Goal: Task Accomplishment & Management: Complete application form

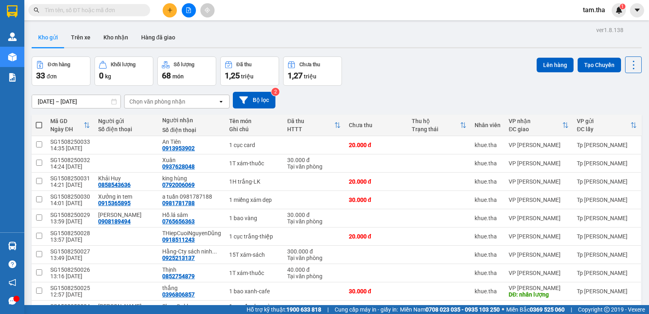
click at [172, 13] on icon "plus" at bounding box center [170, 10] width 6 height 6
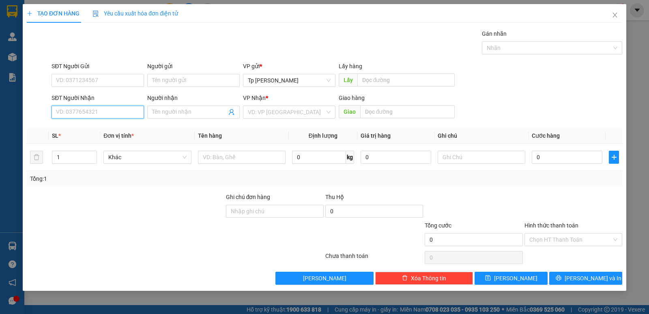
click at [113, 113] on input "SĐT Người Nhận" at bounding box center [98, 111] width 92 height 13
drag, startPoint x: 120, startPoint y: 127, endPoint x: 119, endPoint y: 121, distance: 5.8
click at [120, 127] on div "0834120709 - DS VÂN Ninh Hai" at bounding box center [97, 128] width 83 height 9
type input "0834120709"
type input "DS VÂN Ninh Hai"
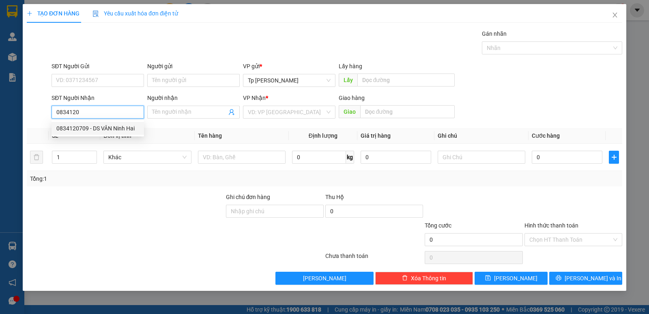
type input "giao tan noiTT y te ninh Hai=93 phạm ngọc thạch"
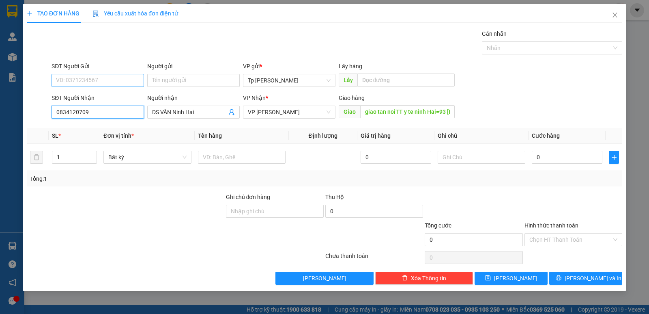
type input "0834120709"
click at [123, 77] on input "SĐT Người Gửi" at bounding box center [98, 80] width 92 height 13
drag, startPoint x: 121, startPoint y: 89, endPoint x: 119, endPoint y: 92, distance: 4.2
click at [120, 89] on div "0916863938 0916863938 - Huu Cong" at bounding box center [98, 96] width 92 height 16
click at [122, 81] on input "SĐT Người Gửi" at bounding box center [98, 80] width 92 height 13
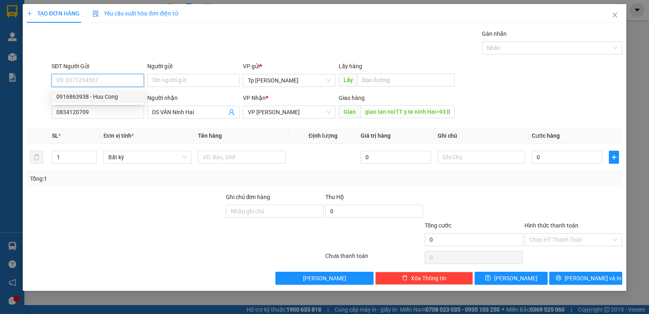
click at [124, 95] on div "0916863938 - Huu Cong" at bounding box center [97, 96] width 83 height 9
type input "0916863938"
type input "Huu Cong"
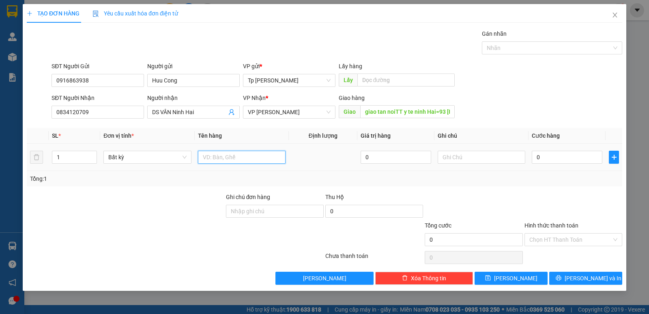
click at [254, 153] on input "text" at bounding box center [242, 156] width 88 height 13
type input "1 T xốp trắng - vt"
type input "1"
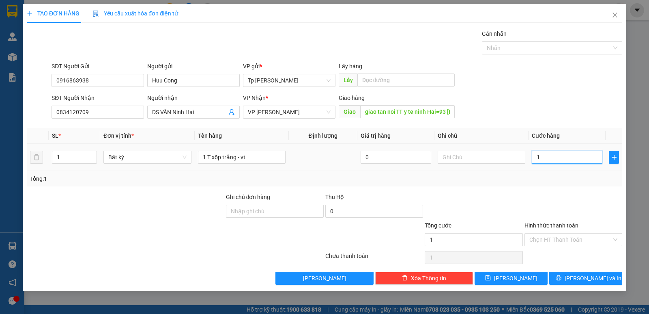
type input "10"
type input "100"
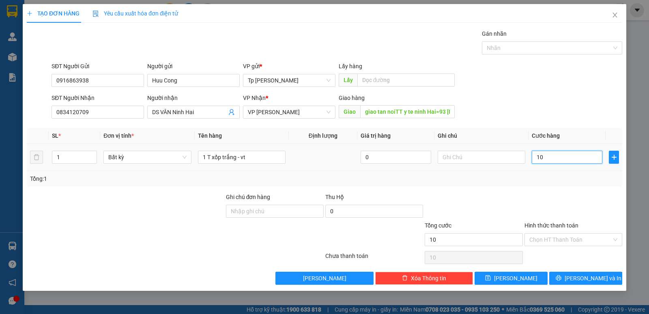
type input "100"
type input "100.000"
click at [563, 238] on input "Hình thức thanh toán" at bounding box center [570, 239] width 82 height 12
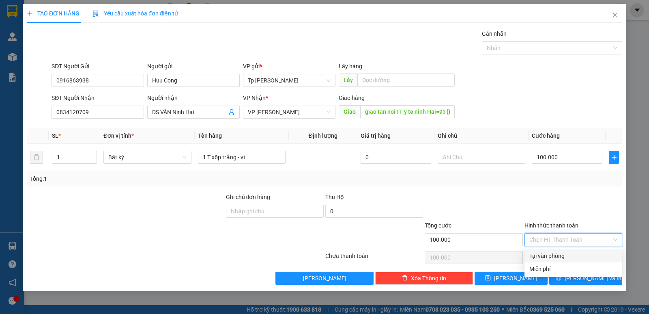
click at [563, 252] on div "Tại văn phòng" at bounding box center [573, 255] width 88 height 9
type input "0"
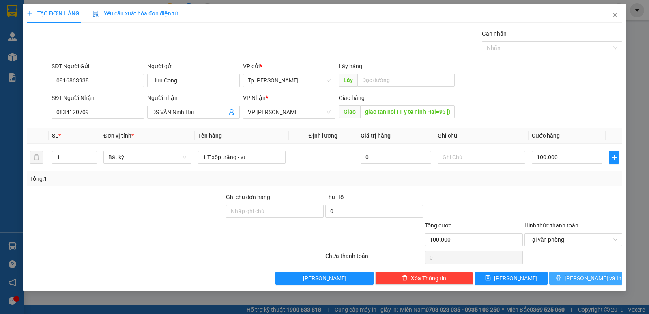
click at [570, 273] on button "[PERSON_NAME] và In" at bounding box center [585, 277] width 73 height 13
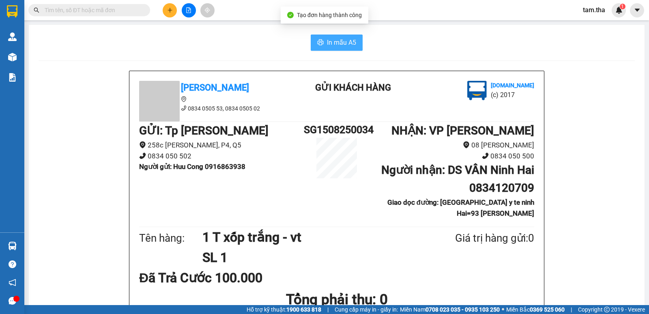
click at [321, 46] on button "In mẫu A5" at bounding box center [337, 42] width 52 height 16
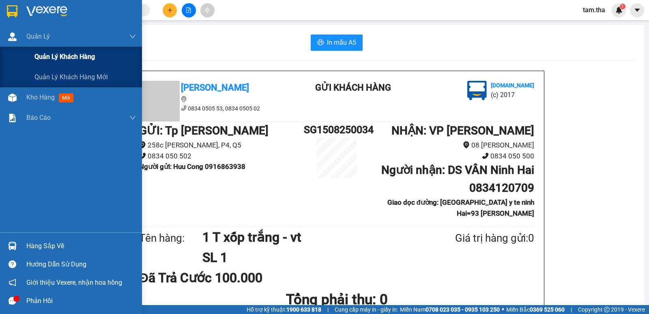
click at [12, 58] on div "Quản lý khách hàng" at bounding box center [71, 57] width 142 height 20
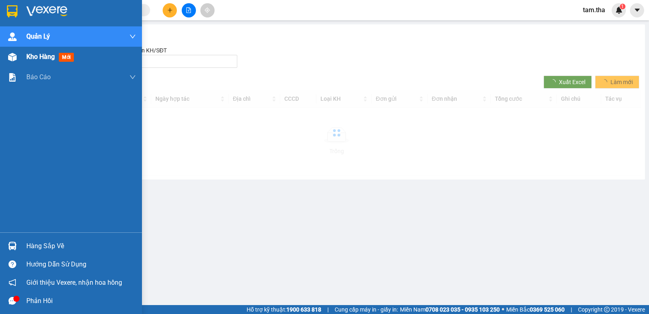
click at [39, 53] on span "Kho hàng" at bounding box center [40, 57] width 28 height 8
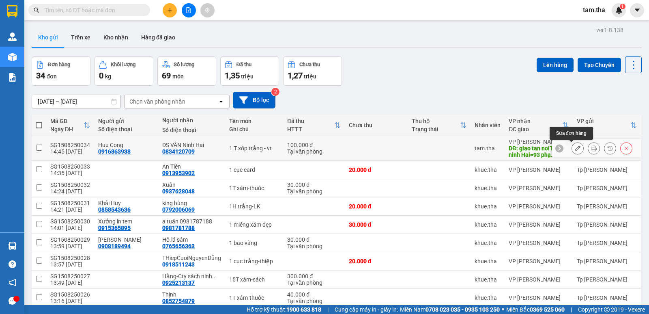
click at [575, 149] on icon at bounding box center [578, 148] width 6 height 6
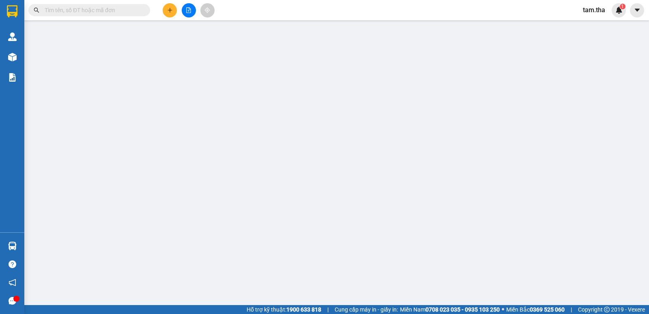
type input "0916863938"
type input "0834120709"
type input "giao tan noiTT y te ninh Hai=93 phạm ngọc thạch"
type input "100.000"
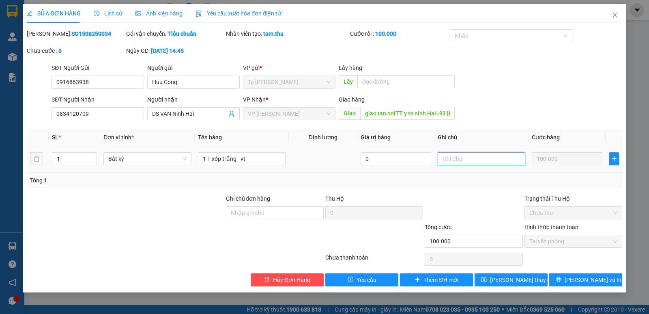
click at [470, 157] on input "text" at bounding box center [482, 158] width 88 height 13
type input "CK VCB"
click at [504, 281] on span "[PERSON_NAME] thay đổi" at bounding box center [522, 279] width 65 height 9
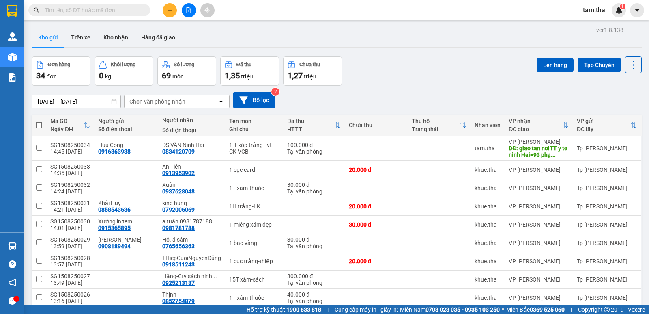
click at [173, 9] on button at bounding box center [170, 10] width 14 height 14
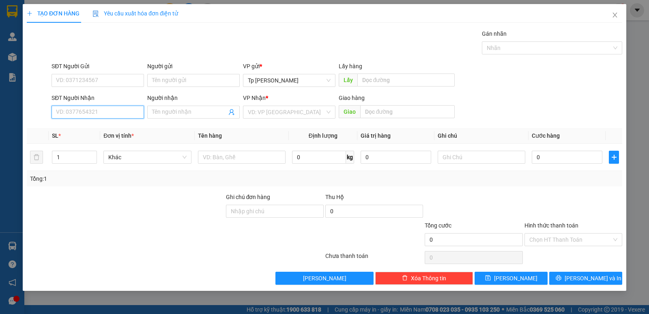
click at [116, 108] on input "SĐT Người Nhận" at bounding box center [98, 111] width 92 height 13
type input "0973339929"
click at [97, 132] on div "0973339929 - Lê Quang" at bounding box center [98, 128] width 92 height 13
type input "Lê Quang"
type input "0973339929"
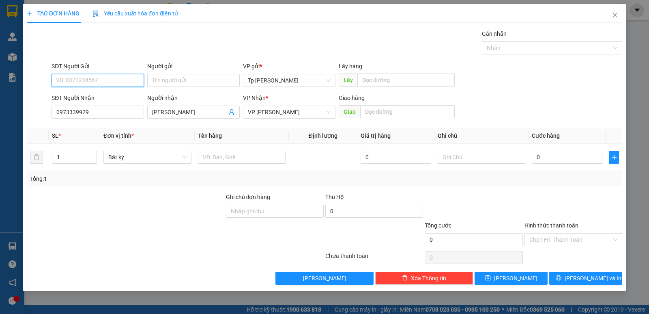
click at [108, 81] on input "SĐT Người Gửi" at bounding box center [98, 80] width 92 height 13
click at [113, 97] on div "0933360052 - Cảm" at bounding box center [97, 96] width 83 height 9
type input "0933360052"
type input "Cảm"
drag, startPoint x: 58, startPoint y: 155, endPoint x: 49, endPoint y: 158, distance: 9.4
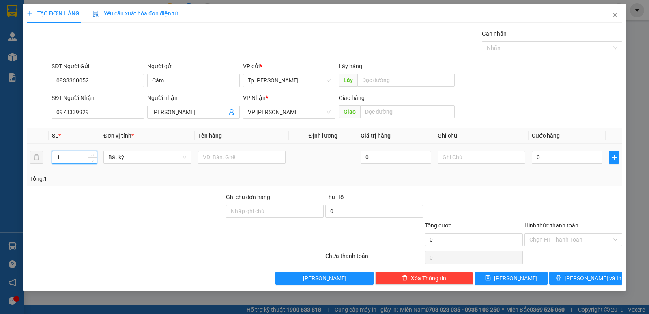
click at [49, 158] on td "1" at bounding box center [75, 157] width 52 height 27
type input "8"
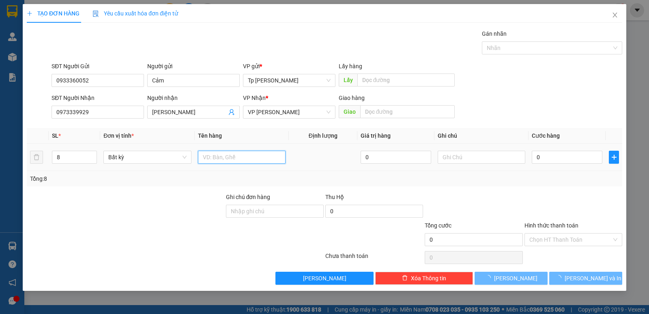
click at [229, 153] on input "text" at bounding box center [242, 156] width 88 height 13
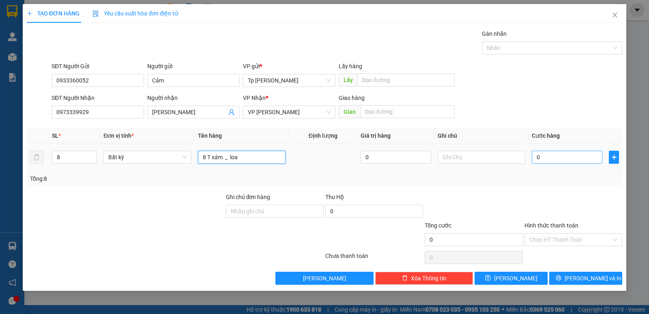
type input "8 T xám _ loa"
drag, startPoint x: 565, startPoint y: 157, endPoint x: 392, endPoint y: 211, distance: 181.0
click at [565, 157] on input "0" at bounding box center [567, 156] width 71 height 13
click at [592, 156] on input "0" at bounding box center [567, 156] width 71 height 13
type input "03"
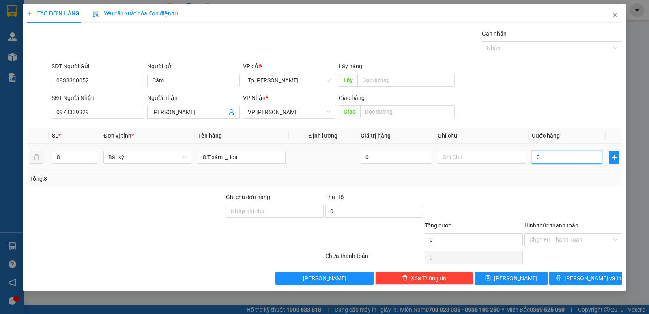
type input "3"
type input "032"
type input "32"
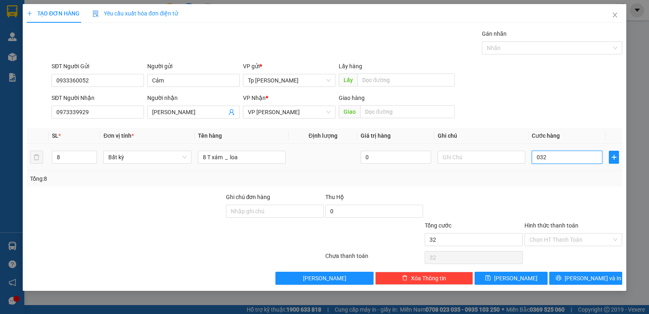
type input "0.320"
type input "320"
type input "320.000"
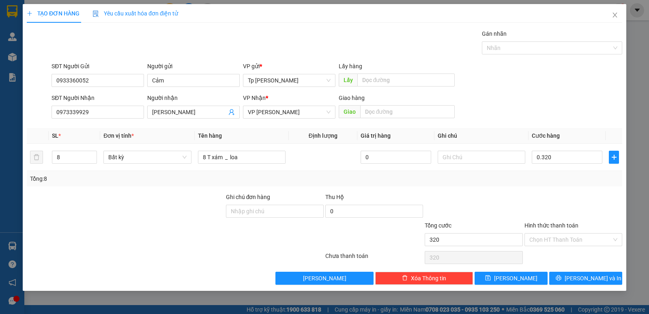
type input "320.000"
drag, startPoint x: 568, startPoint y: 184, endPoint x: 563, endPoint y: 255, distance: 71.2
click at [567, 189] on div "Transit Pickup Surcharge Ids Transit Deliver Surcharge Ids Transit Deliver Surc…" at bounding box center [324, 156] width 595 height 255
click at [567, 276] on button "[PERSON_NAME] và In" at bounding box center [585, 277] width 73 height 13
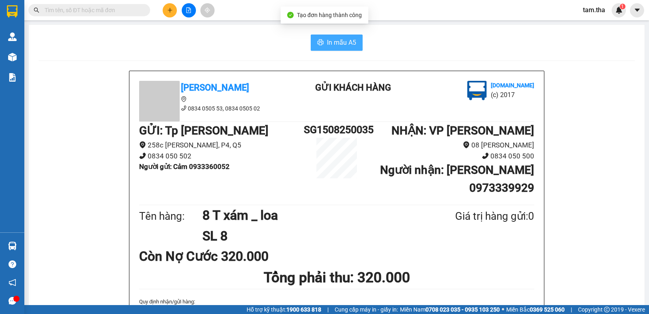
click at [330, 34] on button "In mẫu A5" at bounding box center [337, 42] width 52 height 16
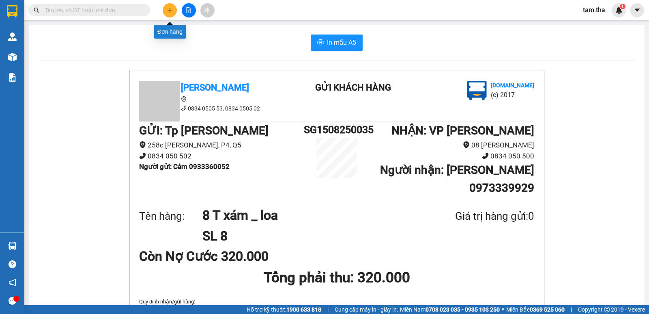
click at [166, 11] on button at bounding box center [170, 10] width 14 height 14
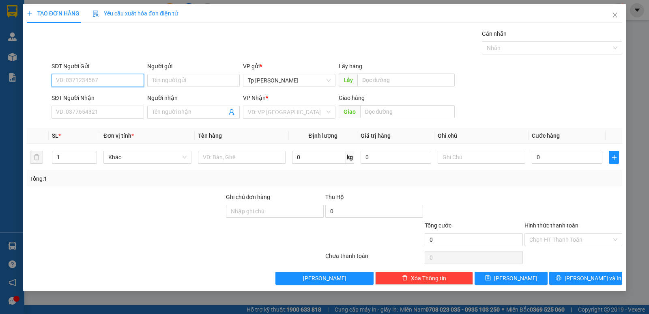
click at [115, 80] on input "SĐT Người Gửi" at bounding box center [98, 80] width 92 height 13
type input "0938595469"
click at [125, 98] on div "0938595469 - Hoàng Long" at bounding box center [97, 96] width 83 height 9
type input "[PERSON_NAME]"
type input "0919961054"
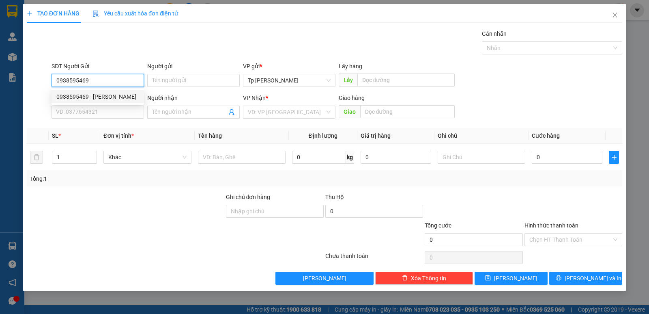
type input "Tuyết"
type input "PHAN THIET 209 nguyễn hôi , phường xuân an"
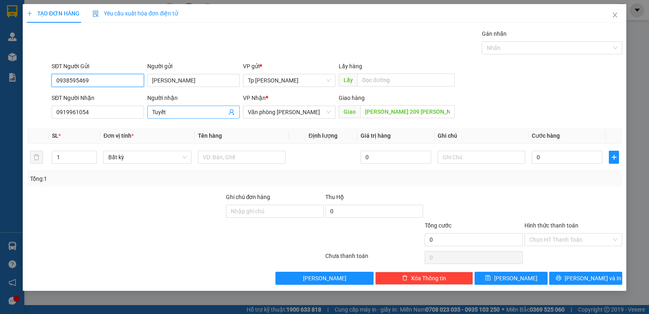
type input "0938595469"
click at [181, 109] on input "Tuyết" at bounding box center [189, 111] width 75 height 9
type input "T"
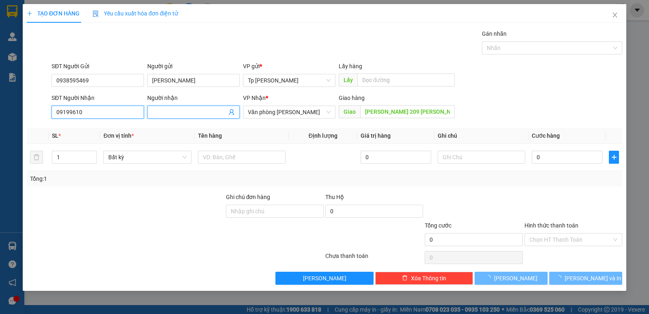
click at [127, 112] on input "09199610" at bounding box center [98, 111] width 92 height 13
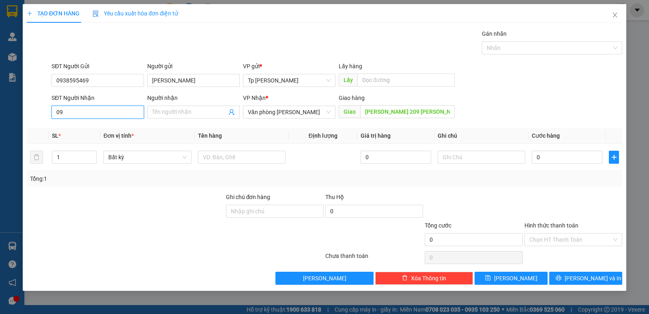
type input "0"
type input "0908014505"
click at [119, 124] on div "0908014505 - BS Năm" at bounding box center [97, 128] width 83 height 9
type input "BS Năm"
type input "22 trương gia môm p. đức nghĩa.PT"
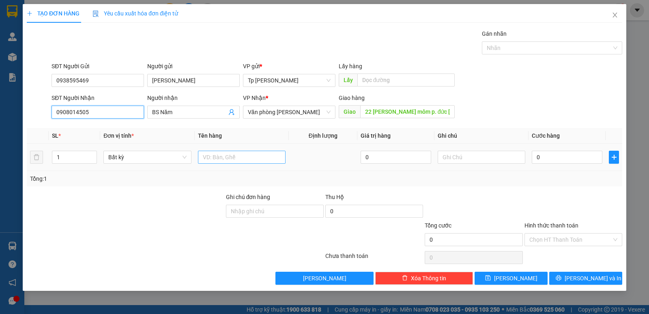
type input "0908014505"
click at [254, 159] on input "text" at bounding box center [242, 156] width 88 height 13
type input "1t xám thuốc"
click at [548, 157] on input "0" at bounding box center [567, 156] width 71 height 13
type input "5"
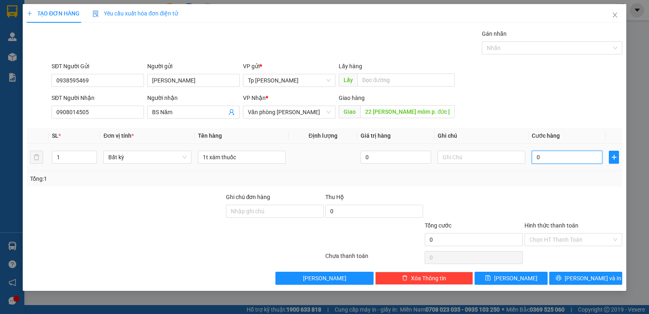
type input "5"
type input "50"
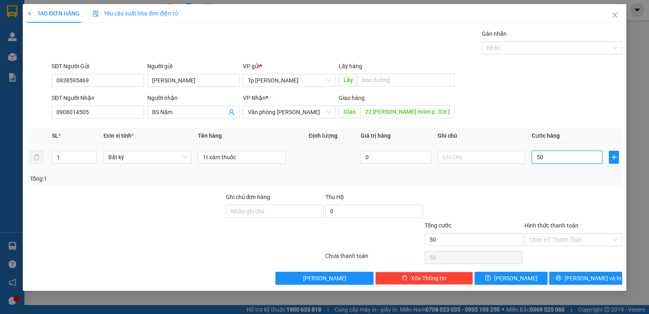
type input "500"
type input "5.000"
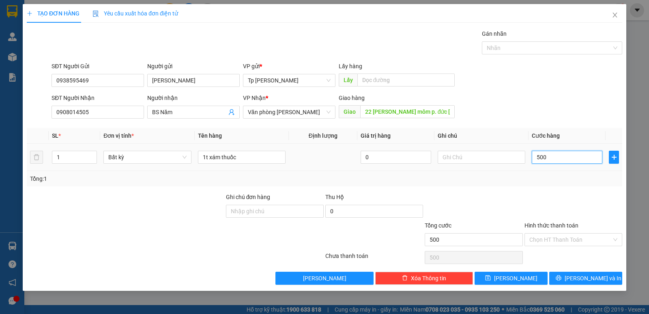
type input "5.000"
type input "50.000"
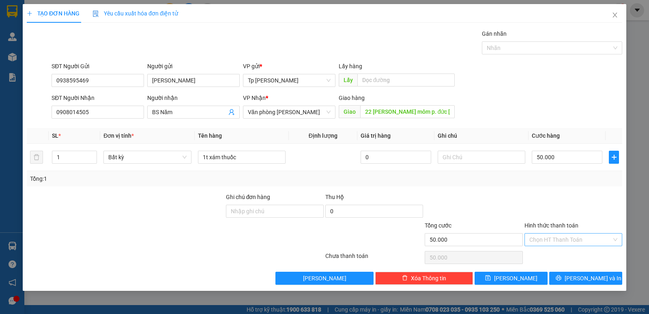
click at [570, 237] on input "Hình thức thanh toán" at bounding box center [570, 239] width 82 height 12
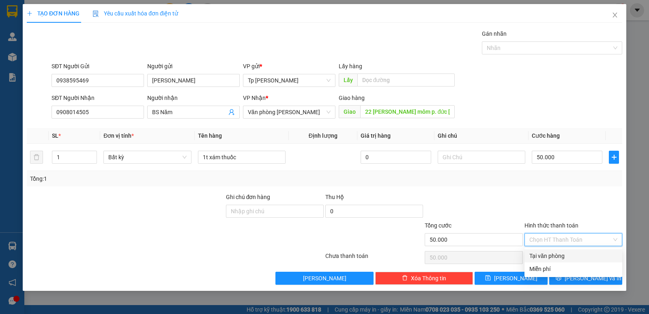
click at [558, 256] on div "Tại văn phòng" at bounding box center [573, 255] width 88 height 9
type input "0"
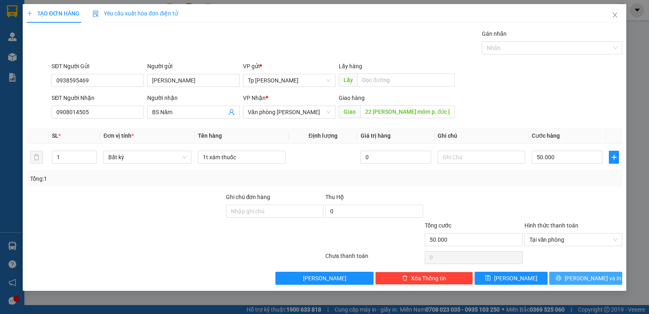
click at [604, 276] on button "[PERSON_NAME] và In" at bounding box center [585, 277] width 73 height 13
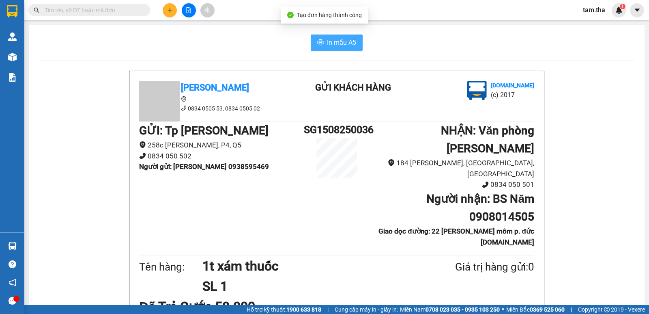
click at [338, 47] on span "In mẫu A5" at bounding box center [341, 42] width 29 height 10
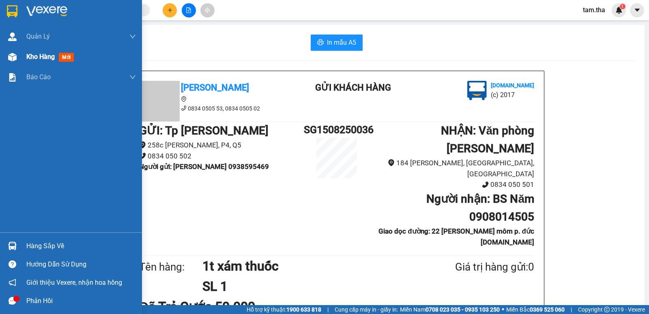
click at [45, 59] on span "Kho hàng" at bounding box center [40, 57] width 28 height 8
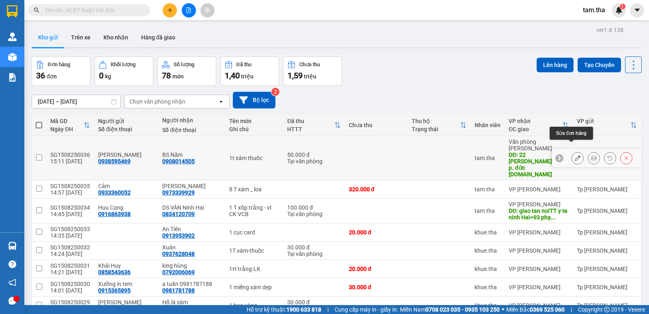
click at [575, 155] on icon at bounding box center [578, 158] width 6 height 6
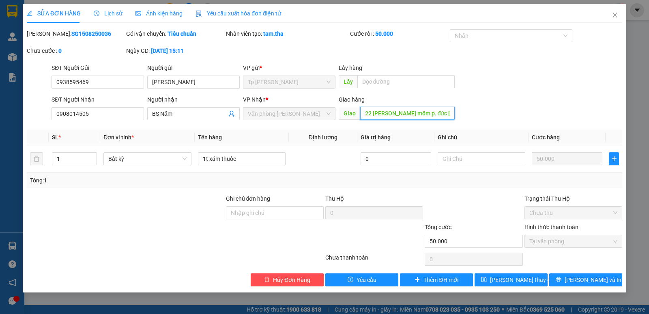
click at [404, 112] on input "22 trương gia môm p. đức nghĩa.PT" at bounding box center [407, 113] width 95 height 13
click at [488, 98] on div "SĐT Người Nhận 0908014505 Người nhận BS Năm VP Nhận * Văn phòng Phan Thiết Giao…" at bounding box center [337, 109] width 574 height 28
click at [328, 116] on span "Văn phòng [PERSON_NAME]" at bounding box center [289, 113] width 83 height 12
click at [406, 111] on input "22 trương gia môm p. đức nghĩa.PT" at bounding box center [407, 113] width 95 height 13
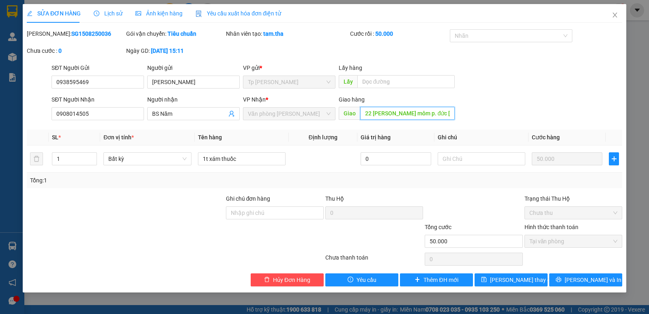
click at [404, 114] on input "22 trương gia môm p. đức nghĩa.PT" at bounding box center [407, 113] width 95 height 13
click at [397, 125] on div "Total Paid Fee 50.000 Total UnPaid Fee 0 Cash Collection Total Fee Mã ĐH: SG150…" at bounding box center [324, 157] width 595 height 257
drag, startPoint x: 118, startPoint y: 115, endPoint x: 80, endPoint y: 114, distance: 37.7
click at [29, 115] on div "SĐT Người Nhận 0908014505 0908014505 Người nhận BS Năm VP Nhận * Văn phòng Phan…" at bounding box center [324, 109] width 597 height 28
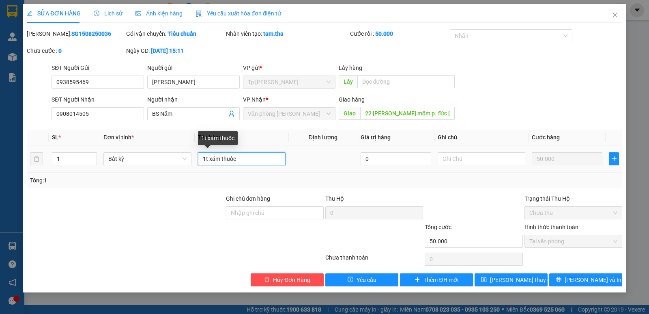
drag, startPoint x: 255, startPoint y: 155, endPoint x: 194, endPoint y: 166, distance: 61.8
click at [162, 169] on tr "1 Bất kỳ 1t xám thuốc 0 50.000" at bounding box center [324, 158] width 595 height 27
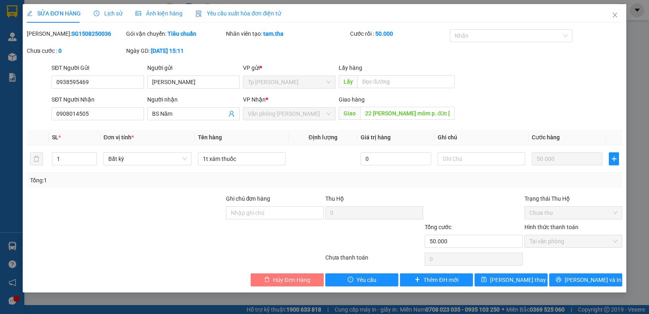
click at [299, 280] on span "Hủy Đơn Hàng" at bounding box center [291, 279] width 37 height 9
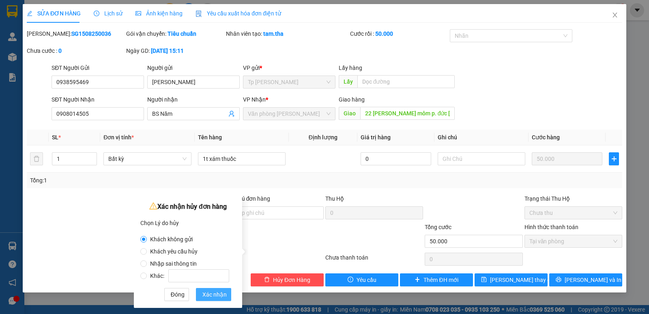
click at [202, 291] on button "Xác nhận" at bounding box center [213, 294] width 35 height 13
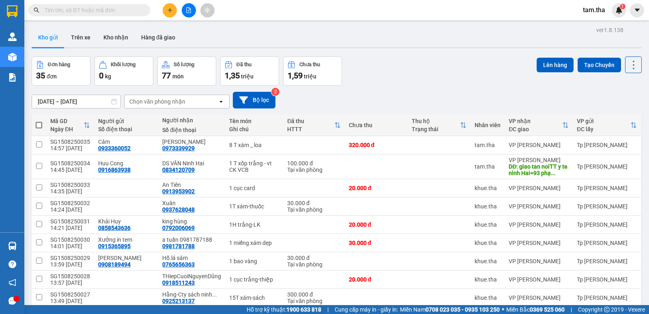
click at [166, 12] on button at bounding box center [170, 10] width 14 height 14
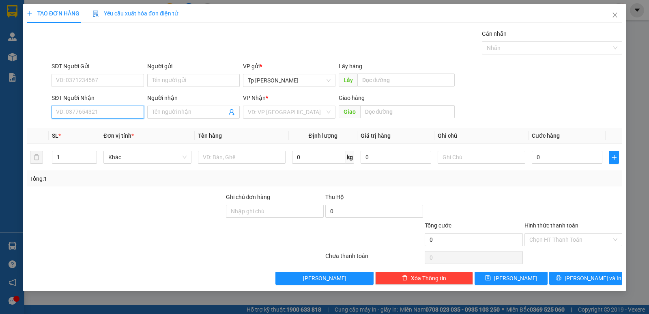
drag, startPoint x: 107, startPoint y: 115, endPoint x: 233, endPoint y: 72, distance: 133.3
click at [114, 110] on input "SĐT Người Nhận" at bounding box center [98, 111] width 92 height 13
click at [114, 124] on div "0985441059 - Chị Hoa.BV tỉnh" at bounding box center [106, 128] width 100 height 9
type input "0985441059"
type input "Chị Hoa.BV tỉnh"
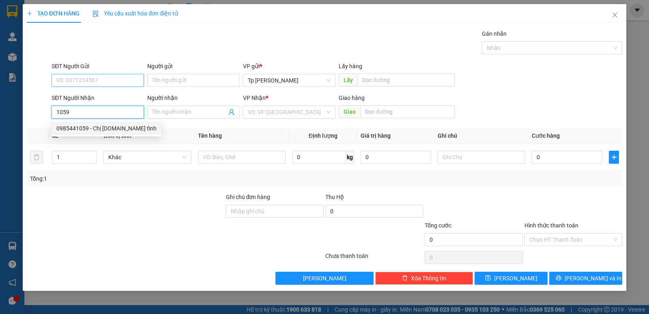
type input "TAN NOIBV tỉnh (P vat tu)"
type input "0985441059"
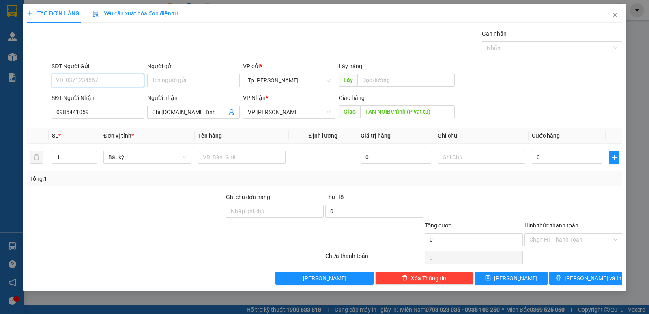
click at [109, 81] on input "SĐT Người Gửi" at bounding box center [98, 80] width 92 height 13
type input "02839434378"
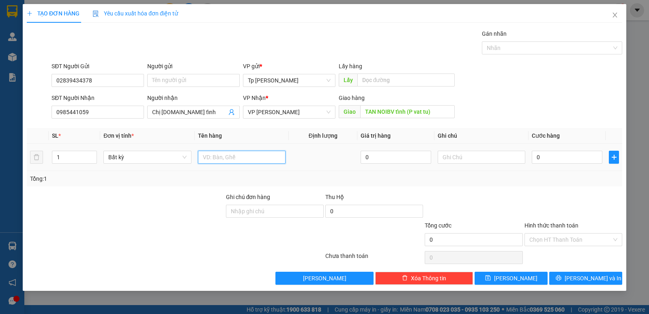
click at [262, 154] on input "text" at bounding box center [242, 156] width 88 height 13
type input "11T xám _ VT"
click at [576, 161] on input "0" at bounding box center [567, 156] width 71 height 13
type input "7"
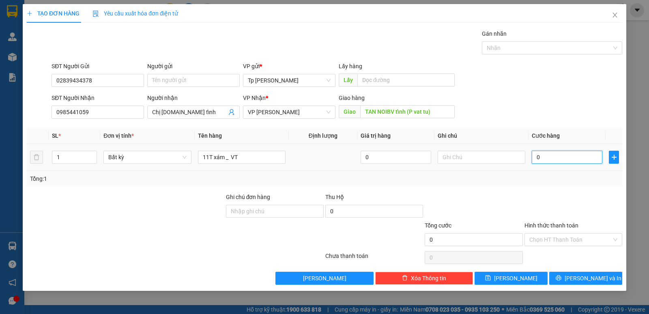
type input "7"
type input "70"
type input "70.000"
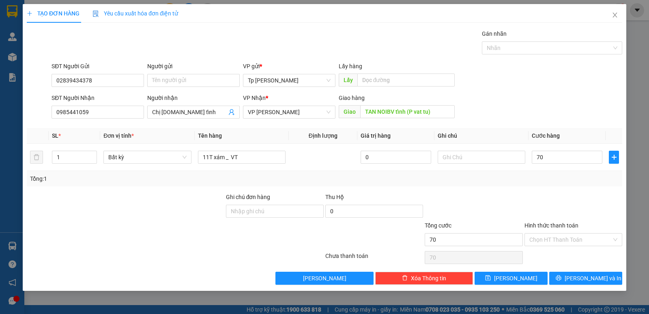
type input "70.000"
click at [518, 206] on div at bounding box center [473, 206] width 99 height 28
click at [544, 239] on input "Hình thức thanh toán" at bounding box center [570, 239] width 82 height 12
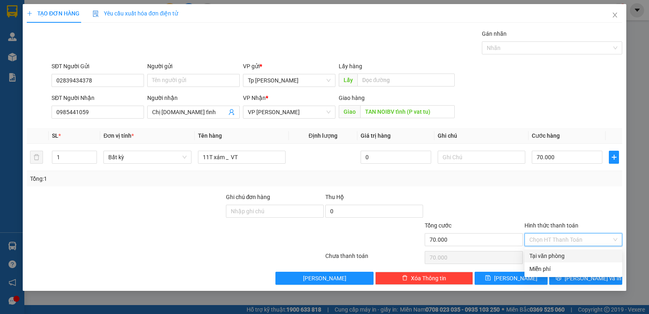
click at [549, 252] on div "Tại văn phòng" at bounding box center [573, 255] width 88 height 9
type input "0"
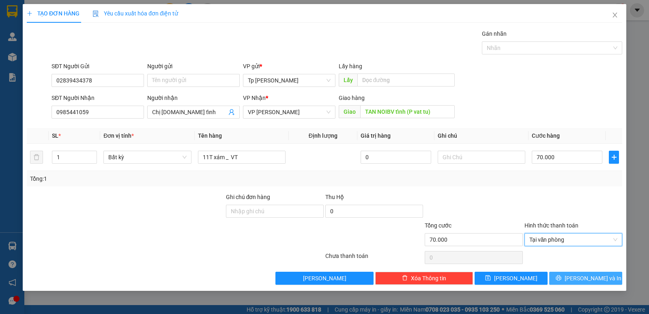
drag, startPoint x: 565, startPoint y: 274, endPoint x: 548, endPoint y: 269, distance: 17.7
click at [565, 274] on button "[PERSON_NAME] và In" at bounding box center [585, 277] width 73 height 13
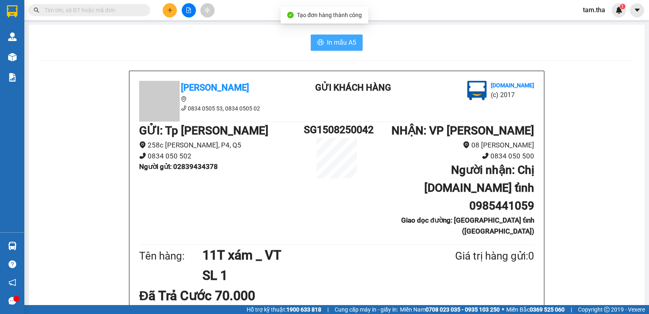
click at [333, 43] on span "In mẫu A5" at bounding box center [341, 42] width 29 height 10
click at [173, 9] on button at bounding box center [170, 10] width 14 height 14
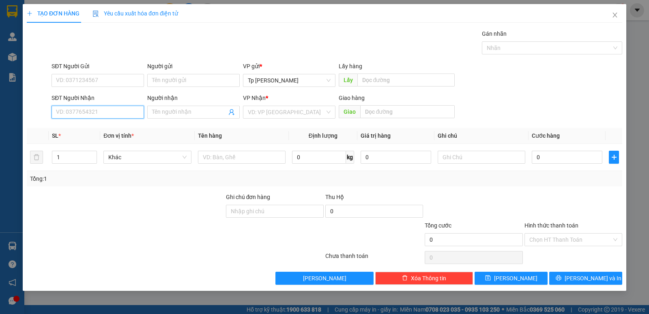
drag, startPoint x: 89, startPoint y: 116, endPoint x: 82, endPoint y: 113, distance: 8.4
click at [83, 115] on input "SĐT Người Nhận" at bounding box center [98, 111] width 92 height 13
click at [110, 126] on div "0342136050 - NINa-TH VPU" at bounding box center [97, 128] width 83 height 9
type input "0342136050"
type input "NINa-TH VPU"
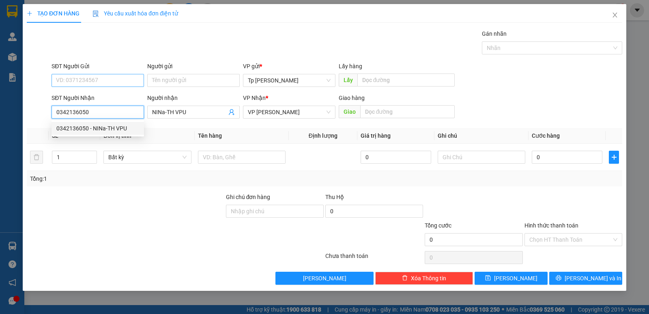
type input "0342136050"
click at [102, 74] on input "SĐT Người Gửi" at bounding box center [98, 80] width 92 height 13
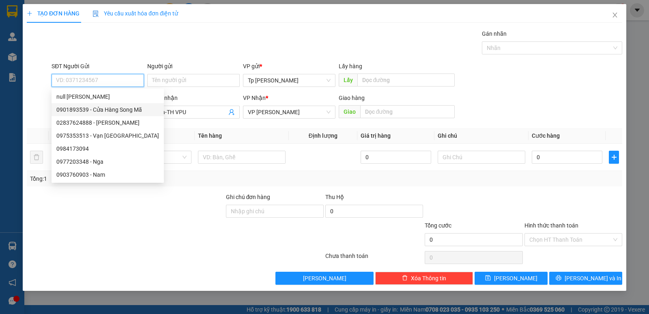
click at [114, 107] on div "0901893539 - Cửa Hàng Song Mã" at bounding box center [107, 109] width 103 height 9
type input "0901893539"
type input "Cửa Hàng Song Mã"
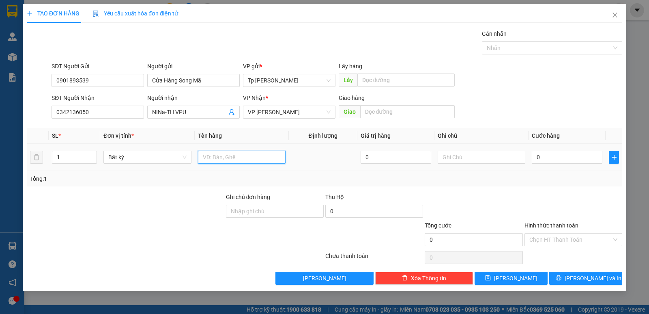
click at [259, 156] on input "text" at bounding box center [242, 156] width 88 height 13
type input "1 cục xám _ LK"
click at [574, 159] on input "0" at bounding box center [567, 156] width 71 height 13
type input "32"
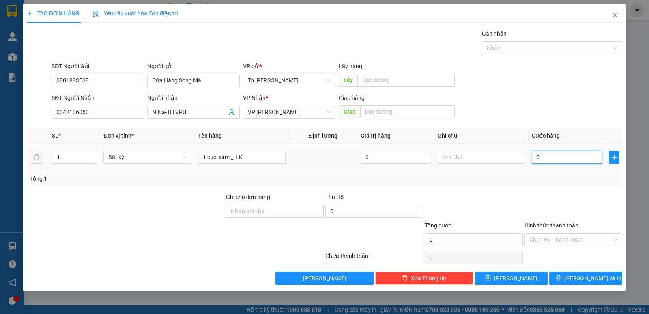
type input "32"
drag, startPoint x: 574, startPoint y: 159, endPoint x: 467, endPoint y: 159, distance: 106.3
click at [467, 159] on tr "1 Bất kỳ 1 cục xám _ LK 0 32" at bounding box center [324, 157] width 595 height 27
type input "3"
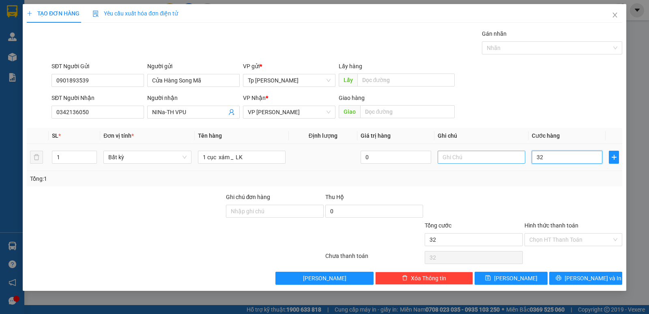
type input "3"
type input "30"
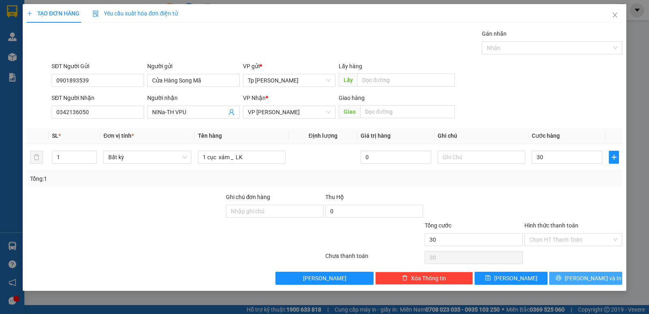
type input "30.000"
drag, startPoint x: 565, startPoint y: 275, endPoint x: 558, endPoint y: 271, distance: 8.0
click at [564, 274] on button "[PERSON_NAME] và In" at bounding box center [585, 277] width 73 height 13
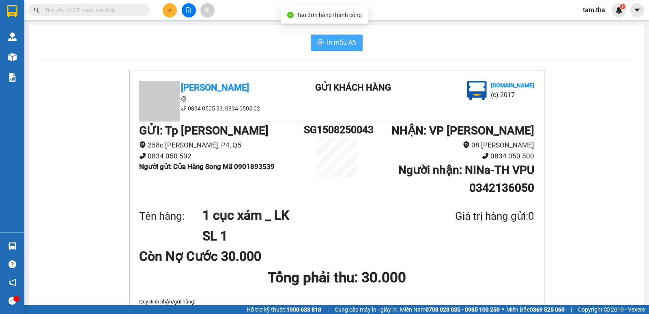
click at [320, 48] on button "In mẫu A5" at bounding box center [337, 42] width 52 height 16
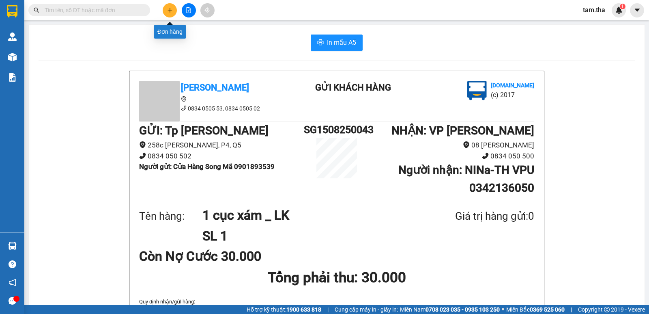
click at [174, 13] on button at bounding box center [170, 10] width 14 height 14
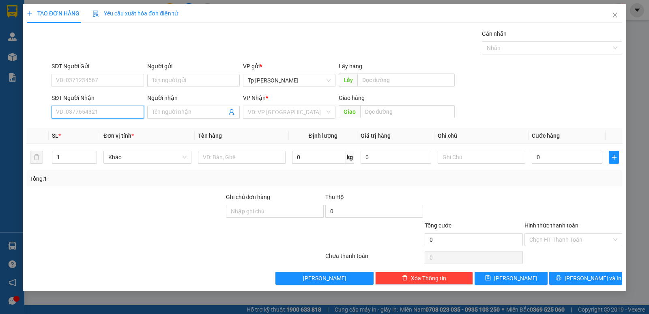
click at [112, 110] on input "SĐT Người Nhận" at bounding box center [98, 111] width 92 height 13
type input "9"
type input "0911660249"
click at [126, 128] on div "0911660249 - quảng thị an khánh,PhuocDong" at bounding box center [129, 128] width 147 height 9
type input "quảng thị an khánh,PhuocDong"
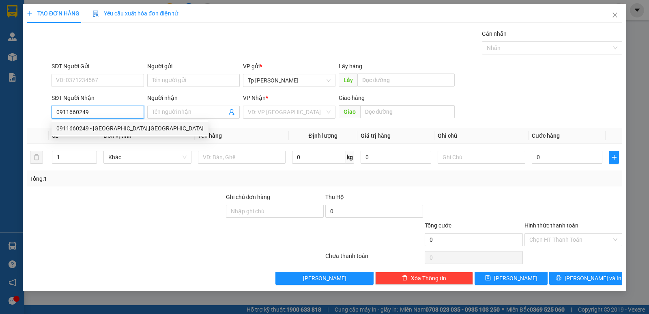
type input "khách nhận tại phan rang"
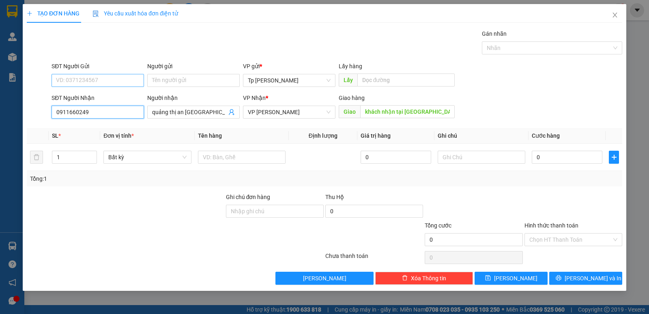
type input "0911660249"
click at [123, 85] on input "SĐT Người Gửi" at bounding box center [98, 80] width 92 height 13
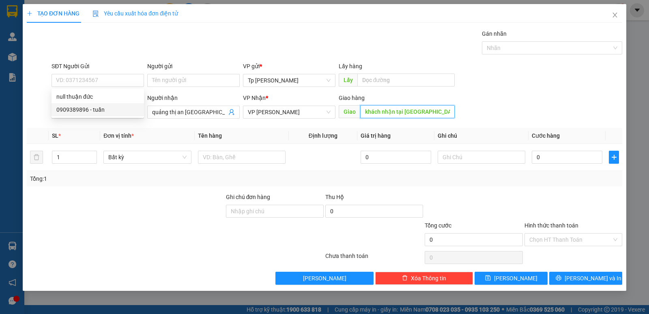
click at [403, 112] on input "khách nhận tại phan rang" at bounding box center [407, 111] width 95 height 13
click at [401, 111] on input "khách nhận tại phan rang" at bounding box center [407, 111] width 95 height 13
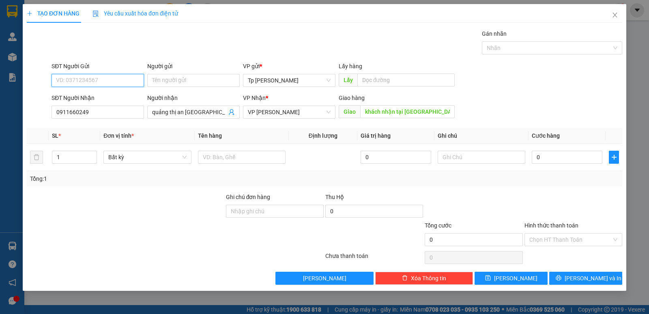
click at [128, 81] on input "SĐT Người Gửi" at bounding box center [98, 80] width 92 height 13
type input "0968366030"
click at [163, 79] on input "Người gửi" at bounding box center [193, 80] width 92 height 13
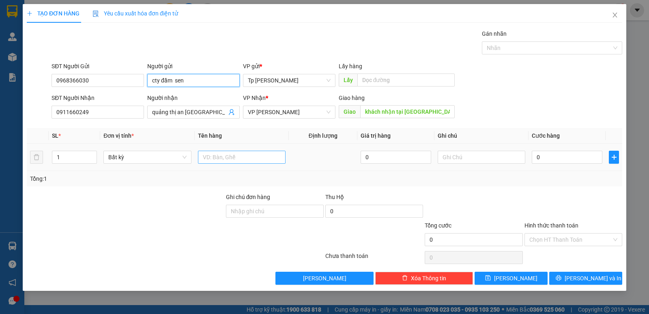
type input "cty đầm sen"
click at [279, 158] on input "text" at bounding box center [242, 156] width 88 height 13
type input "2T xám _ khẩu trang"
click at [92, 155] on icon "up" at bounding box center [92, 155] width 3 height 3
type input "2"
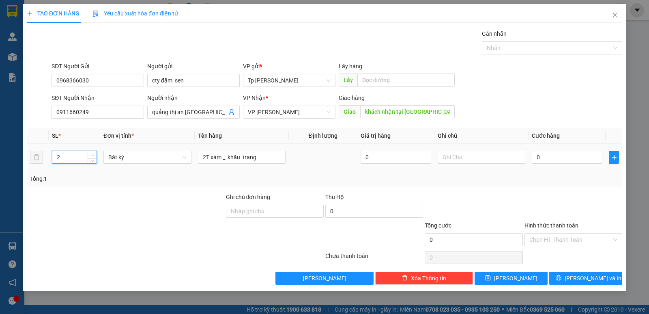
click at [94, 153] on span "up" at bounding box center [92, 155] width 5 height 5
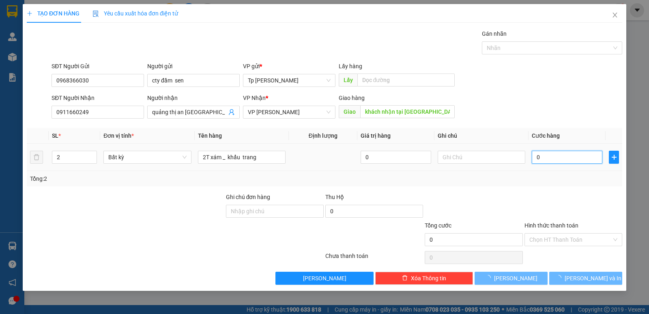
drag, startPoint x: 558, startPoint y: 156, endPoint x: 557, endPoint y: 140, distance: 16.2
click at [558, 156] on input "0" at bounding box center [567, 156] width 71 height 13
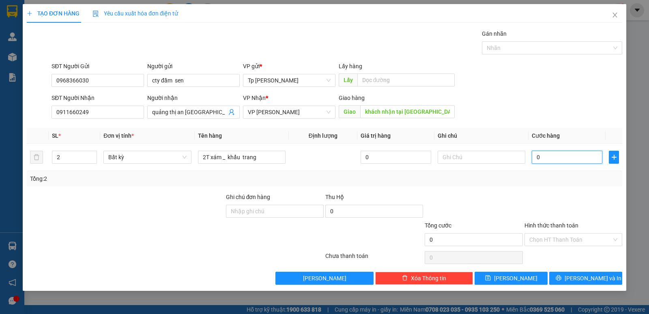
type input "8"
type input "80"
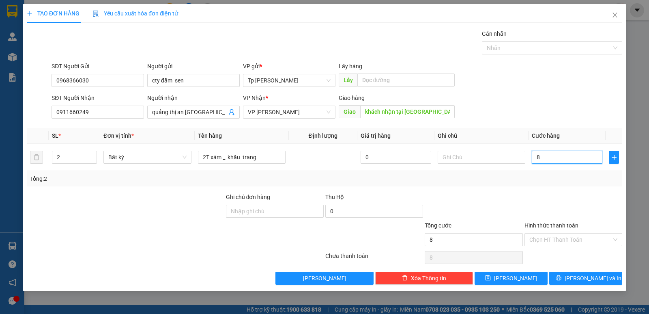
type input "80"
type input "80.000"
drag, startPoint x: 522, startPoint y: 183, endPoint x: 560, endPoint y: 247, distance: 75.1
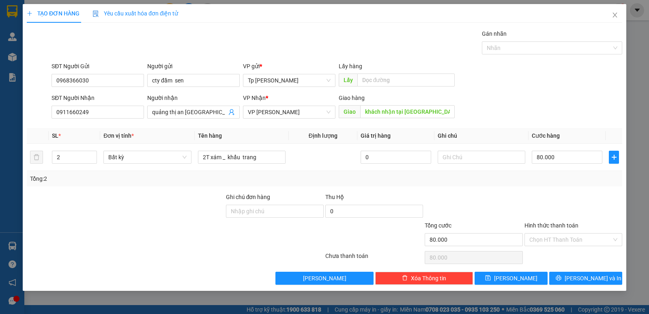
click at [523, 187] on div "Transit Pickup Surcharge Ids Transit Deliver Surcharge Ids Transit Deliver Surc…" at bounding box center [324, 156] width 595 height 255
click at [563, 271] on button "[PERSON_NAME] và In" at bounding box center [585, 277] width 73 height 13
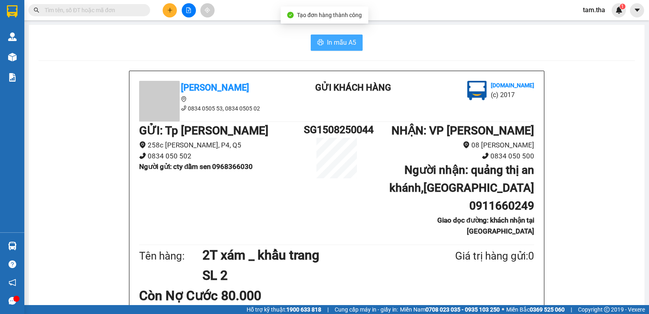
click at [344, 41] on span "In mẫu A5" at bounding box center [341, 42] width 29 height 10
click at [345, 40] on span "In mẫu A5" at bounding box center [341, 42] width 29 height 10
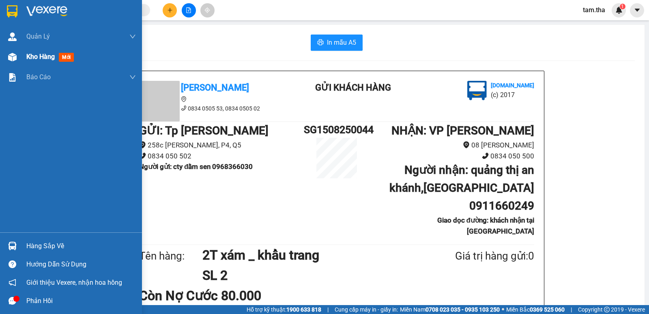
click at [36, 62] on div "Kho hàng mới" at bounding box center [51, 57] width 51 height 10
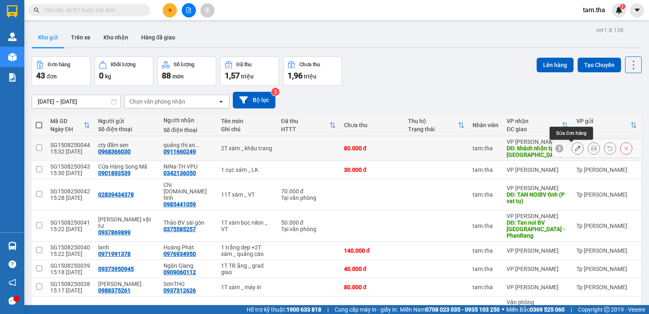
click at [575, 144] on button at bounding box center [577, 148] width 11 height 14
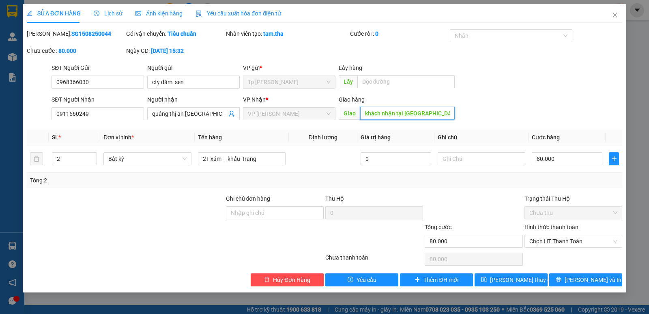
click at [404, 118] on input "khách nhận tại phan rang" at bounding box center [407, 113] width 95 height 13
click at [402, 114] on input "khách nhận tại phan rang" at bounding box center [407, 113] width 95 height 13
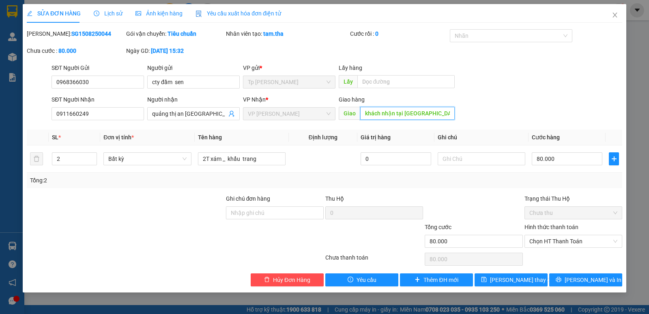
click at [402, 114] on input "khách nhận tại phan rang" at bounding box center [407, 113] width 95 height 13
click at [436, 111] on input "khách nhận tại phan rang" at bounding box center [407, 113] width 95 height 13
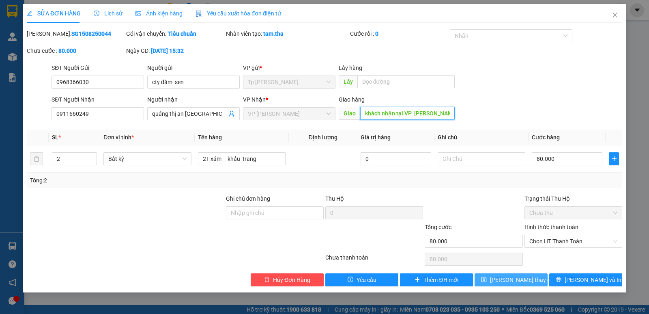
type input "khách nhận tại VP phan rang"
click at [525, 281] on span "[PERSON_NAME] thay đổi" at bounding box center [522, 279] width 65 height 9
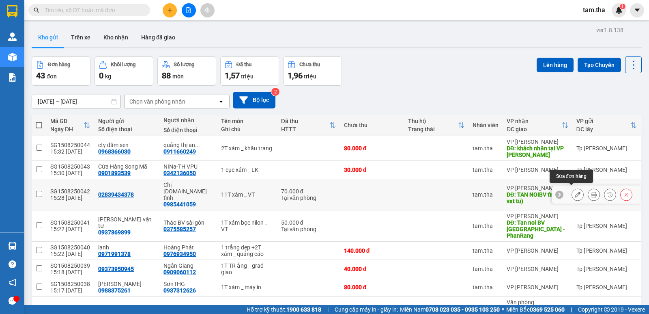
click at [575, 191] on icon at bounding box center [578, 194] width 6 height 6
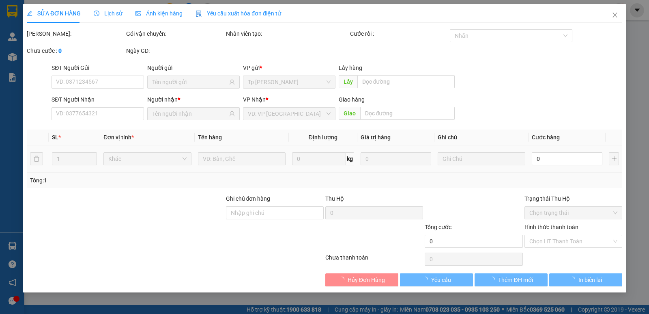
type input "02839434378"
type input "0985441059"
type input "TAN NOIBV tỉnh (P vat tu)"
type input "70.000"
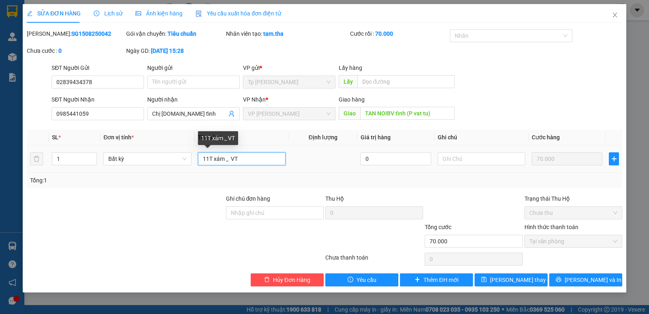
click at [208, 158] on input "11T xám _ VT" at bounding box center [242, 158] width 88 height 13
type input "1T xám _ VT"
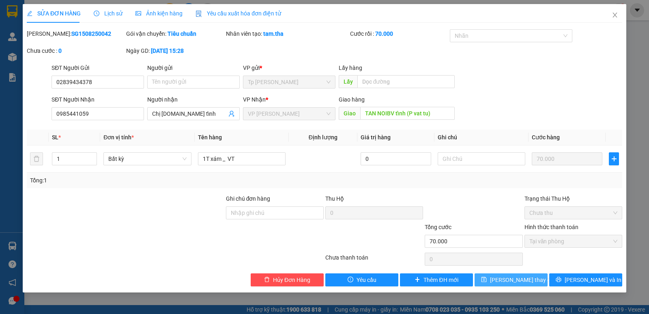
click at [489, 279] on button "[PERSON_NAME] thay đổi" at bounding box center [511, 279] width 73 height 13
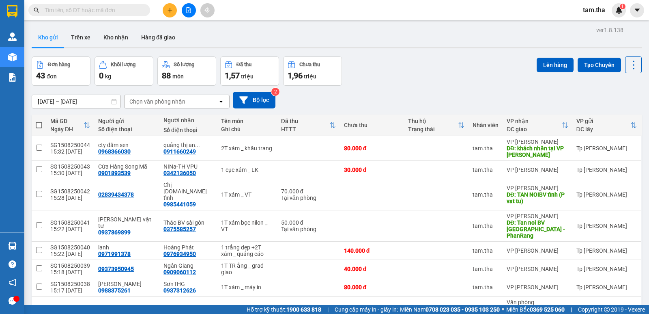
click at [169, 13] on icon "plus" at bounding box center [170, 10] width 6 height 6
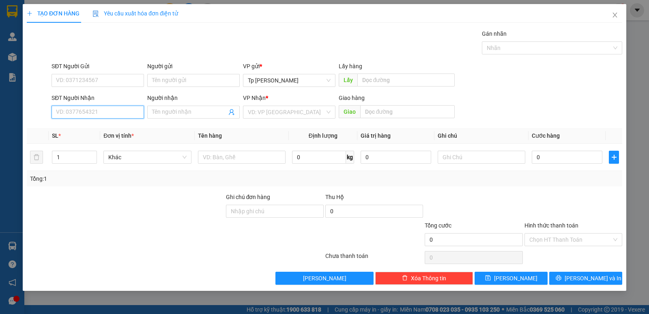
click at [96, 113] on input "SĐT Người Nhận" at bounding box center [98, 111] width 92 height 13
type input "0913300373"
click at [109, 124] on div "0913300373 - hoàng nga" at bounding box center [97, 128] width 83 height 9
type input "hoàng nga"
type input "0913300373"
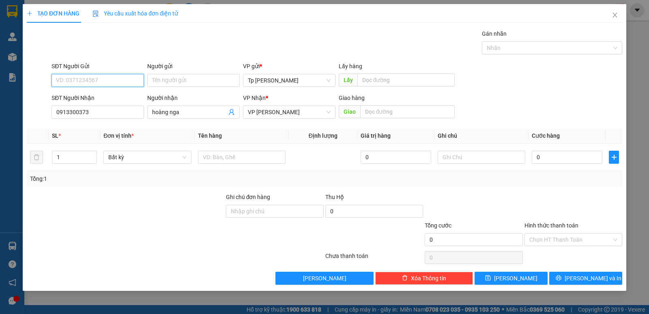
click at [97, 80] on input "SĐT Người Gửi" at bounding box center [98, 80] width 92 height 13
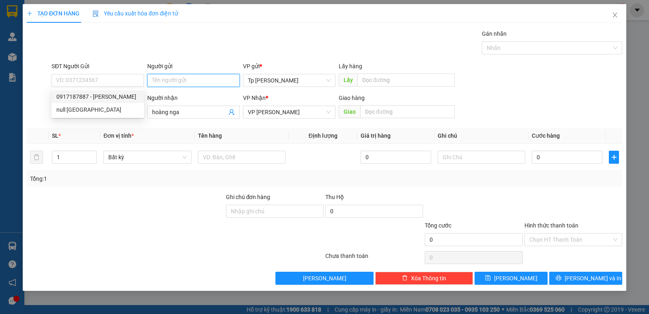
drag, startPoint x: 162, startPoint y: 80, endPoint x: 153, endPoint y: 76, distance: 9.9
click at [155, 78] on input "Người gửi" at bounding box center [193, 80] width 92 height 13
type input "thanh loan"
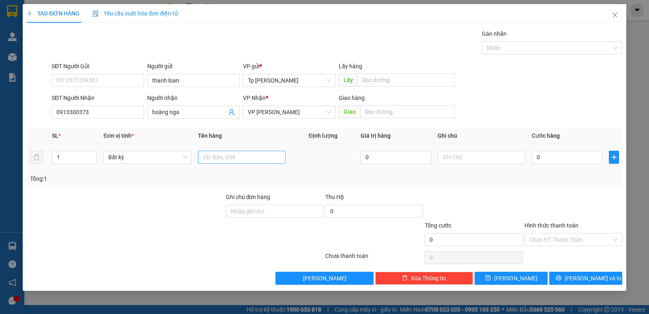
drag, startPoint x: 263, startPoint y: 149, endPoint x: 266, endPoint y: 155, distance: 6.3
click at [263, 152] on div at bounding box center [242, 157] width 88 height 16
drag, startPoint x: 266, startPoint y: 155, endPoint x: 301, endPoint y: 147, distance: 36.1
click at [266, 155] on input "text" at bounding box center [242, 156] width 88 height 13
type input "1 cục card"
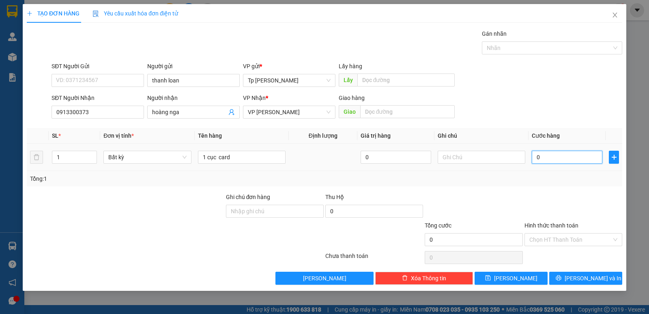
type input "2"
type input "20"
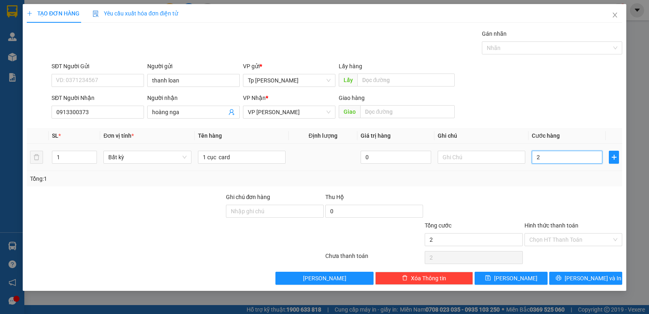
type input "20"
type input "20.000"
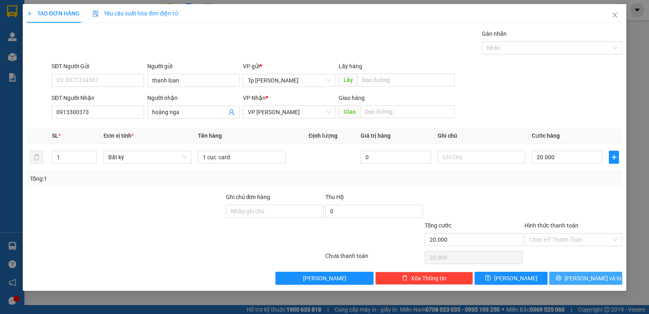
click at [564, 273] on button "[PERSON_NAME] và In" at bounding box center [585, 277] width 73 height 13
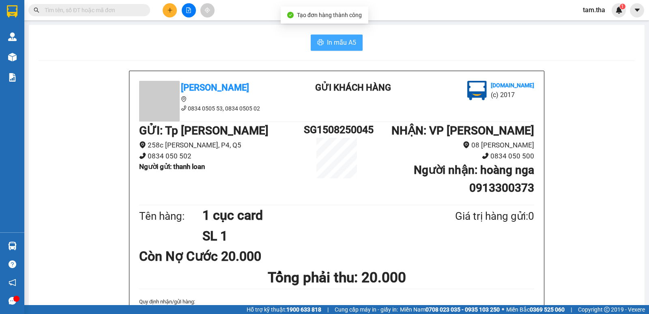
click at [337, 46] on span "In mẫu A5" at bounding box center [341, 42] width 29 height 10
click at [174, 15] on button at bounding box center [170, 10] width 14 height 14
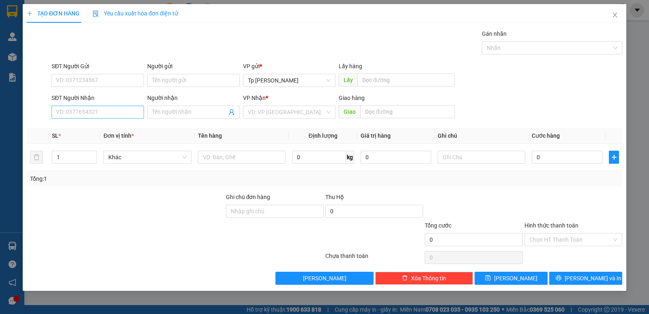
click at [96, 116] on div "SĐT Người Nhận VD: 0377654321" at bounding box center [98, 107] width 92 height 28
drag, startPoint x: 96, startPoint y: 113, endPoint x: 109, endPoint y: 113, distance: 13.0
click at [97, 113] on input "SĐT Người Nhận" at bounding box center [98, 111] width 92 height 13
type input "0913686723"
drag, startPoint x: 110, startPoint y: 128, endPoint x: 92, endPoint y: 89, distance: 43.0
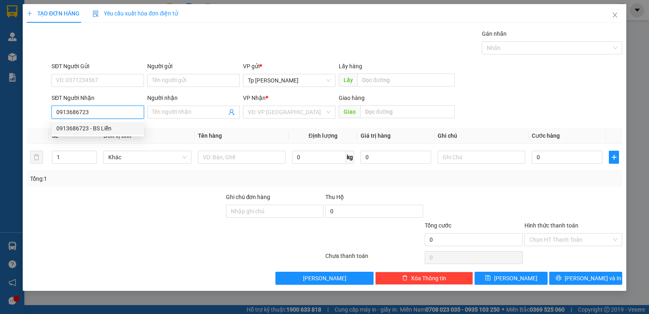
click at [108, 124] on div "0913686723 - BS Liễn" at bounding box center [97, 128] width 83 height 9
type input "BS Liễn"
type input "11 hồ xuân hương , tấn tài"
type input "0913686723"
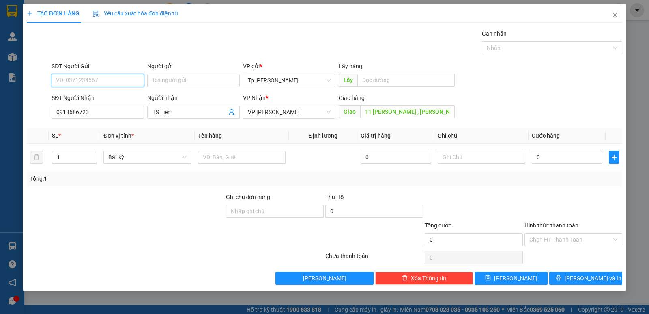
click at [92, 81] on input "SĐT Người Gửi" at bounding box center [98, 80] width 92 height 13
type input "0909440061"
click at [93, 97] on div "0909440061 - Hà" at bounding box center [101, 96] width 91 height 9
type input "Hà"
type input "0909440061"
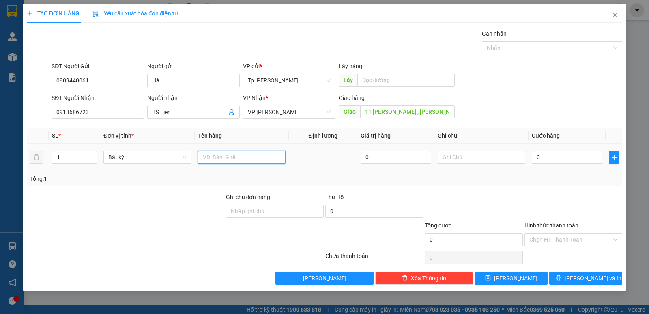
click at [239, 161] on input "text" at bounding box center [242, 156] width 88 height 13
type input "1T xám _ VT"
type input "6"
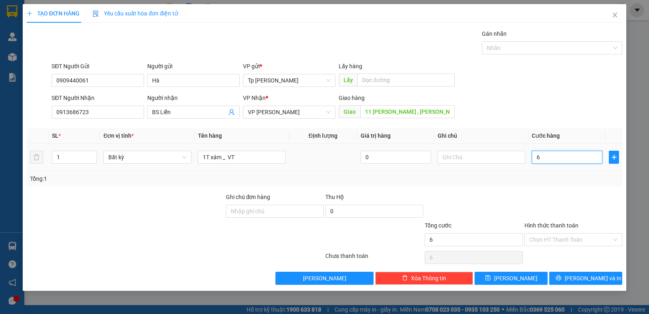
type input "60"
type input "60.000"
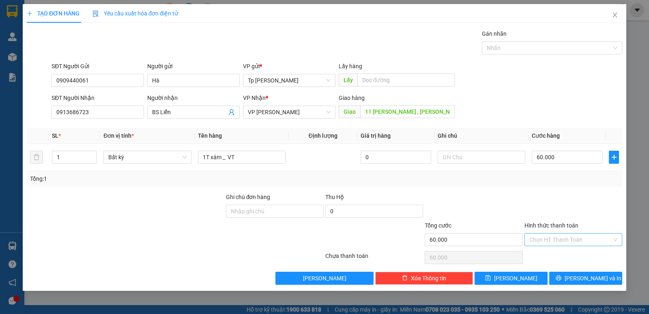
drag, startPoint x: 566, startPoint y: 214, endPoint x: 563, endPoint y: 245, distance: 31.0
click at [565, 224] on form "Ghi chú đơn hàng Thu Hộ 0 Tổng cước 60.000 Hình thức thanh toán Chọn HT Thanh T…" at bounding box center [324, 220] width 595 height 57
click at [561, 245] on input "Hình thức thanh toán" at bounding box center [570, 239] width 82 height 12
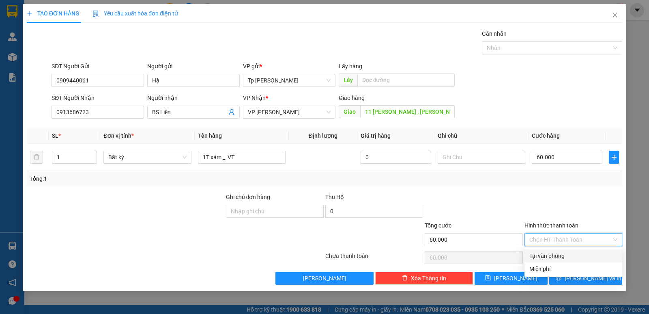
click at [562, 257] on div "Tại văn phòng" at bounding box center [573, 255] width 88 height 9
type input "0"
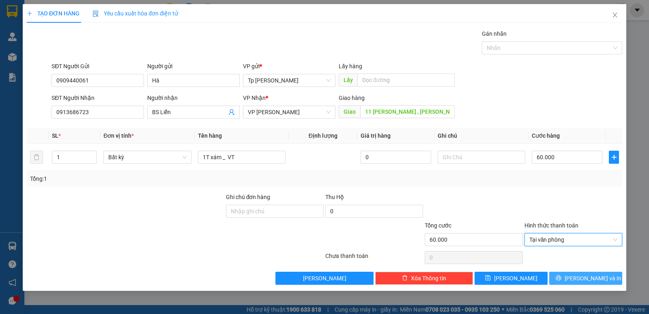
click at [572, 273] on button "[PERSON_NAME] và In" at bounding box center [585, 277] width 73 height 13
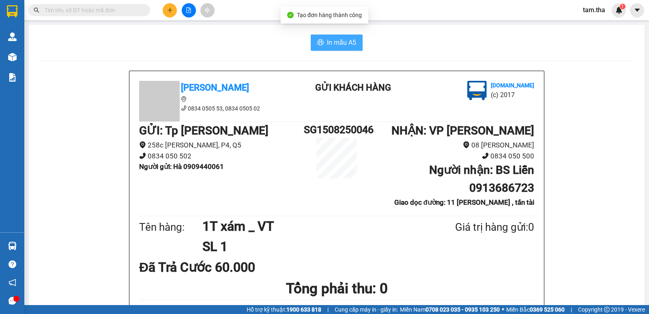
click at [344, 46] on span "In mẫu A5" at bounding box center [341, 42] width 29 height 10
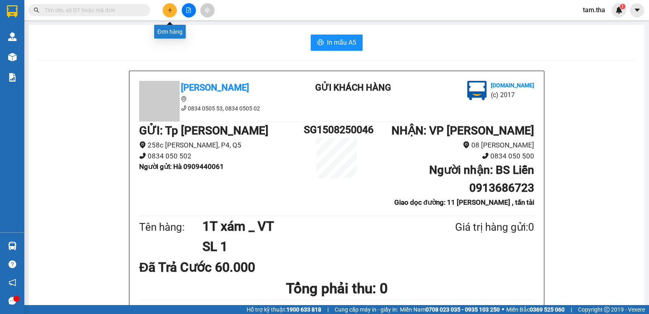
click at [166, 13] on button at bounding box center [170, 10] width 14 height 14
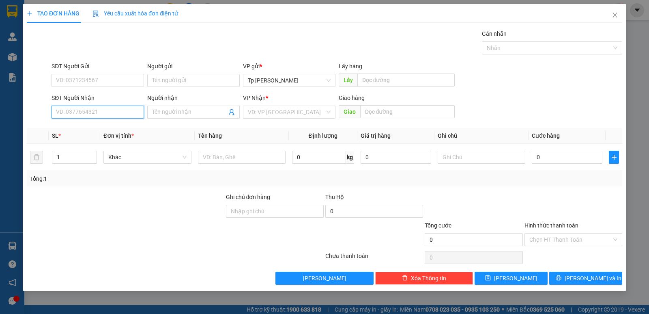
click at [83, 116] on input "SĐT Người Nhận" at bounding box center [98, 111] width 92 height 13
click at [106, 114] on input "SĐT Người Nhận" at bounding box center [98, 111] width 92 height 13
drag, startPoint x: 0, startPoint y: 109, endPoint x: 0, endPoint y: 124, distance: 15.0
click at [0, 123] on div "TẠO ĐƠN HÀNG Yêu cầu xuất hóa đơn điện tử Transit Pickup Surcharge Ids Transit …" at bounding box center [324, 157] width 649 height 314
drag, startPoint x: 236, startPoint y: 132, endPoint x: 110, endPoint y: 127, distance: 126.3
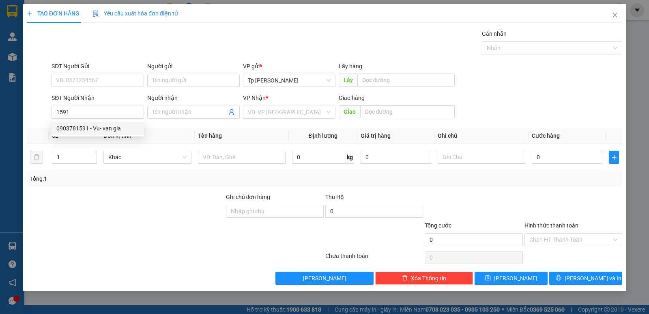
click at [221, 132] on th "Tên hàng" at bounding box center [242, 136] width 94 height 16
click at [104, 109] on input "1591" at bounding box center [98, 111] width 92 height 13
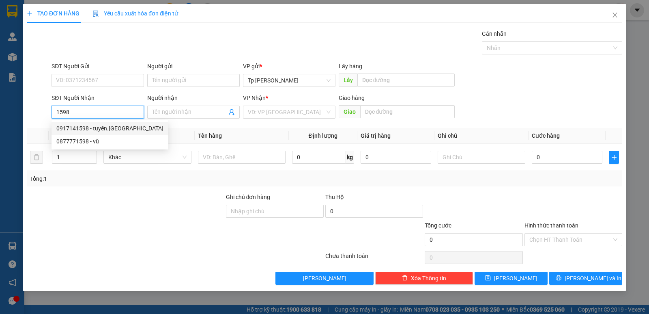
click at [118, 123] on div "0917141598 - tuyến.ThiepCuoiKimAnh" at bounding box center [110, 128] width 117 height 13
type input "0917141598"
type input "tuyến.ThiepCuoiKimAnh"
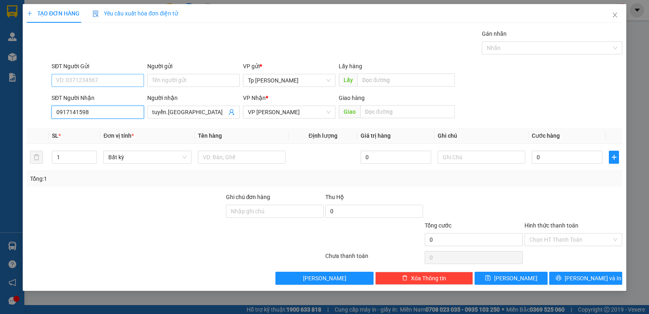
type input "0917141598"
click at [107, 82] on input "SĐT Người Gửi" at bounding box center [98, 80] width 92 height 13
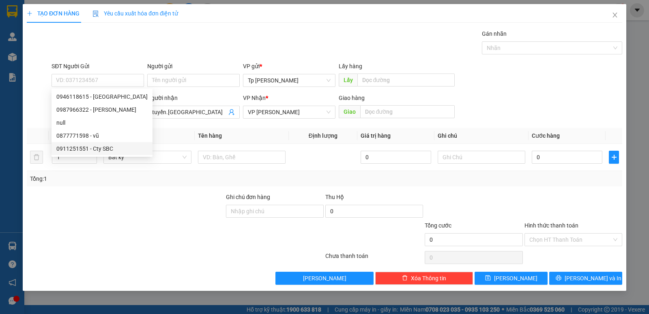
click at [68, 176] on div "Tổng: 1" at bounding box center [140, 178] width 221 height 9
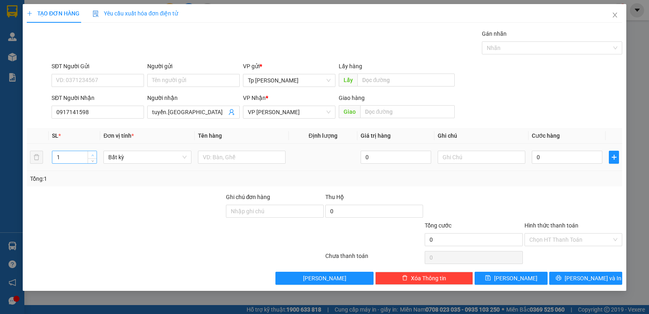
type input "2"
drag, startPoint x: 90, startPoint y: 151, endPoint x: 100, endPoint y: 155, distance: 10.7
click at [90, 151] on span "Increase Value" at bounding box center [92, 154] width 9 height 6
click at [233, 150] on input "text" at bounding box center [242, 156] width 88 height 13
type input "1T xanh trắng +1 cây vàng"
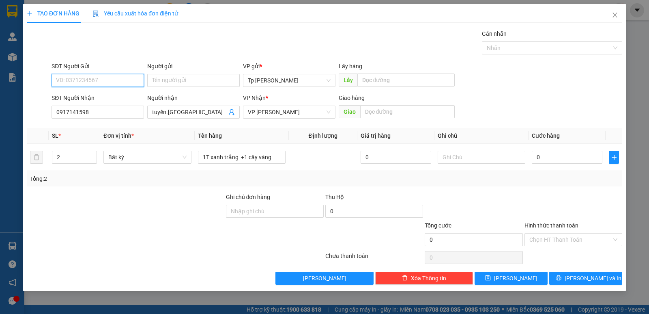
click at [80, 79] on input "SĐT Người Gửi" at bounding box center [98, 80] width 92 height 13
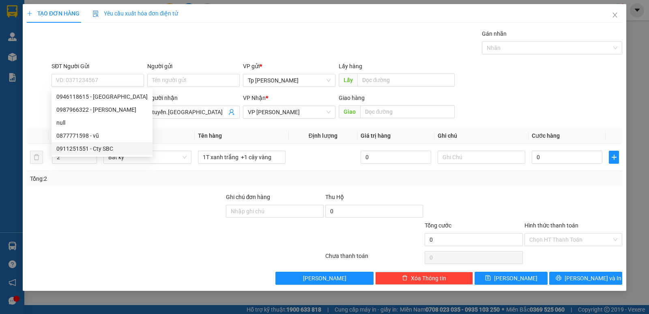
click at [199, 24] on div "TẠO ĐƠN HÀNG Yêu cầu xuất hóa đơn điện tử Transit Pickup Surcharge Ids Transit …" at bounding box center [324, 144] width 595 height 280
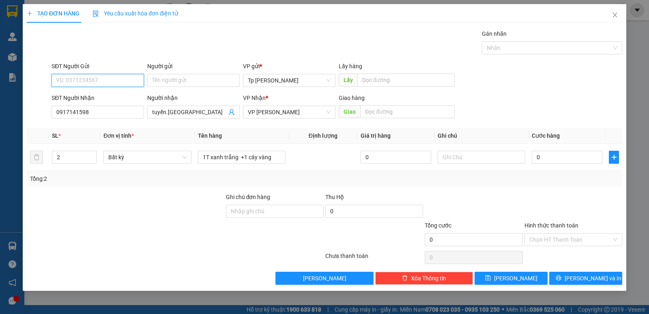
click at [96, 79] on input "SĐT Người Gửi" at bounding box center [98, 80] width 92 height 13
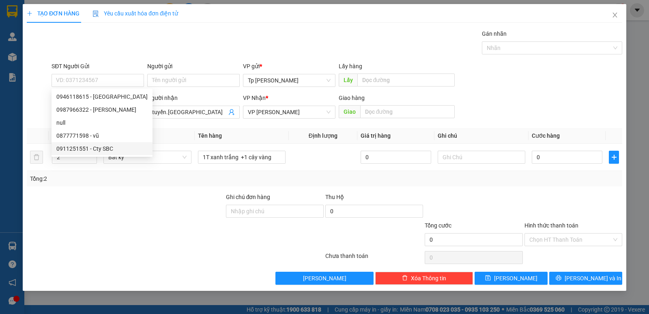
click at [171, 45] on div "Gói vận chuyển * Tiêu chuẩn Gán nhãn Nhãn" at bounding box center [337, 43] width 574 height 28
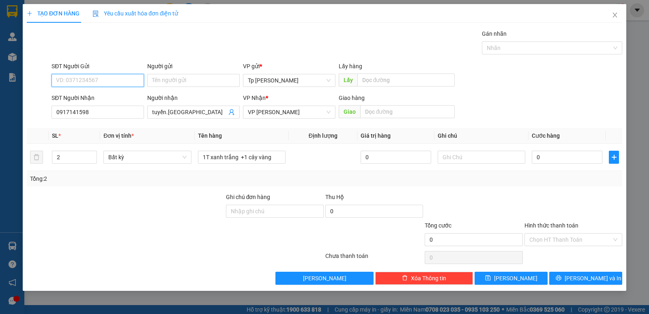
click at [113, 83] on input "SĐT Người Gửi" at bounding box center [98, 80] width 92 height 13
click at [106, 95] on div "0911499178 - SBC" at bounding box center [97, 96] width 83 height 9
type input "0911499178"
type input "SBC"
type input "0911499178"
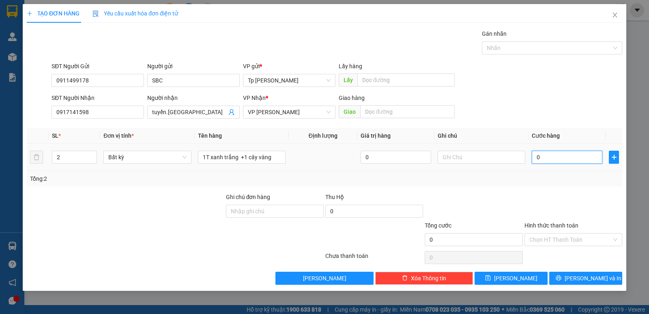
click at [551, 153] on input "0" at bounding box center [567, 156] width 71 height 13
type input "8"
type input "80"
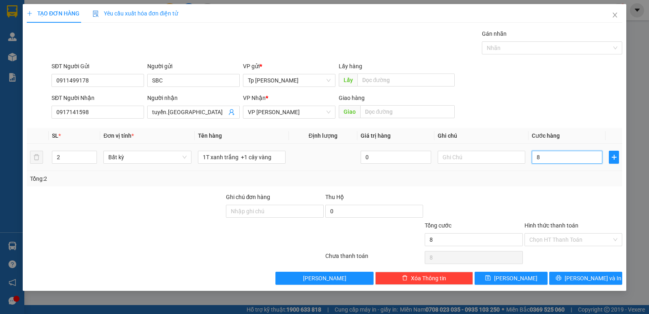
type input "80"
type input "80.000"
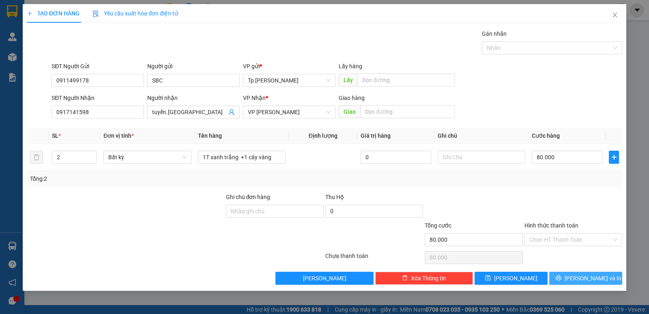
click at [557, 277] on button "[PERSON_NAME] và In" at bounding box center [585, 277] width 73 height 13
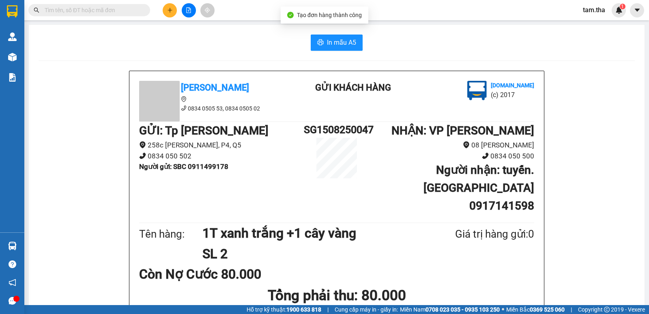
click at [306, 39] on div "In mẫu A5" at bounding box center [337, 42] width 596 height 16
click at [317, 40] on icon "printer" at bounding box center [320, 42] width 6 height 6
click at [172, 11] on icon "plus" at bounding box center [170, 10] width 6 height 6
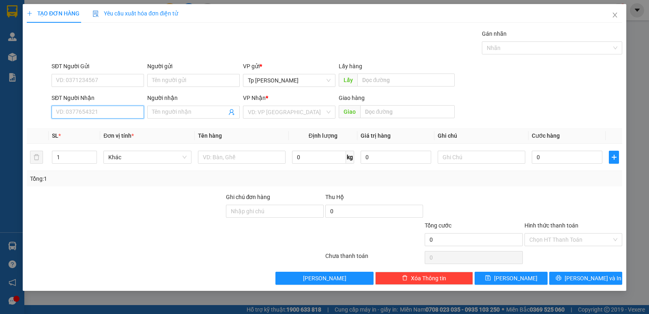
click at [87, 115] on input "SĐT Người Nhận" at bounding box center [98, 111] width 92 height 13
click at [84, 129] on div "0918442333 - MAI LINH" at bounding box center [97, 128] width 83 height 9
type input "0918442333"
type input "MAI LINH"
type input "0918442333"
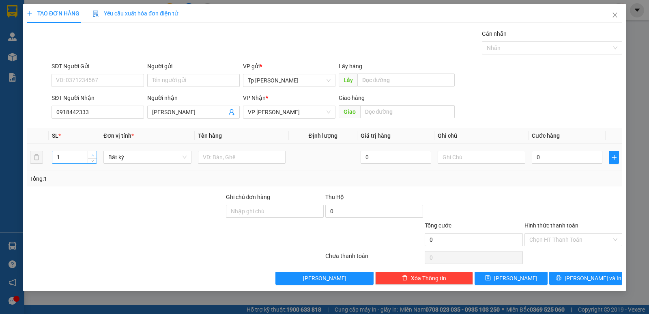
type input "2"
click at [89, 154] on span "Increase Value" at bounding box center [92, 154] width 9 height 7
drag, startPoint x: 95, startPoint y: 78, endPoint x: 195, endPoint y: 69, distance: 99.8
click at [95, 78] on input "SĐT Người Gửi" at bounding box center [98, 80] width 92 height 13
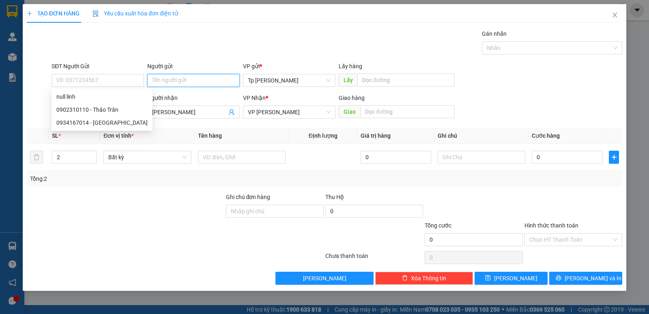
click at [184, 75] on input "Người gửi" at bounding box center [193, 80] width 92 height 13
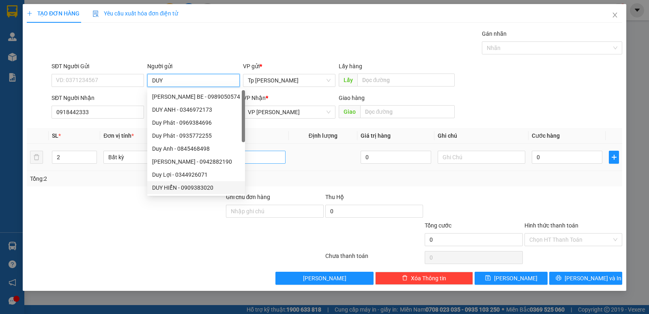
type input "DUY"
click at [275, 159] on input "text" at bounding box center [242, 156] width 88 height 13
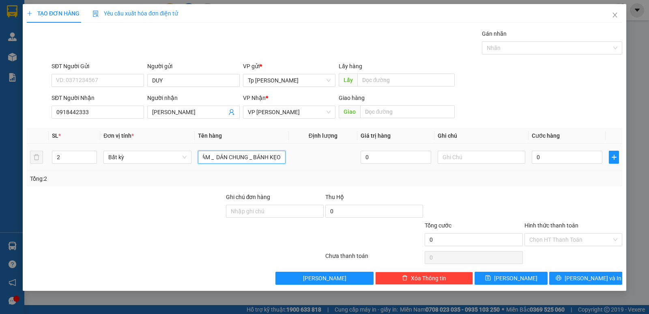
scroll to position [0, 26]
type input "2 KIỆN XÁM _ DÁN CHUNG _ BÁNH KẸO"
click at [565, 155] on input "0" at bounding box center [567, 156] width 71 height 13
type input "8"
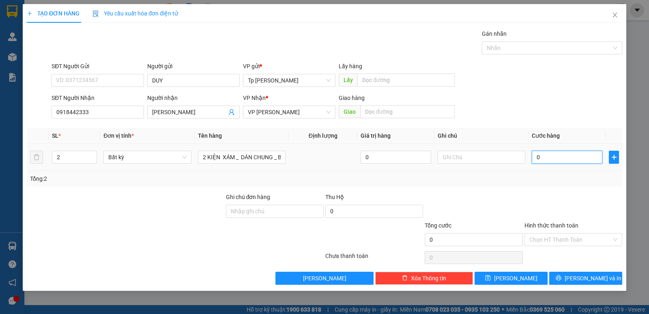
type input "8"
type input "80"
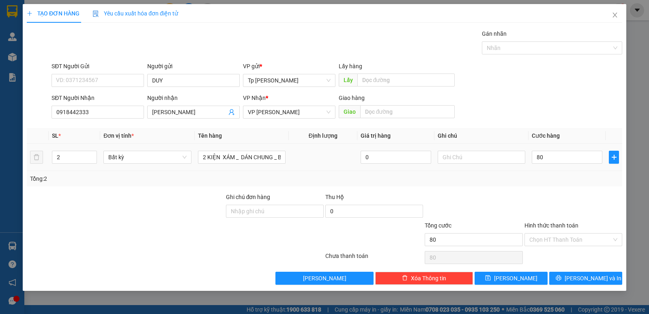
type input "80.000"
click at [577, 177] on div "Tổng: 2" at bounding box center [324, 178] width 589 height 9
click at [583, 271] on button "[PERSON_NAME] và In" at bounding box center [585, 277] width 73 height 13
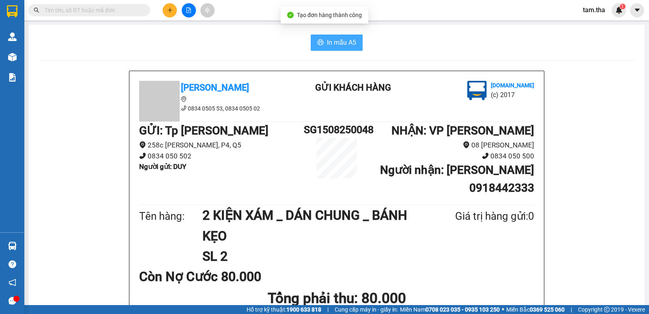
click at [346, 43] on span "In mẫu A5" at bounding box center [341, 42] width 29 height 10
click at [354, 46] on button "In mẫu A5" at bounding box center [337, 42] width 52 height 16
click at [165, 13] on button at bounding box center [170, 10] width 14 height 14
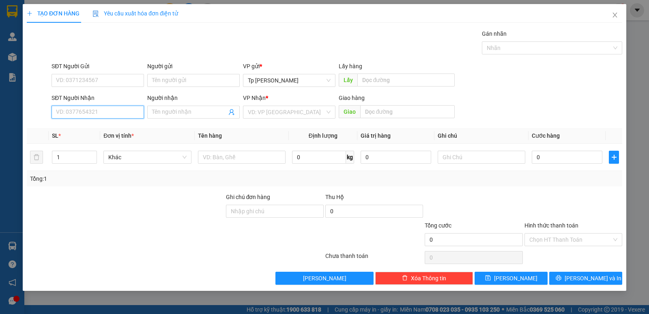
click at [108, 113] on input "SĐT Người Nhận" at bounding box center [98, 111] width 92 height 13
type input "0973714625"
drag, startPoint x: 86, startPoint y: 131, endPoint x: 101, endPoint y: 92, distance: 41.6
click at [87, 131] on div "0973714625 - Hạnh" at bounding box center [97, 128] width 83 height 9
type input "Hạnh"
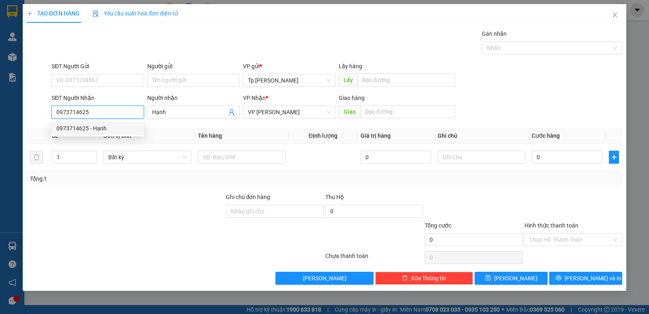
type input "0973714625"
click at [109, 71] on div "SĐT Người Gửi" at bounding box center [98, 68] width 92 height 12
click at [118, 70] on div "SĐT Người Gửi" at bounding box center [98, 66] width 92 height 9
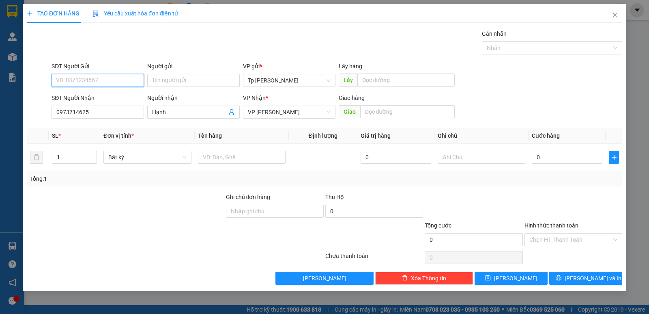
click at [118, 74] on input "SĐT Người Gửi" at bounding box center [98, 80] width 92 height 13
drag, startPoint x: 123, startPoint y: 95, endPoint x: 211, endPoint y: 142, distance: 100.3
click at [125, 99] on div "0932102672 - ngọc ngà" at bounding box center [97, 96] width 83 height 9
type input "0932102672"
type input "ngọc ngà"
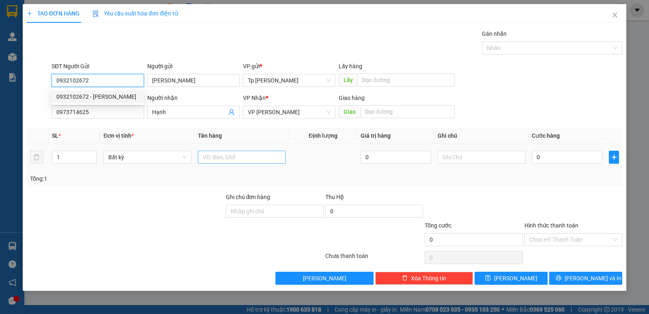
type input "0932102672"
click at [255, 154] on input "text" at bounding box center [242, 156] width 88 height 13
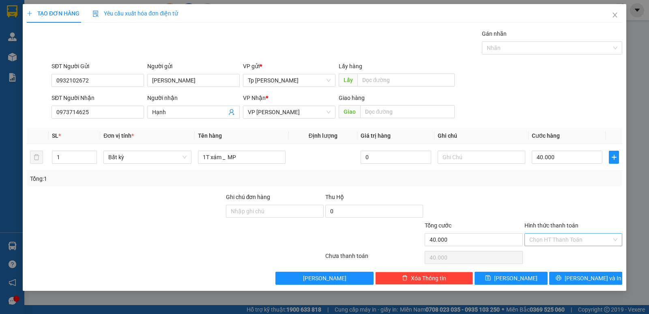
drag, startPoint x: 574, startPoint y: 203, endPoint x: 574, endPoint y: 239, distance: 36.1
click at [572, 209] on div at bounding box center [573, 206] width 99 height 28
drag, startPoint x: 574, startPoint y: 241, endPoint x: 575, endPoint y: 246, distance: 5.4
click at [574, 242] on input "Hình thức thanh toán" at bounding box center [570, 239] width 82 height 12
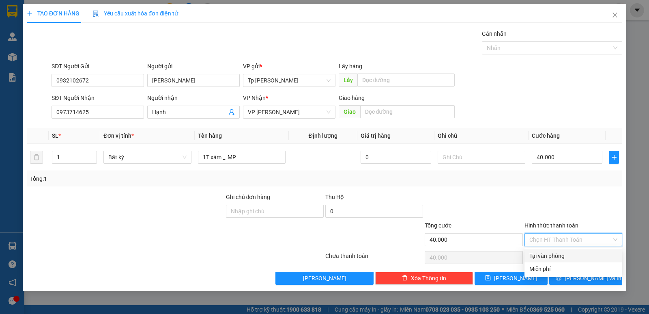
click at [576, 250] on div "Tại văn phòng" at bounding box center [574, 255] width 98 height 13
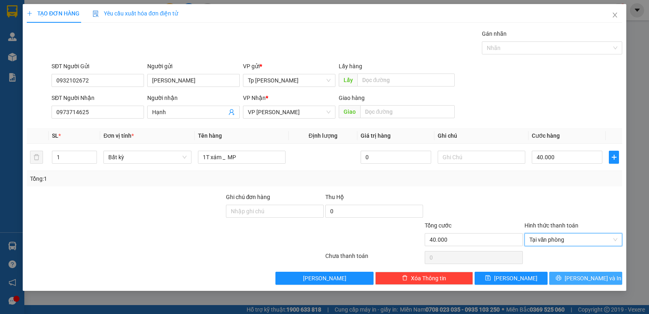
click at [577, 272] on button "[PERSON_NAME] và In" at bounding box center [585, 277] width 73 height 13
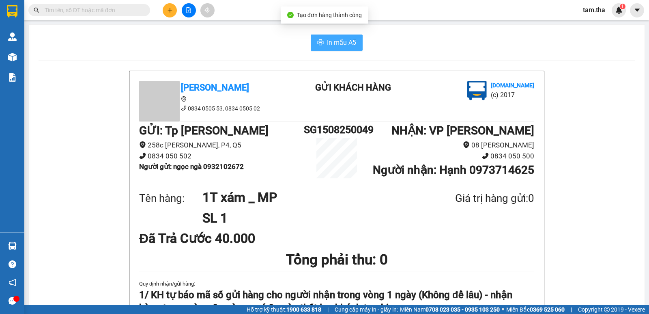
click at [328, 38] on span "In mẫu A5" at bounding box center [341, 42] width 29 height 10
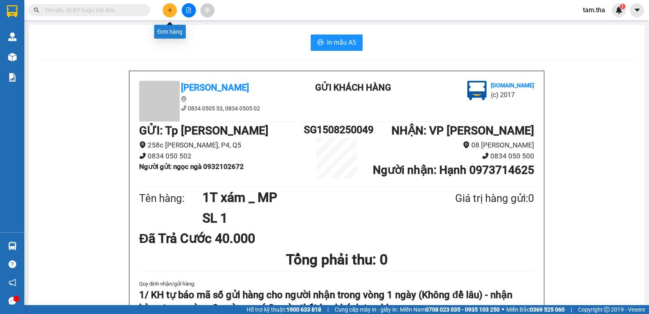
click at [174, 12] on button at bounding box center [170, 10] width 14 height 14
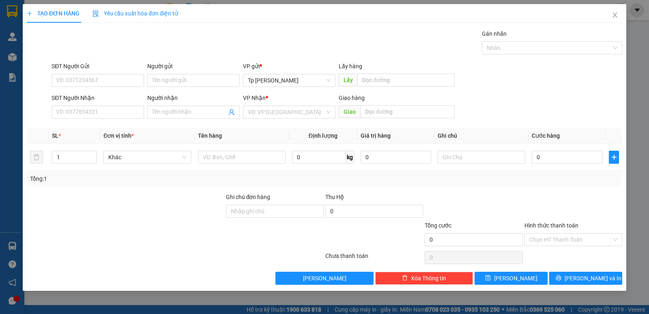
click at [115, 119] on div "SĐT Người Nhận VD: 0377654321" at bounding box center [98, 107] width 92 height 28
drag, startPoint x: 115, startPoint y: 118, endPoint x: 140, endPoint y: 111, distance: 25.8
click at [120, 116] on input "SĐT Người Nhận" at bounding box center [98, 111] width 92 height 13
drag, startPoint x: 115, startPoint y: 114, endPoint x: 9, endPoint y: 129, distance: 107.7
click at [1, 130] on div "TẠO ĐƠN HÀNG Yêu cầu xuất hóa đơn điện tử Transit Pickup Surcharge Ids Transit …" at bounding box center [324, 157] width 649 height 314
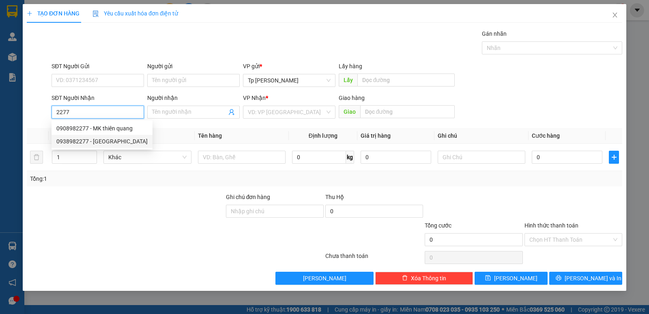
click at [103, 143] on div "0938982277 - Thiên Quang" at bounding box center [101, 141] width 91 height 9
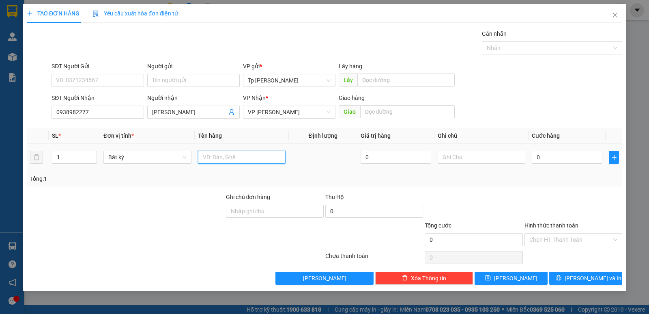
drag, startPoint x: 250, startPoint y: 157, endPoint x: 265, endPoint y: 145, distance: 19.0
click at [249, 157] on input "text" at bounding box center [242, 156] width 88 height 13
click at [543, 150] on div "0" at bounding box center [567, 157] width 71 height 16
click at [543, 153] on input "0" at bounding box center [567, 156] width 71 height 13
click at [567, 236] on input "Hình thức thanh toán" at bounding box center [570, 239] width 82 height 12
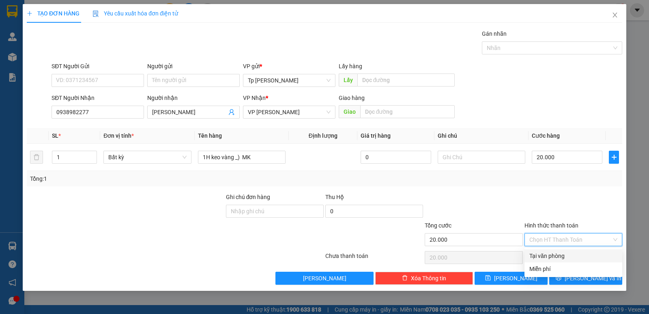
click at [565, 256] on div "Tại văn phòng" at bounding box center [573, 255] width 88 height 9
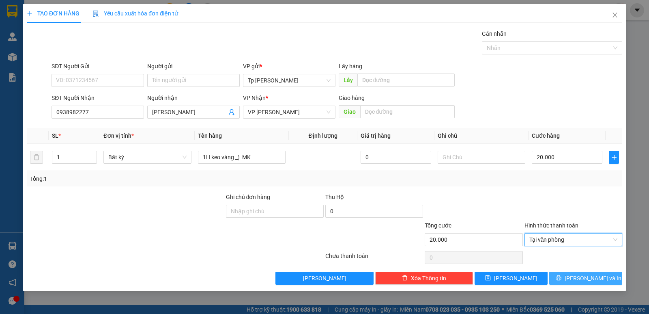
click at [575, 273] on button "[PERSON_NAME] và In" at bounding box center [585, 277] width 73 height 13
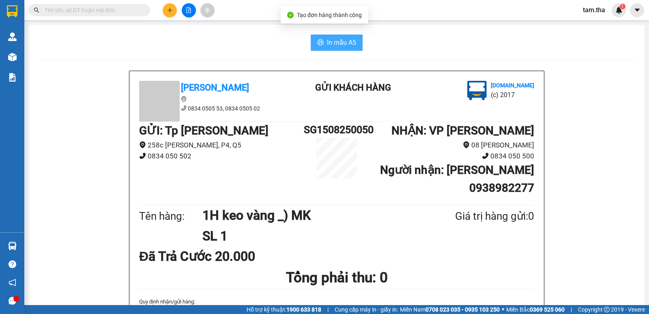
click at [327, 38] on span "In mẫu A5" at bounding box center [341, 42] width 29 height 10
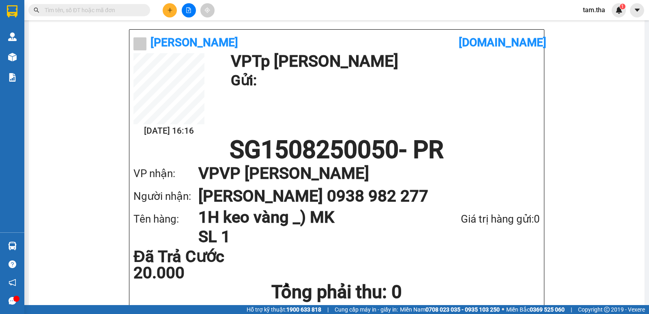
scroll to position [391, 0]
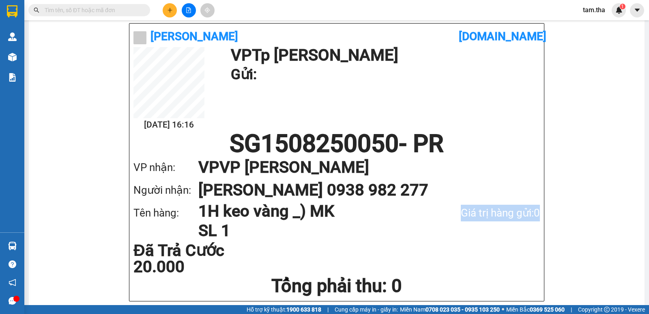
drag, startPoint x: 455, startPoint y: 215, endPoint x: 566, endPoint y: 214, distance: 111.2
click at [566, 214] on div "Tân Hoàng Anh 0834 0505 53, 0834 0505 02 Gửi khách hàng Vexere.com (c) 2017 GỬI…" at bounding box center [337, 0] width 596 height 642
click at [455, 226] on div "Tên hàng: 1H keo vàng _) MK SL 1 Giá trị hàng gửi: 0" at bounding box center [336, 220] width 406 height 39
drag, startPoint x: 165, startPoint y: 19, endPoint x: 166, endPoint y: 11, distance: 7.5
click at [164, 19] on div "Kết quả tìm kiếm ( 0 ) Bộ lọc No Data tam.tha 1" at bounding box center [324, 10] width 649 height 20
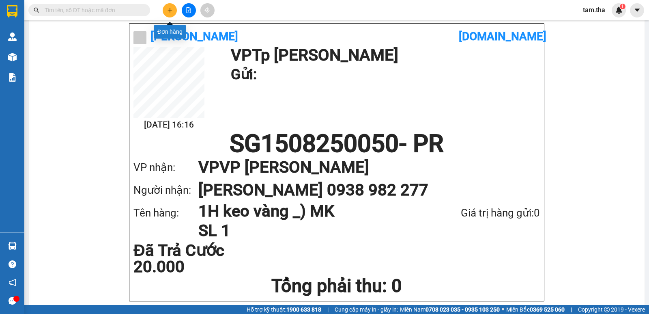
click at [168, 10] on icon "plus" at bounding box center [170, 10] width 6 height 6
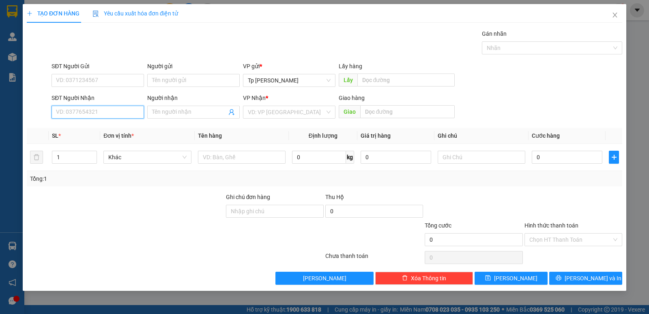
click at [133, 114] on input "SĐT Người Nhận" at bounding box center [98, 111] width 92 height 13
click at [94, 129] on div "0909386454 - Vân Phi" at bounding box center [101, 128] width 91 height 9
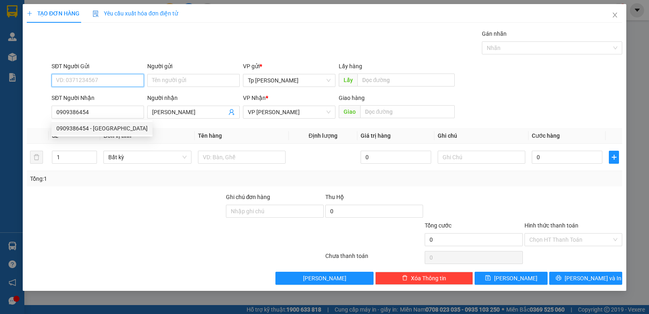
click at [107, 84] on input "SĐT Người Gửi" at bounding box center [98, 80] width 92 height 13
drag, startPoint x: 103, startPoint y: 94, endPoint x: 145, endPoint y: 117, distance: 48.5
click at [103, 94] on div "0903741763 - Viên" at bounding box center [97, 96] width 83 height 9
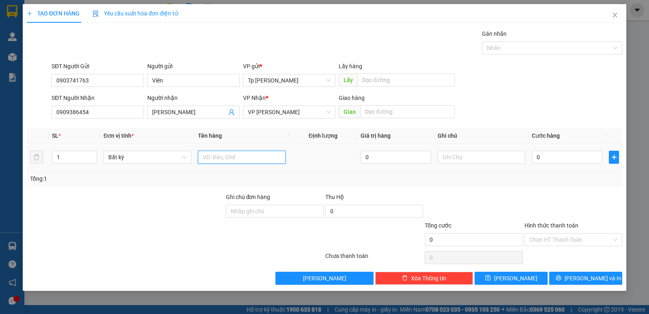
click at [238, 152] on input "text" at bounding box center [242, 156] width 88 height 13
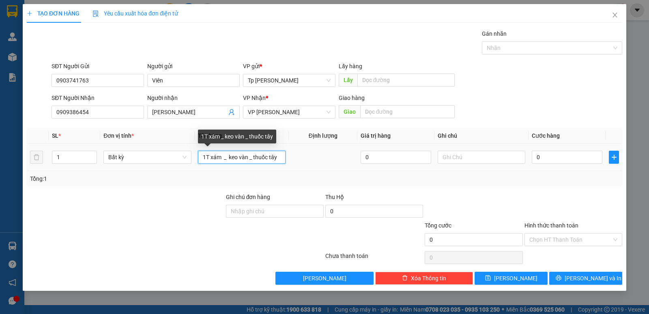
click at [248, 156] on input "1T xám _ keo vàn _ thuốc tây" at bounding box center [242, 156] width 88 height 13
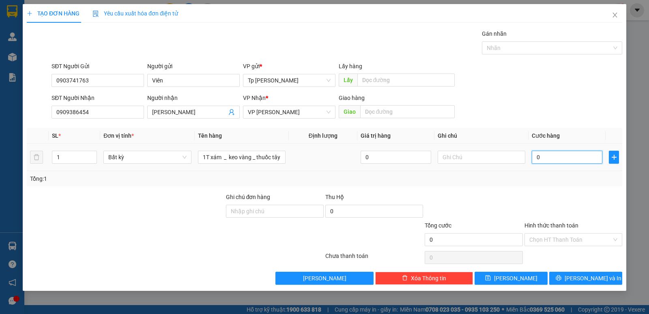
click at [561, 153] on input "0" at bounding box center [567, 156] width 71 height 13
drag, startPoint x: 555, startPoint y: 173, endPoint x: 547, endPoint y: 177, distance: 9.4
click at [547, 175] on div "Tổng: 1" at bounding box center [324, 178] width 595 height 15
drag, startPoint x: 565, startPoint y: 237, endPoint x: 568, endPoint y: 254, distance: 17.0
click at [565, 238] on input "Hình thức thanh toán" at bounding box center [570, 239] width 82 height 12
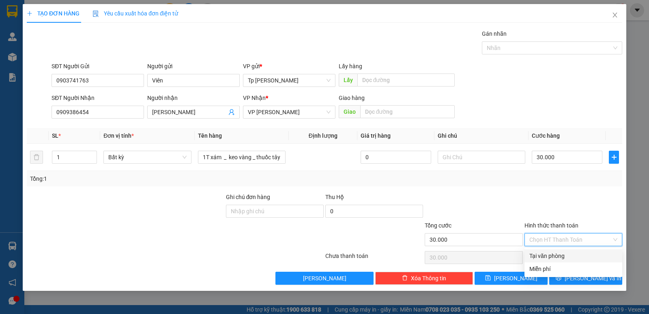
drag, startPoint x: 569, startPoint y: 256, endPoint x: 571, endPoint y: 265, distance: 9.1
click at [569, 257] on div "Tại văn phòng" at bounding box center [573, 255] width 88 height 9
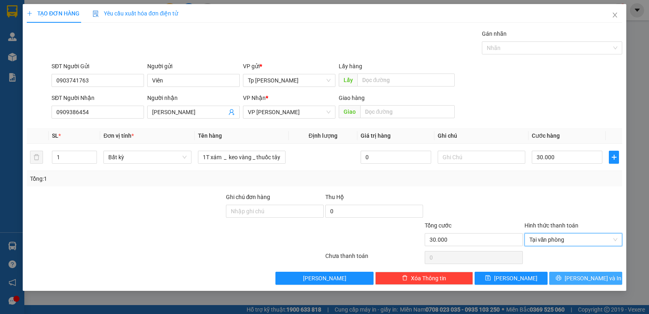
click at [576, 276] on button "[PERSON_NAME] và In" at bounding box center [585, 277] width 73 height 13
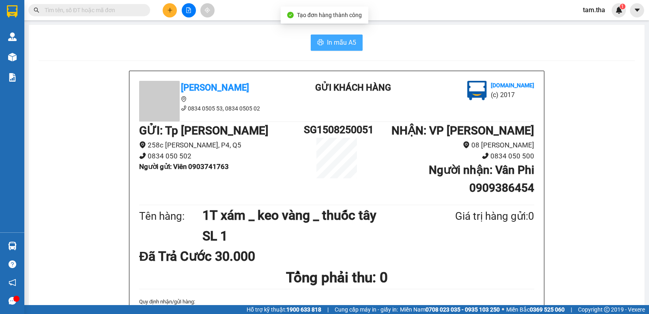
click at [328, 43] on span "In mẫu A5" at bounding box center [341, 42] width 29 height 10
click at [170, 6] on button at bounding box center [170, 10] width 14 height 14
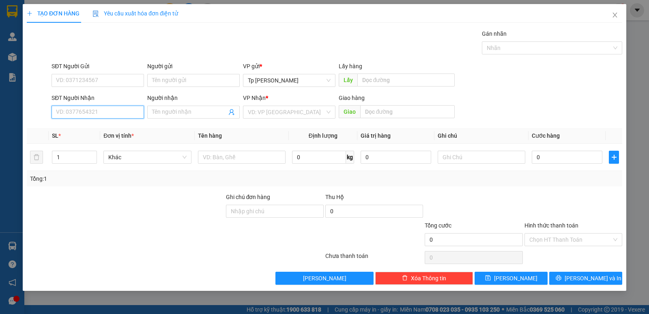
click at [109, 114] on input "SĐT Người Nhận" at bounding box center [98, 111] width 92 height 13
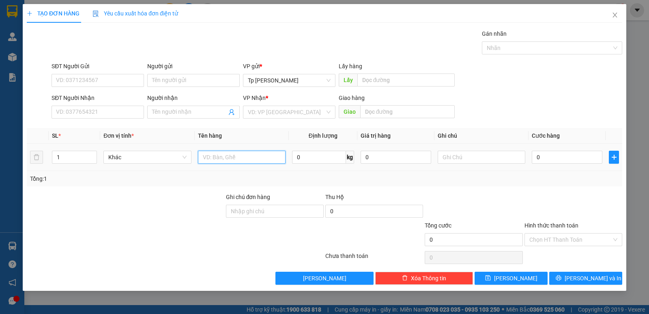
click at [267, 160] on input "text" at bounding box center [242, 156] width 88 height 13
drag, startPoint x: 94, startPoint y: 153, endPoint x: 88, endPoint y: 134, distance: 19.5
click at [92, 151] on span "Increase Value" at bounding box center [92, 154] width 9 height 6
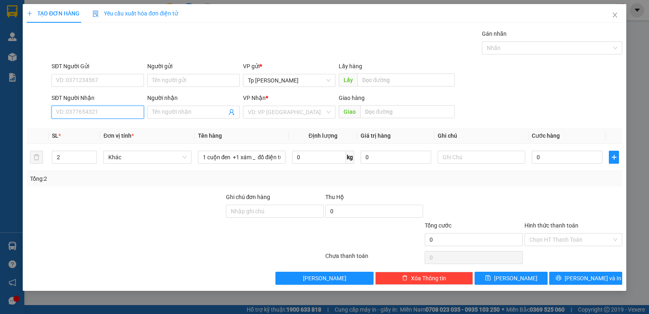
click at [101, 114] on input "SĐT Người Nhận" at bounding box center [98, 111] width 92 height 13
drag, startPoint x: 91, startPoint y: 128, endPoint x: 114, endPoint y: 87, distance: 47.2
click at [93, 125] on div "0937312626 - SơnTHG" at bounding box center [97, 128] width 83 height 9
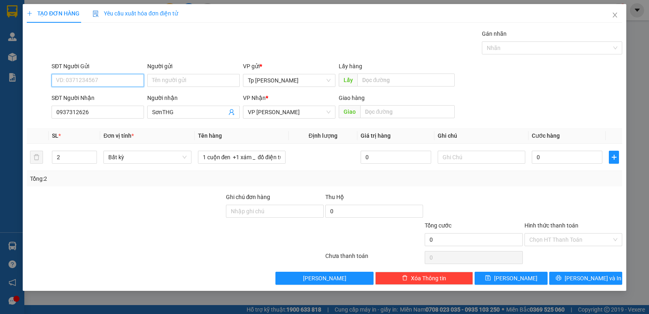
click at [115, 85] on input "SĐT Người Gửi" at bounding box center [98, 80] width 92 height 13
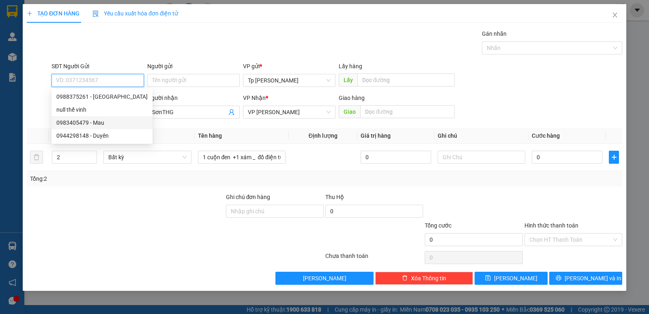
drag, startPoint x: 115, startPoint y: 125, endPoint x: 290, endPoint y: 176, distance: 183.0
click at [115, 125] on div "0983405479 - Mau" at bounding box center [101, 122] width 91 height 9
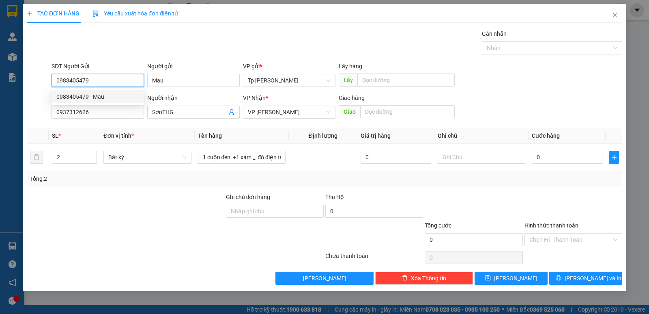
drag, startPoint x: 111, startPoint y: 85, endPoint x: 34, endPoint y: 103, distance: 78.2
click at [2, 110] on div "TẠO ĐƠN HÀNG Yêu cầu xuất hóa đơn điện tử Transit Pickup Surcharge Ids Transit …" at bounding box center [324, 157] width 649 height 314
click at [98, 97] on div "0937677533 - Tuấn" at bounding box center [97, 96] width 83 height 9
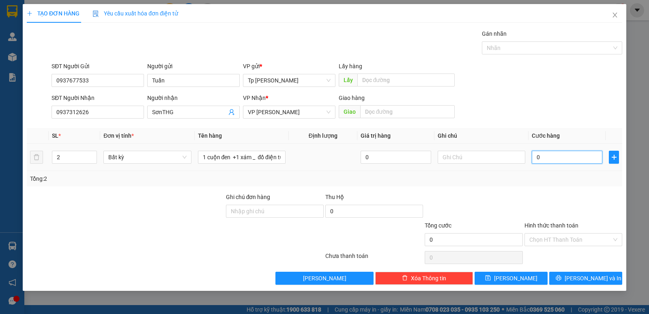
click at [535, 158] on input "0" at bounding box center [567, 156] width 71 height 13
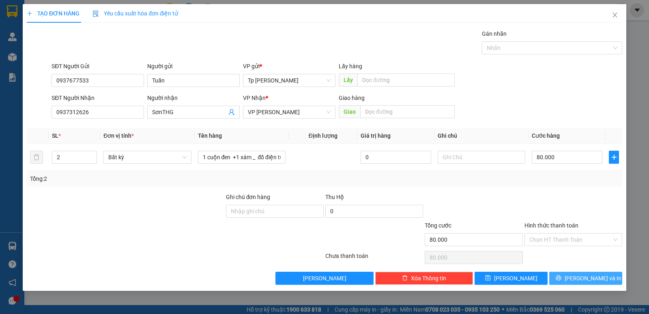
click at [561, 277] on icon "printer" at bounding box center [559, 278] width 6 height 6
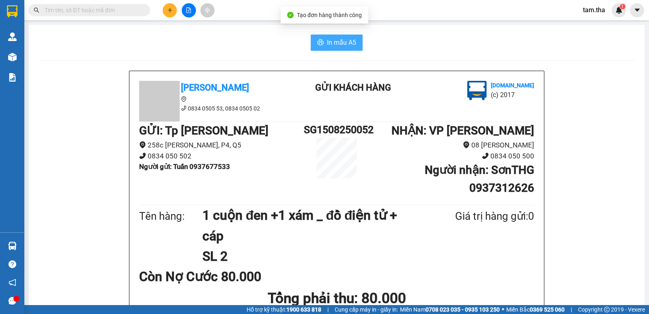
click at [336, 44] on span "In mẫu A5" at bounding box center [341, 42] width 29 height 10
click at [333, 43] on span "In mẫu A5" at bounding box center [341, 42] width 29 height 10
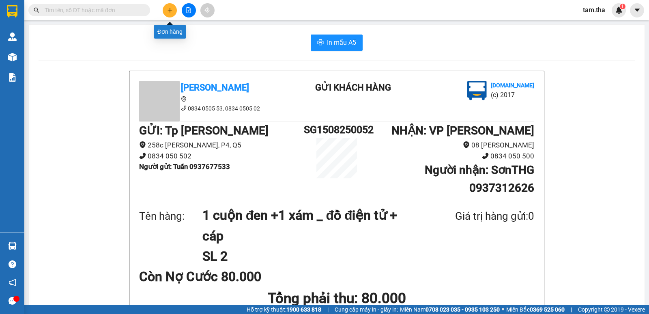
click at [174, 11] on button at bounding box center [170, 10] width 14 height 14
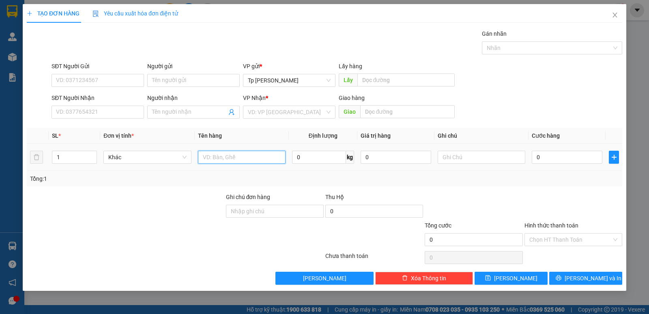
drag, startPoint x: 237, startPoint y: 160, endPoint x: 112, endPoint y: 114, distance: 132.9
click at [232, 157] on input "text" at bounding box center [242, 156] width 88 height 13
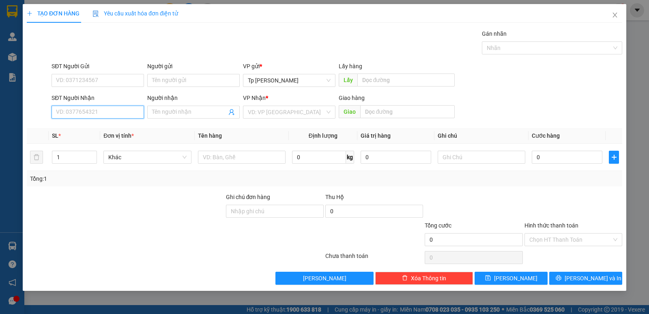
drag, startPoint x: 104, startPoint y: 109, endPoint x: 127, endPoint y: 107, distance: 22.7
click at [110, 109] on input "SĐT Người Nhận" at bounding box center [98, 111] width 92 height 13
drag, startPoint x: 111, startPoint y: 128, endPoint x: 174, endPoint y: 144, distance: 65.3
click at [122, 129] on div "0983300842 - Thục Nhi" at bounding box center [97, 128] width 83 height 9
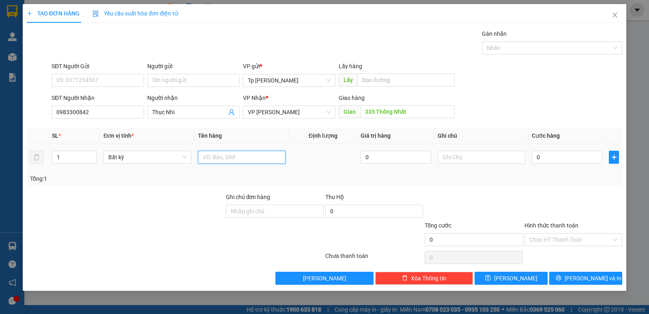
click at [241, 159] on input "text" at bounding box center [242, 156] width 88 height 13
click at [562, 155] on input "0" at bounding box center [567, 156] width 71 height 13
click at [578, 211] on div at bounding box center [573, 206] width 99 height 28
click at [564, 240] on input "Hình thức thanh toán" at bounding box center [570, 239] width 82 height 12
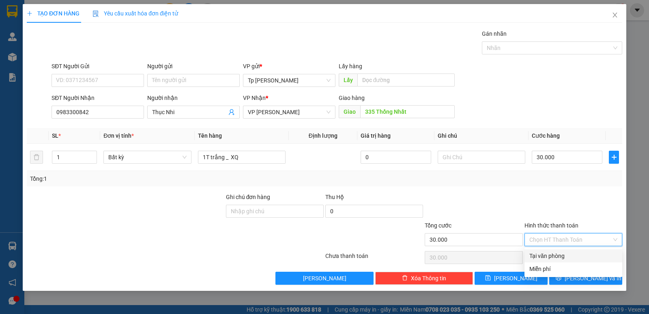
click at [566, 250] on div "Tại văn phòng" at bounding box center [574, 255] width 98 height 13
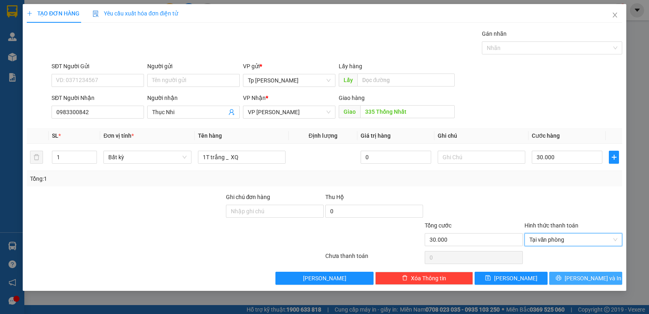
click at [585, 277] on span "[PERSON_NAME] và In" at bounding box center [593, 277] width 57 height 9
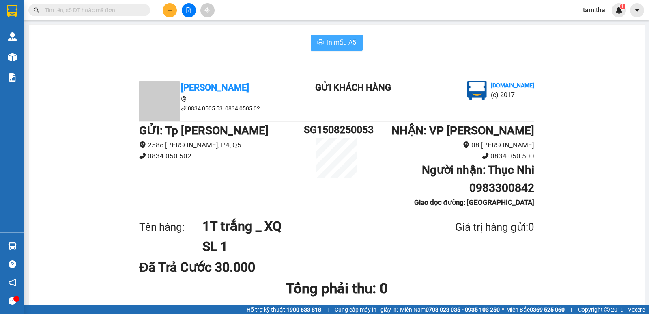
click at [327, 41] on span "In mẫu A5" at bounding box center [341, 42] width 29 height 10
click at [169, 12] on icon "plus" at bounding box center [170, 10] width 6 height 6
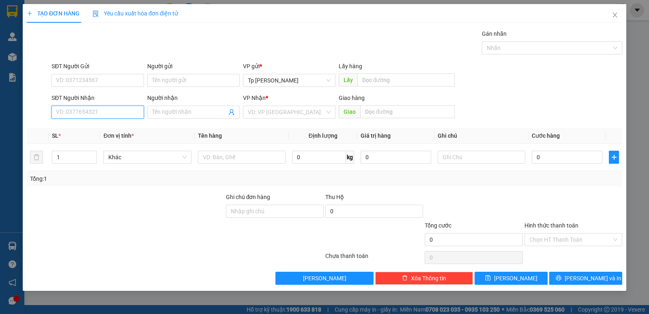
drag, startPoint x: 118, startPoint y: 110, endPoint x: 242, endPoint y: 45, distance: 140.1
click at [117, 109] on input "SĐT Người Nhận" at bounding box center [98, 111] width 92 height 13
click at [107, 128] on div "0918271583 - BS HÙNG.BVSGPR" at bounding box center [98, 128] width 84 height 9
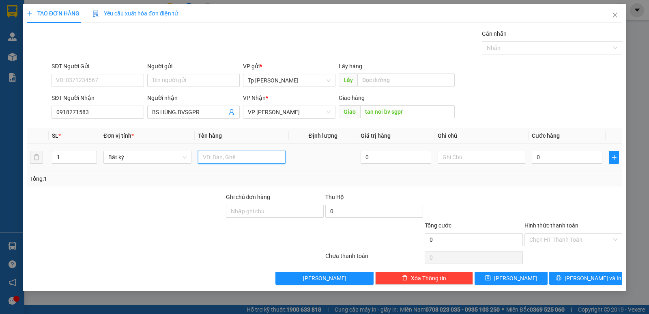
click at [226, 157] on input "text" at bounding box center [242, 156] width 88 height 13
click at [535, 157] on input "0" at bounding box center [567, 156] width 71 height 13
click at [572, 240] on input "Hình thức thanh toán" at bounding box center [570, 239] width 82 height 12
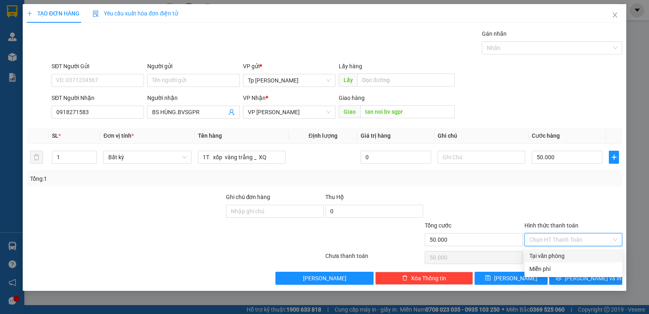
click at [568, 257] on div "Tại văn phòng" at bounding box center [573, 255] width 88 height 9
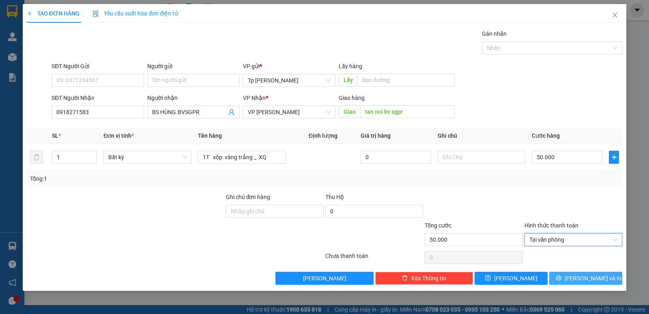
drag, startPoint x: 585, startPoint y: 276, endPoint x: 541, endPoint y: 257, distance: 48.2
click at [568, 271] on div "Transit Pickup Surcharge Ids Transit Deliver Surcharge Ids Transit Deliver Surc…" at bounding box center [324, 156] width 595 height 255
click at [340, 50] on div "Gói vận chuyển * Tiêu chuẩn Gán nhãn Nhãn" at bounding box center [337, 43] width 574 height 28
drag, startPoint x: 578, startPoint y: 277, endPoint x: 542, endPoint y: 269, distance: 37.0
click at [575, 276] on button "[PERSON_NAME] và In" at bounding box center [585, 277] width 73 height 13
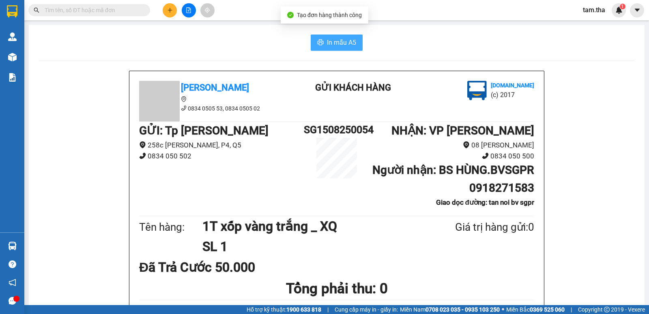
click at [317, 45] on icon "printer" at bounding box center [320, 42] width 6 height 6
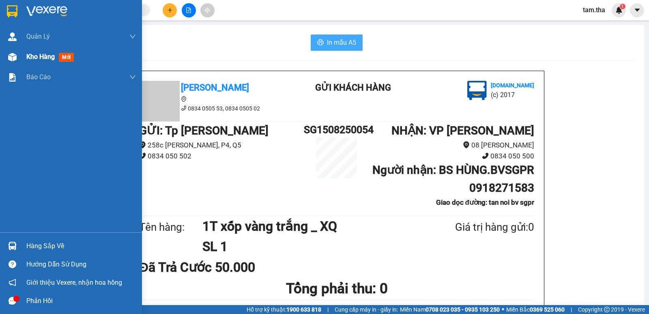
click at [16, 60] on img at bounding box center [12, 57] width 9 height 9
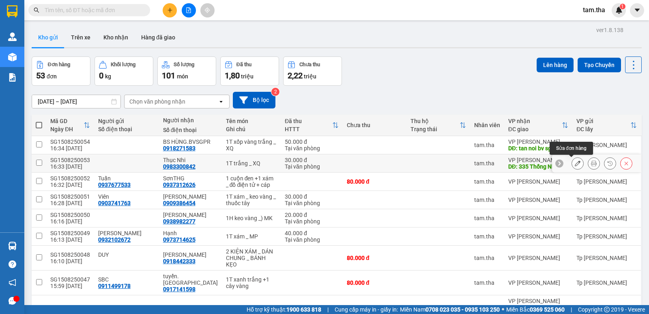
click at [575, 164] on icon at bounding box center [578, 163] width 6 height 6
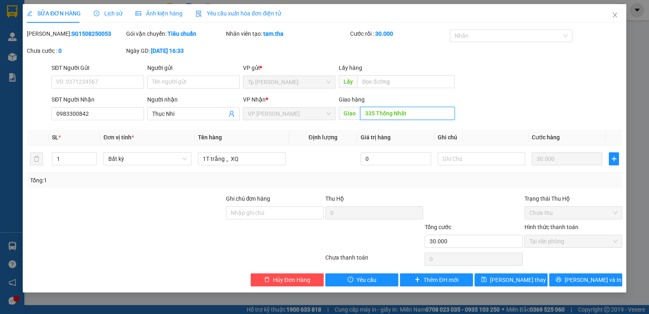
click at [412, 114] on input "335 Thống Nhất" at bounding box center [407, 113] width 95 height 13
click at [499, 279] on button "[PERSON_NAME] thay đổi" at bounding box center [511, 279] width 73 height 13
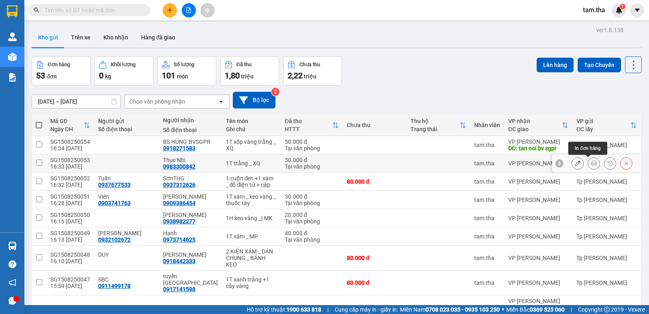
click at [591, 165] on icon at bounding box center [594, 163] width 6 height 6
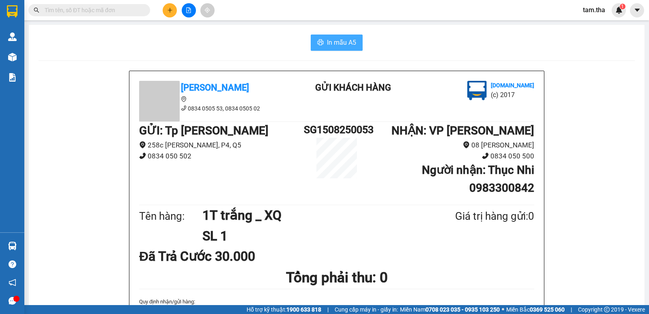
click at [334, 47] on span "In mẫu A5" at bounding box center [341, 42] width 29 height 10
click at [166, 10] on button at bounding box center [170, 10] width 14 height 14
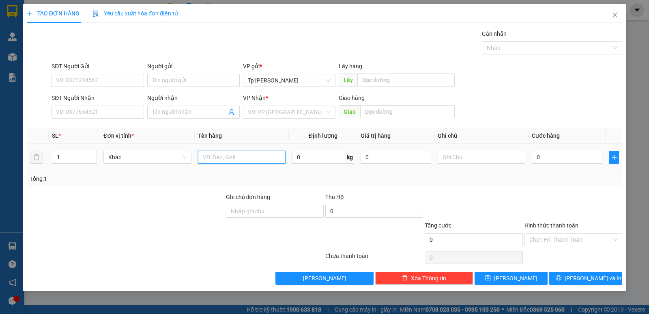
click at [234, 153] on input "text" at bounding box center [242, 156] width 88 height 13
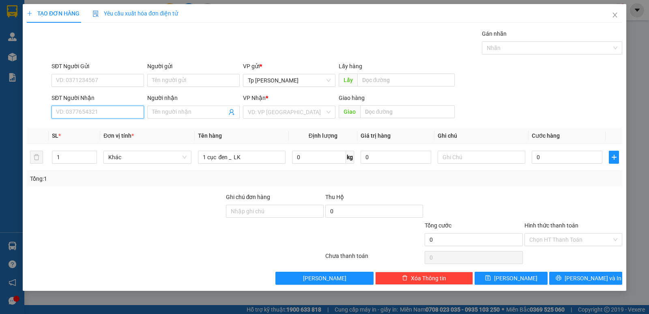
click at [91, 117] on input "SĐT Người Nhận" at bounding box center [98, 111] width 92 height 13
drag, startPoint x: 126, startPoint y: 134, endPoint x: 133, endPoint y: 104, distance: 30.6
click at [127, 130] on div "0971088907 - CTY ANH QUÂN" at bounding box center [98, 128] width 92 height 13
click at [120, 73] on div "SĐT Người Gửi" at bounding box center [98, 68] width 92 height 12
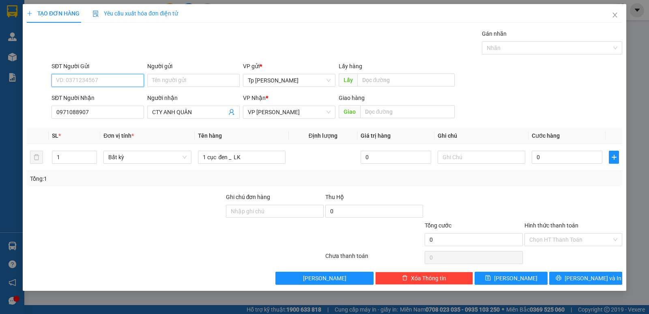
click at [118, 82] on input "SĐT Người Gửi" at bounding box center [98, 80] width 92 height 13
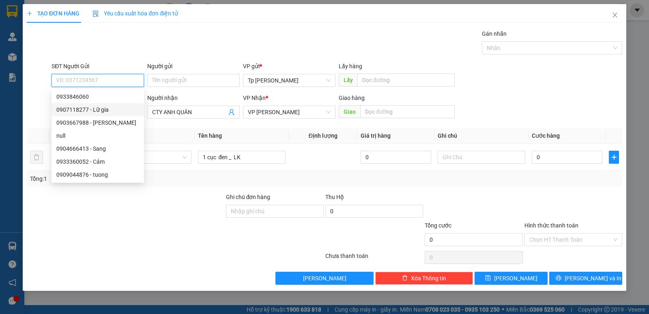
click at [120, 106] on div "0907118277 - Lữ gia" at bounding box center [97, 109] width 83 height 9
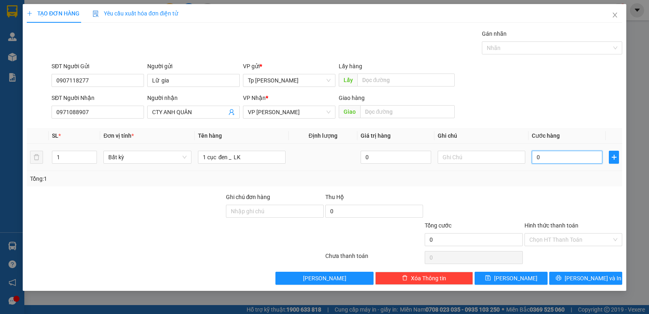
click at [577, 154] on input "0" at bounding box center [567, 156] width 71 height 13
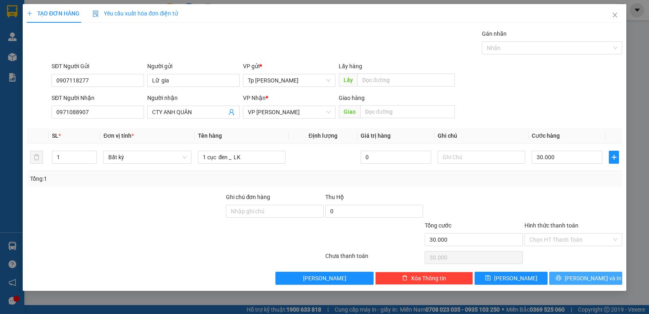
click at [587, 275] on span "[PERSON_NAME] và In" at bounding box center [593, 277] width 57 height 9
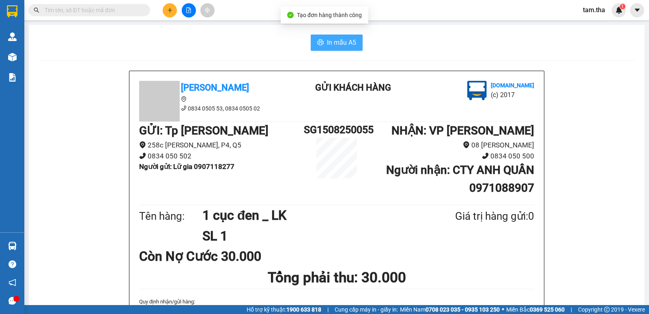
click at [330, 37] on button "In mẫu A5" at bounding box center [337, 42] width 52 height 16
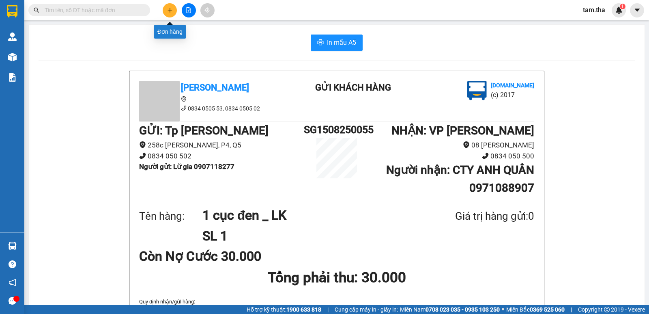
click at [171, 13] on icon "plus" at bounding box center [170, 10] width 6 height 6
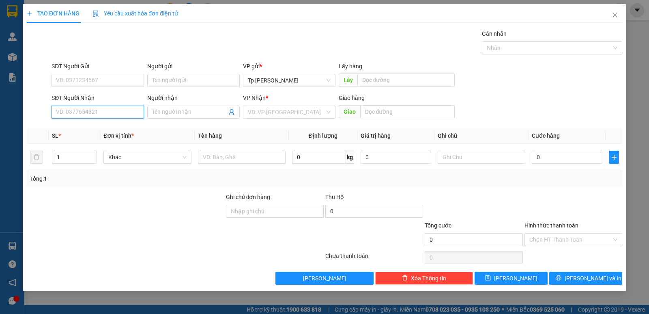
click at [130, 107] on input "SĐT Người Nhận" at bounding box center [98, 111] width 92 height 13
drag, startPoint x: 122, startPoint y: 126, endPoint x: 123, endPoint y: 111, distance: 15.5
click at [122, 121] on div "0832676408 0832676408 - Dũng" at bounding box center [98, 128] width 92 height 16
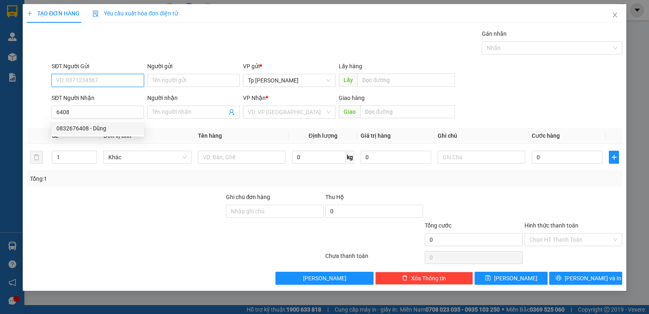
drag, startPoint x: 133, startPoint y: 78, endPoint x: 130, endPoint y: 82, distance: 5.2
click at [132, 79] on input "SĐT Người Gửi" at bounding box center [98, 80] width 92 height 13
click at [116, 96] on div "0773702535 - Nga" at bounding box center [101, 96] width 91 height 9
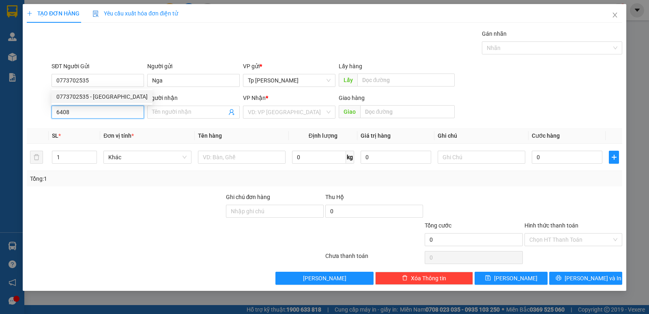
drag, startPoint x: 104, startPoint y: 110, endPoint x: 98, endPoint y: 122, distance: 13.2
click at [103, 111] on input "6408" at bounding box center [98, 111] width 92 height 13
click at [97, 127] on div "0832676408 - Dũng" at bounding box center [97, 128] width 83 height 9
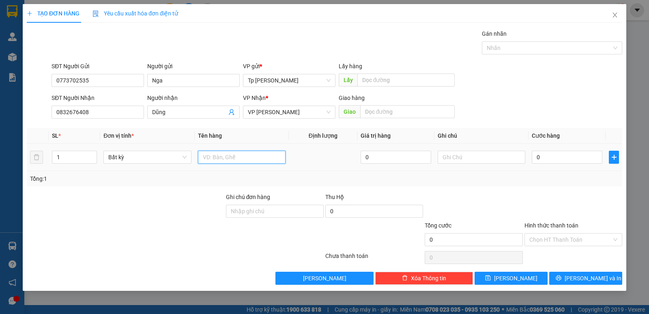
drag, startPoint x: 219, startPoint y: 154, endPoint x: 215, endPoint y: 151, distance: 5.0
click at [217, 153] on input "text" at bounding box center [242, 156] width 88 height 13
click at [463, 154] on input "text" at bounding box center [482, 156] width 88 height 13
click at [555, 232] on div "Hình thức thanh toán" at bounding box center [574, 227] width 98 height 12
drag, startPoint x: 554, startPoint y: 237, endPoint x: 554, endPoint y: 246, distance: 9.3
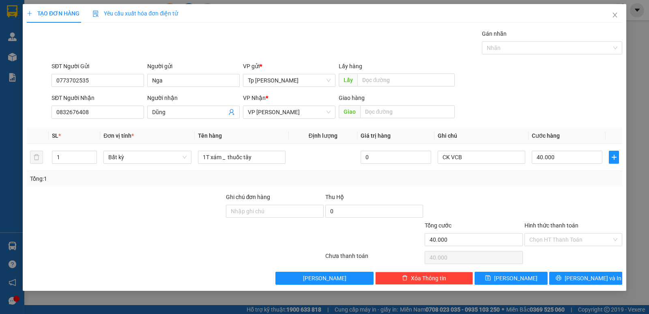
click at [552, 239] on input "Hình thức thanh toán" at bounding box center [570, 239] width 82 height 12
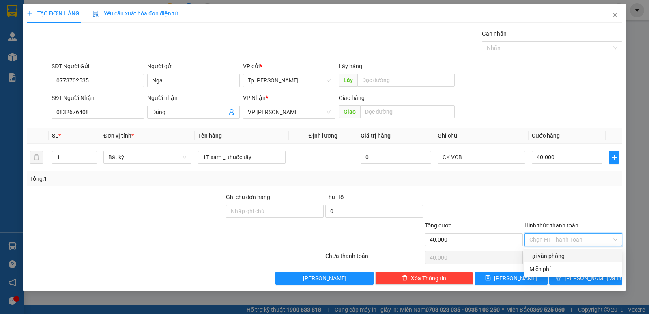
click at [556, 250] on div "Transit Pickup Surcharge Ids Transit Deliver Surcharge Ids Transit Deliver Surc…" at bounding box center [324, 156] width 595 height 255
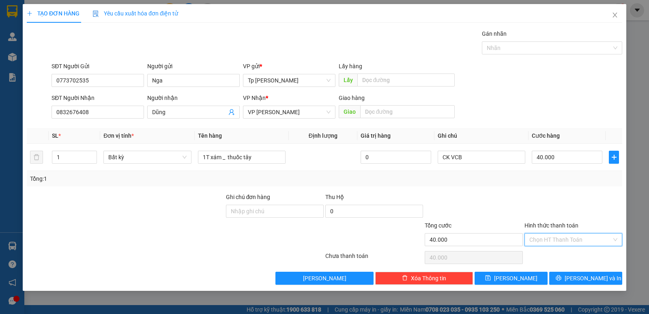
drag, startPoint x: 561, startPoint y: 239, endPoint x: 565, endPoint y: 255, distance: 16.3
click at [561, 242] on input "Hình thức thanh toán" at bounding box center [570, 239] width 82 height 12
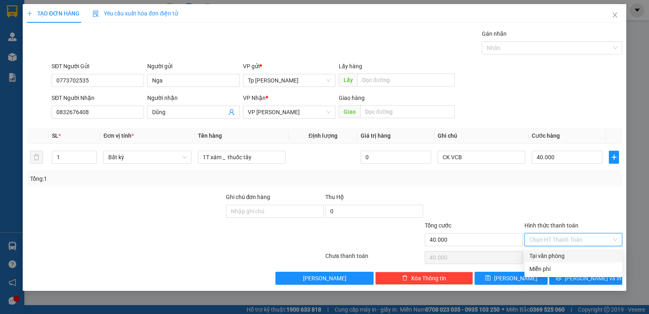
drag, startPoint x: 567, startPoint y: 255, endPoint x: 570, endPoint y: 263, distance: 8.4
click at [567, 257] on div "Tại văn phòng" at bounding box center [573, 255] width 88 height 9
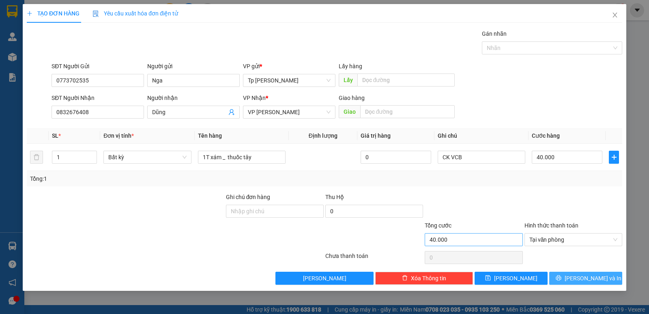
drag, startPoint x: 579, startPoint y: 280, endPoint x: 521, endPoint y: 243, distance: 68.8
click at [579, 281] on span "[PERSON_NAME] và In" at bounding box center [593, 277] width 57 height 9
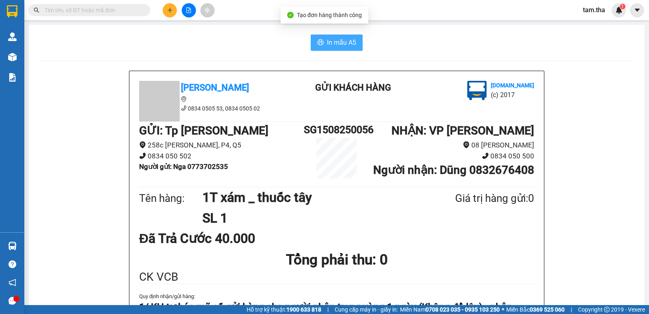
click at [357, 46] on button "In mẫu A5" at bounding box center [337, 42] width 52 height 16
click at [162, 5] on div at bounding box center [188, 10] width 61 height 14
click at [166, 7] on button at bounding box center [170, 10] width 14 height 14
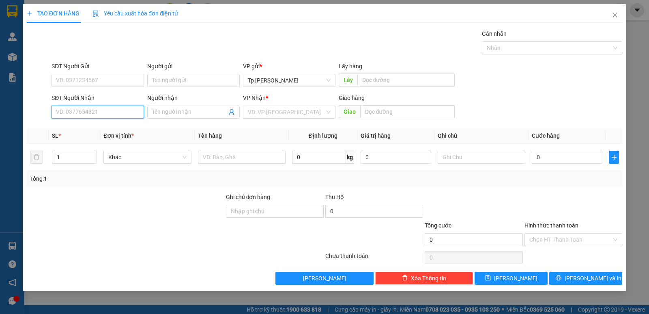
drag, startPoint x: 95, startPoint y: 115, endPoint x: 181, endPoint y: 53, distance: 106.1
click at [105, 106] on input "SĐT Người Nhận" at bounding box center [98, 111] width 92 height 13
drag, startPoint x: 120, startPoint y: 121, endPoint x: 110, endPoint y: 123, distance: 10.3
click at [114, 121] on div "0918140959 0918140959 - a phong" at bounding box center [98, 128] width 92 height 16
drag, startPoint x: 112, startPoint y: 114, endPoint x: 114, endPoint y: 108, distance: 5.7
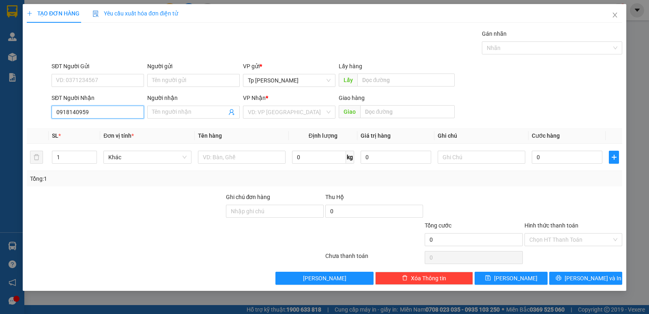
click at [113, 113] on input "0918140959" at bounding box center [98, 111] width 92 height 13
click at [112, 133] on div "0918140959 - a phong" at bounding box center [98, 128] width 92 height 13
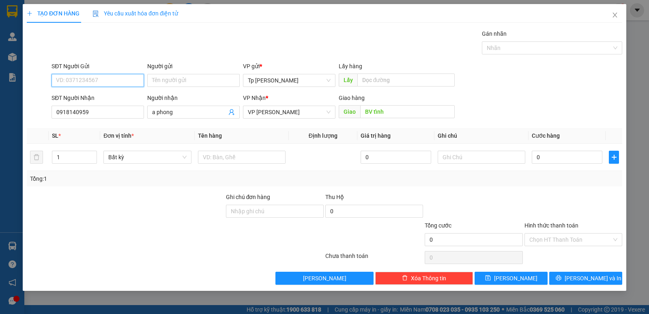
click at [109, 79] on input "SĐT Người Gửi" at bounding box center [98, 80] width 92 height 13
click at [101, 99] on div "0902544900 - Tiến" at bounding box center [97, 96] width 83 height 9
drag, startPoint x: 220, startPoint y: 150, endPoint x: 225, endPoint y: 152, distance: 5.3
click at [220, 150] on div at bounding box center [242, 157] width 88 height 16
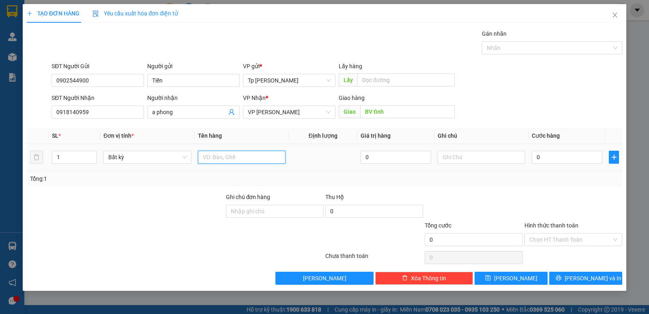
click at [226, 152] on input "text" at bounding box center [242, 156] width 88 height 13
click at [590, 158] on input "0" at bounding box center [567, 156] width 71 height 13
click at [580, 184] on div "Tổng: 1" at bounding box center [324, 178] width 595 height 15
click at [563, 248] on div "Hình thức thanh toán Chọn HT Thanh Toán" at bounding box center [574, 235] width 98 height 28
click at [562, 246] on div "Hình thức thanh toán Chọn HT Thanh Toán" at bounding box center [574, 235] width 98 height 28
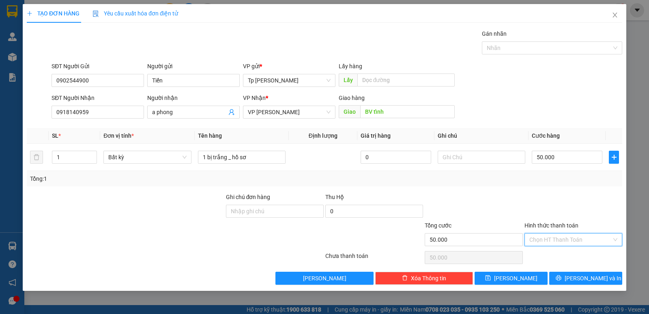
drag, startPoint x: 562, startPoint y: 244, endPoint x: 568, endPoint y: 252, distance: 10.1
click at [563, 243] on input "Hình thức thanh toán" at bounding box center [570, 239] width 82 height 12
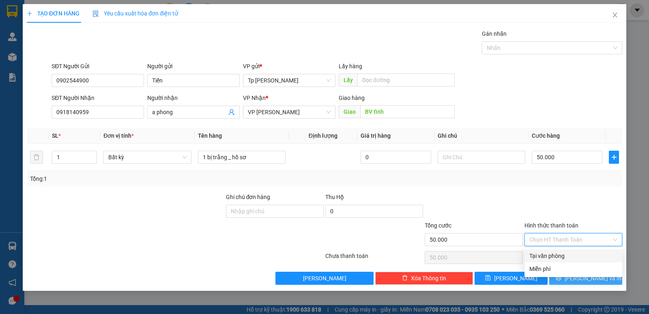
drag, startPoint x: 568, startPoint y: 252, endPoint x: 570, endPoint y: 273, distance: 21.2
click at [568, 253] on div "Tại văn phòng" at bounding box center [573, 255] width 88 height 9
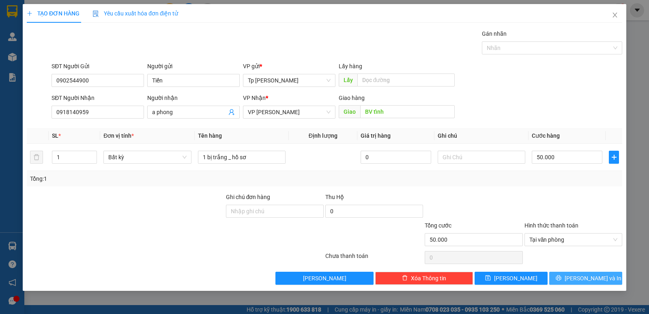
click at [561, 278] on icon "printer" at bounding box center [558, 277] width 5 height 5
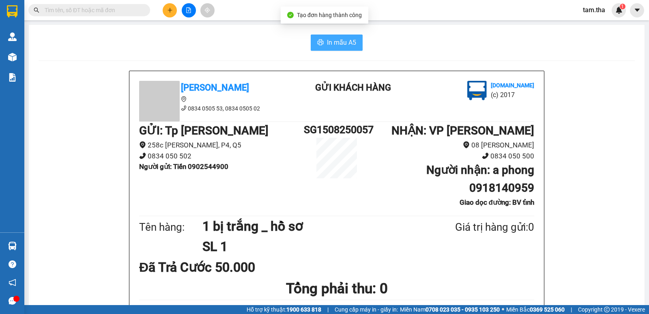
click at [313, 42] on button "In mẫu A5" at bounding box center [337, 42] width 52 height 16
click at [166, 10] on button at bounding box center [170, 10] width 14 height 14
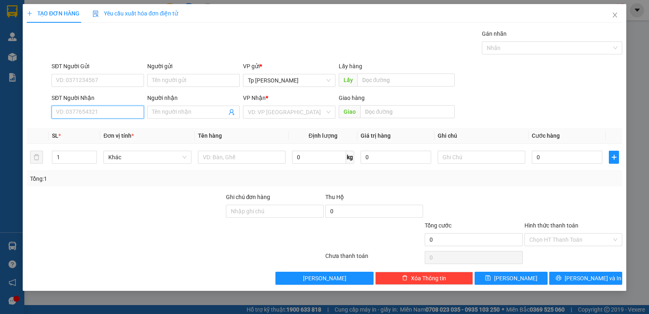
click at [114, 109] on input "SĐT Người Nhận" at bounding box center [98, 111] width 92 height 13
click at [101, 129] on div "0913824827 - thiên sương" at bounding box center [97, 128] width 83 height 9
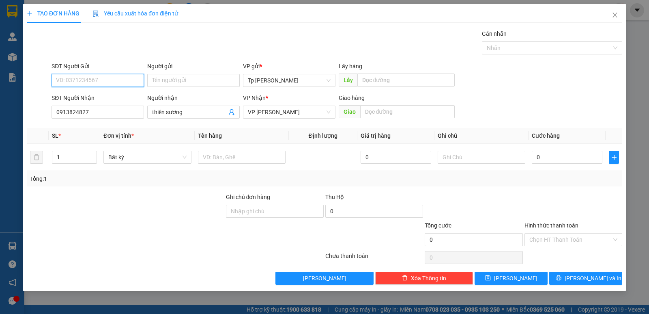
click at [99, 81] on input "SĐT Người Gửi" at bounding box center [98, 80] width 92 height 13
click at [113, 93] on div "0913913354 - huy" at bounding box center [97, 96] width 83 height 9
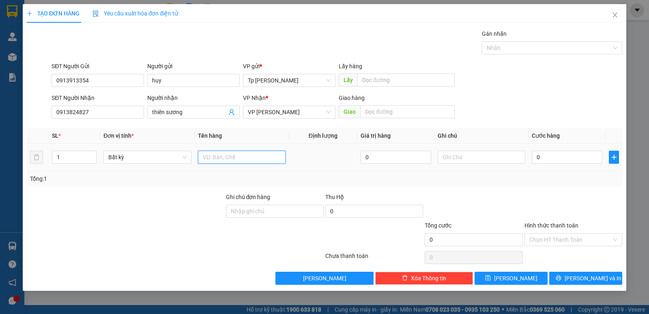
click at [235, 155] on input "text" at bounding box center [242, 156] width 88 height 13
click at [545, 156] on input "0" at bounding box center [567, 156] width 71 height 13
click at [597, 270] on div "Transit Pickup Surcharge Ids Transit Deliver Surcharge Ids Transit Deliver Surc…" at bounding box center [324, 156] width 595 height 255
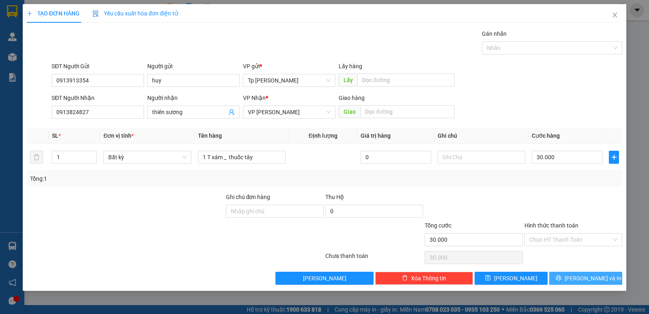
click at [595, 273] on button "[PERSON_NAME] và In" at bounding box center [585, 277] width 73 height 13
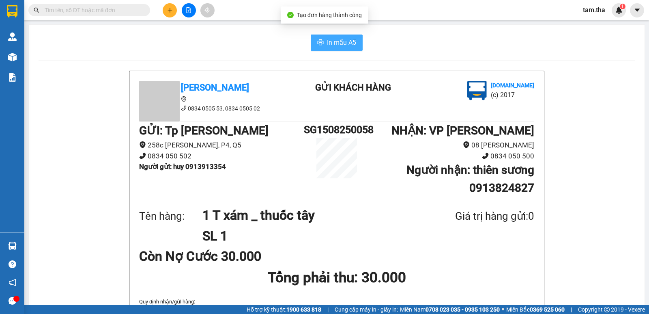
click at [333, 45] on span "In mẫu A5" at bounding box center [341, 42] width 29 height 10
click at [357, 41] on button "In mẫu A5" at bounding box center [337, 42] width 52 height 16
click at [170, 6] on button at bounding box center [170, 10] width 14 height 14
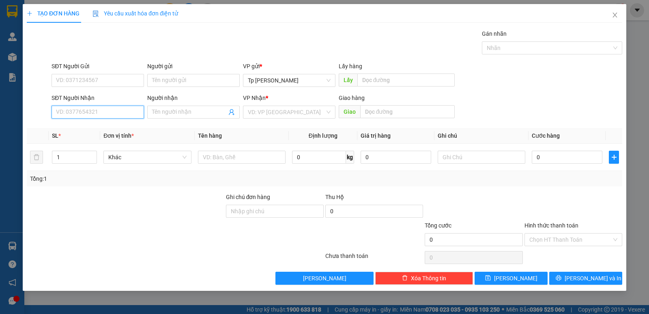
click at [108, 112] on input "SĐT Người Nhận" at bounding box center [98, 111] width 92 height 13
drag, startPoint x: 101, startPoint y: 126, endPoint x: 127, endPoint y: 126, distance: 26.4
click at [102, 126] on div "0388077188 - bá kin" at bounding box center [97, 128] width 83 height 9
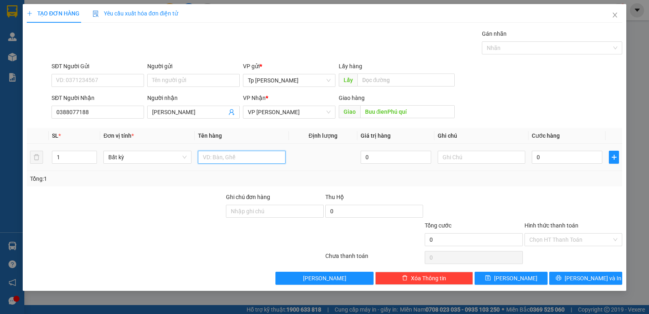
click at [221, 159] on input "text" at bounding box center [242, 156] width 88 height 13
click at [566, 155] on input "0" at bounding box center [567, 156] width 71 height 13
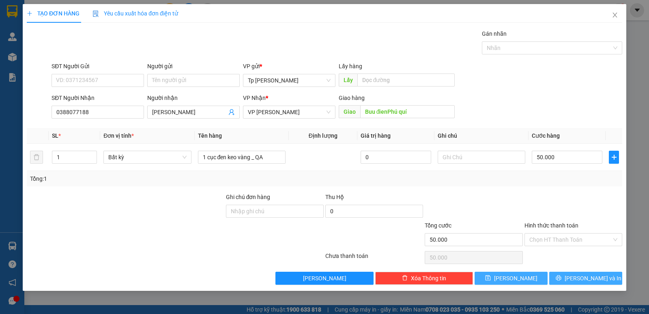
drag, startPoint x: 585, startPoint y: 274, endPoint x: 542, endPoint y: 273, distance: 43.0
click at [585, 275] on span "[PERSON_NAME] và In" at bounding box center [593, 277] width 57 height 9
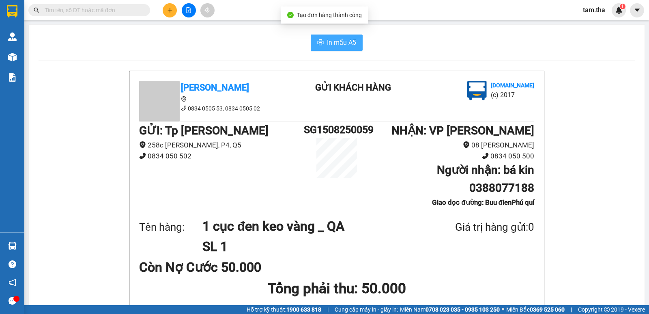
click at [326, 36] on button "In mẫu A5" at bounding box center [337, 42] width 52 height 16
click at [170, 11] on icon "plus" at bounding box center [170, 10] width 6 height 6
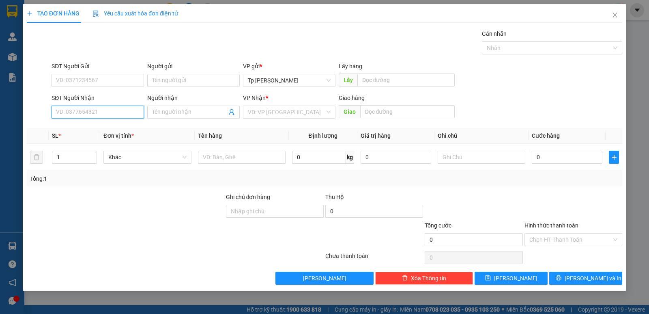
click at [103, 112] on input "SĐT Người Nhận" at bounding box center [98, 111] width 92 height 13
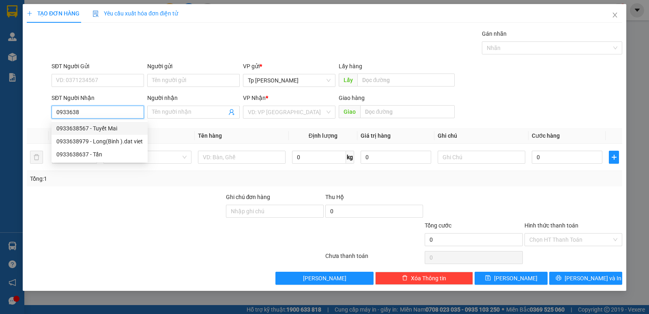
click at [110, 133] on div "0933638567 - Tuyết Mai" at bounding box center [100, 128] width 96 height 13
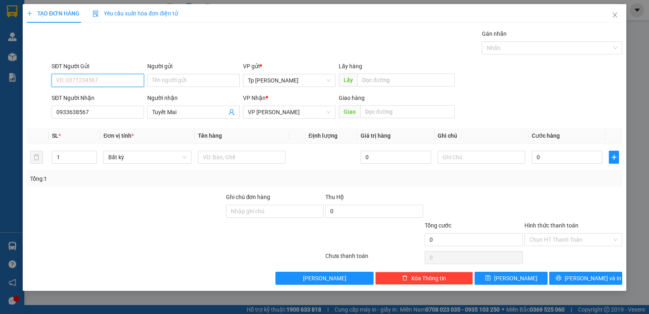
click at [117, 85] on input "SĐT Người Gửi" at bounding box center [98, 80] width 92 height 13
drag, startPoint x: 106, startPoint y: 101, endPoint x: 266, endPoint y: 145, distance: 166.1
click at [107, 101] on div "0775726403 - CLC" at bounding box center [98, 96] width 92 height 13
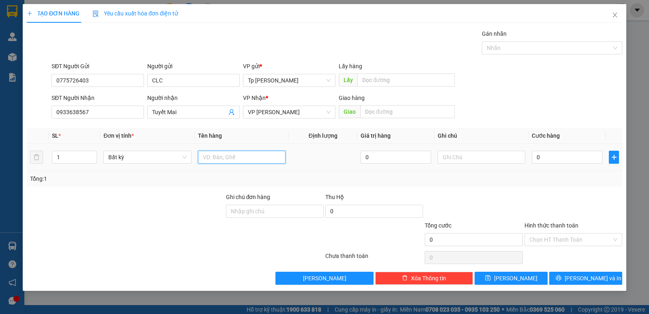
click at [276, 157] on input "text" at bounding box center [242, 156] width 88 height 13
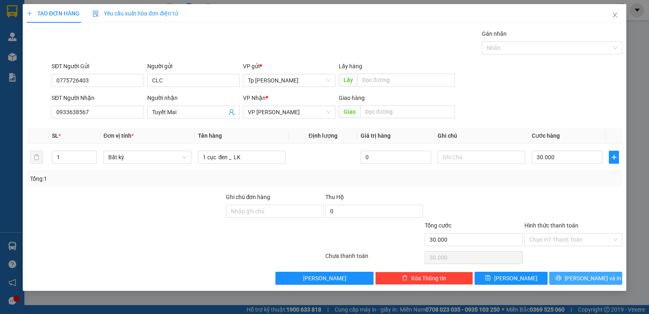
drag, startPoint x: 593, startPoint y: 271, endPoint x: 512, endPoint y: 258, distance: 82.7
click at [593, 272] on button "[PERSON_NAME] và In" at bounding box center [585, 277] width 73 height 13
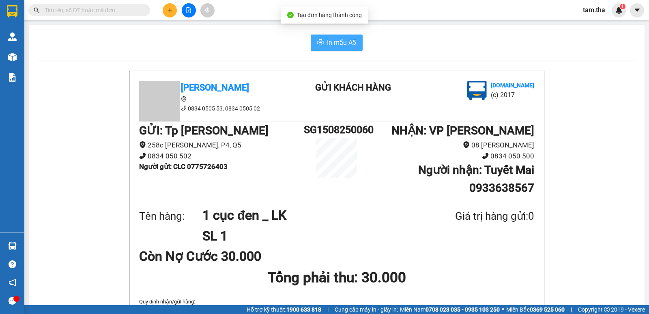
click at [334, 45] on span "In mẫu A5" at bounding box center [341, 42] width 29 height 10
click at [327, 44] on span "In mẫu A5" at bounding box center [341, 42] width 29 height 10
click at [167, 11] on icon "plus" at bounding box center [170, 10] width 6 height 6
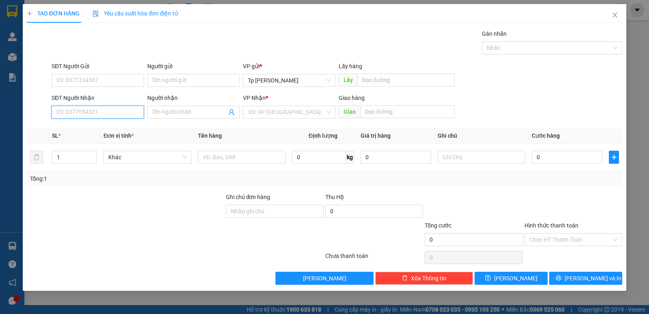
click at [123, 113] on input "SĐT Người Nhận" at bounding box center [98, 111] width 92 height 13
click at [109, 126] on div "0908446577 - Tuyên" at bounding box center [97, 128] width 83 height 9
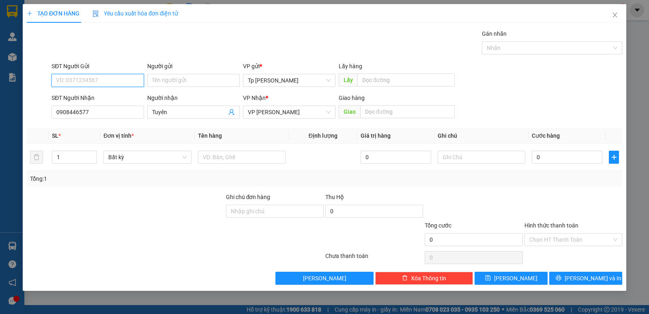
click at [98, 81] on input "SĐT Người Gửi" at bounding box center [98, 80] width 92 height 13
drag, startPoint x: 101, startPoint y: 95, endPoint x: 135, endPoint y: 138, distance: 54.2
click at [101, 95] on div "0908448128 - QUỲNH" at bounding box center [97, 96] width 83 height 9
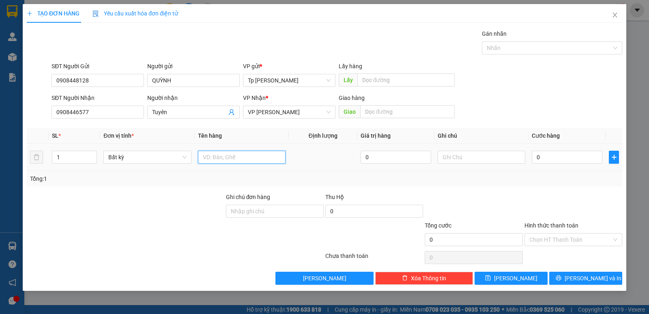
click at [247, 156] on input "text" at bounding box center [242, 156] width 88 height 13
click at [569, 161] on input "0" at bounding box center [567, 156] width 71 height 13
click at [575, 196] on div "Transit Pickup Surcharge Ids Transit Deliver Surcharge Ids Transit Deliver Surc…" at bounding box center [324, 156] width 595 height 255
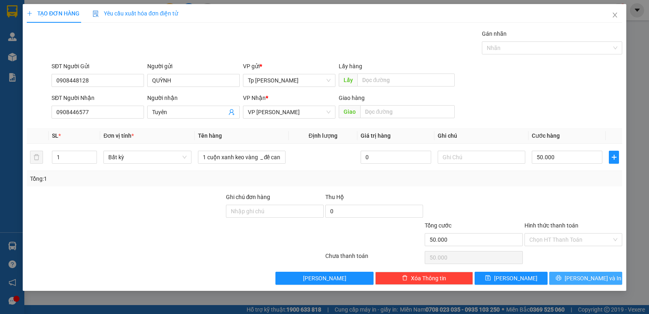
drag, startPoint x: 592, startPoint y: 279, endPoint x: 488, endPoint y: 215, distance: 122.0
click at [591, 280] on span "[PERSON_NAME] và In" at bounding box center [593, 277] width 57 height 9
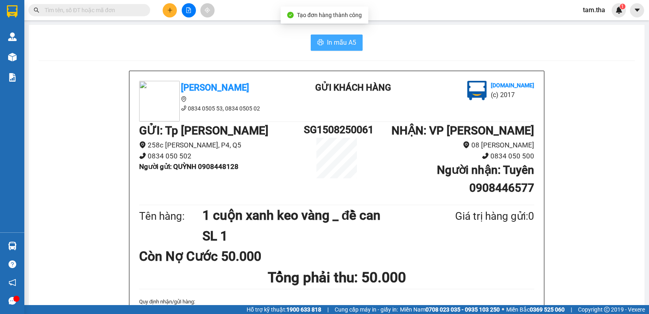
click at [325, 48] on button "In mẫu A5" at bounding box center [337, 42] width 52 height 16
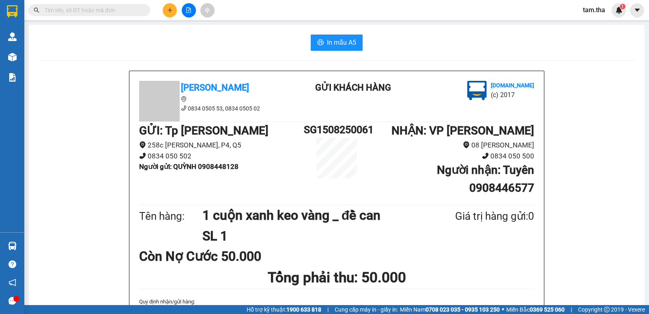
click at [166, 5] on button at bounding box center [170, 10] width 14 height 14
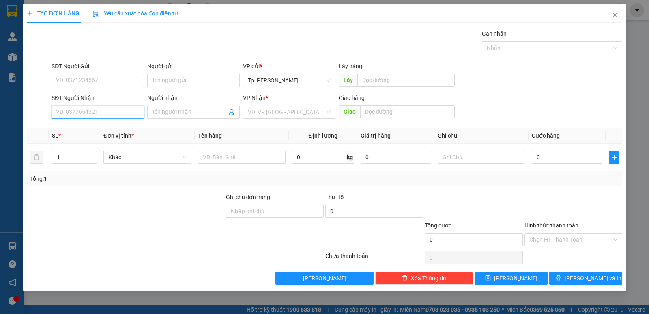
click at [84, 115] on input "SĐT Người Nhận" at bounding box center [98, 111] width 92 height 13
click at [113, 107] on input "SĐT Người Nhận" at bounding box center [98, 111] width 92 height 13
click at [94, 152] on span "Increase Value" at bounding box center [92, 154] width 9 height 7
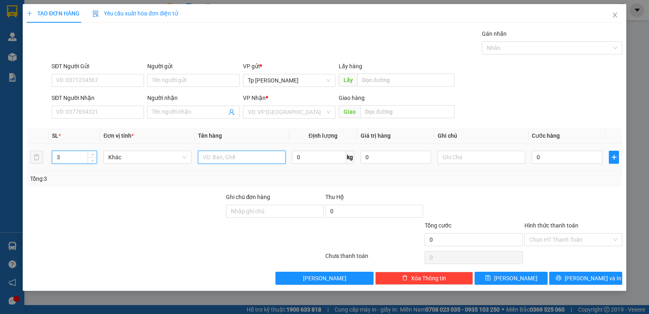
click at [238, 159] on input "text" at bounding box center [242, 156] width 88 height 13
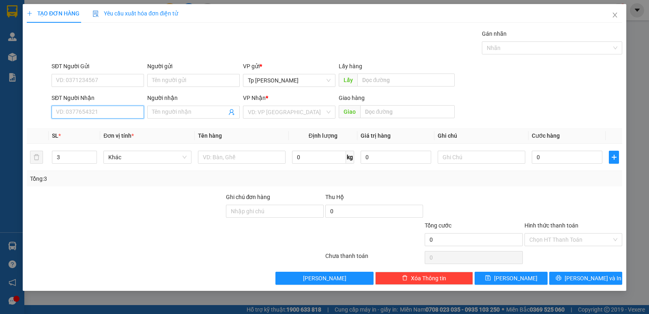
drag, startPoint x: 118, startPoint y: 115, endPoint x: 249, endPoint y: 45, distance: 149.0
click at [118, 114] on input "SĐT Người Nhận" at bounding box center [98, 111] width 92 height 13
click at [120, 73] on div "SĐT Người Gửi" at bounding box center [98, 68] width 92 height 12
click at [119, 78] on input "SĐT Người Gửi" at bounding box center [98, 80] width 92 height 13
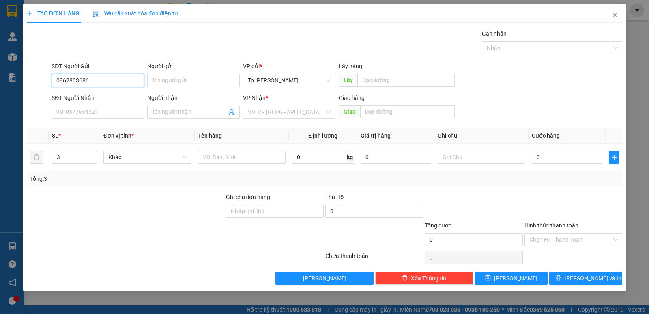
click at [120, 81] on input "0962803686" at bounding box center [98, 80] width 92 height 13
drag, startPoint x: 123, startPoint y: 82, endPoint x: 36, endPoint y: 83, distance: 87.2
click at [14, 83] on div "TẠO ĐƠN HÀNG Yêu cầu xuất hóa đơn điện tử Transit Pickup Surcharge Ids Transit …" at bounding box center [324, 157] width 649 height 314
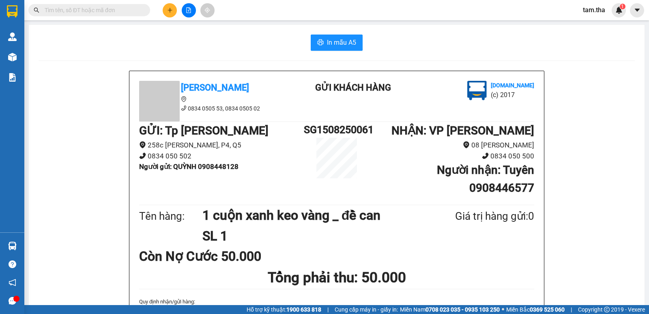
click at [164, 15] on div at bounding box center [188, 10] width 61 height 14
click at [167, 12] on icon "plus" at bounding box center [170, 10] width 6 height 6
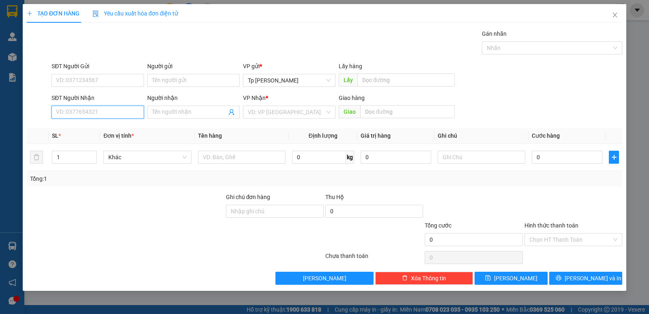
click at [95, 112] on input "SĐT Người Nhận" at bounding box center [98, 111] width 92 height 13
drag, startPoint x: 90, startPoint y: 128, endPoint x: 237, endPoint y: 157, distance: 149.6
click at [92, 127] on div "0907744240 - NGUYỄN HỮU ĐỨC" at bounding box center [97, 128] width 83 height 9
drag, startPoint x: 103, startPoint y: 88, endPoint x: 103, endPoint y: 82, distance: 6.1
click at [103, 84] on div "SĐT Người Gửi VD: 0371234567" at bounding box center [98, 76] width 92 height 28
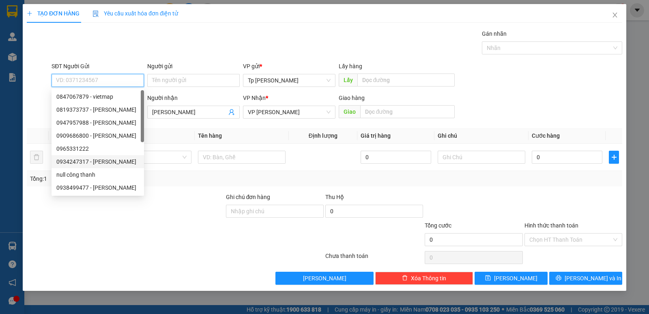
drag, startPoint x: 110, startPoint y: 159, endPoint x: 153, endPoint y: 161, distance: 42.6
click at [111, 159] on div "0934247317 - Cao" at bounding box center [97, 161] width 83 height 9
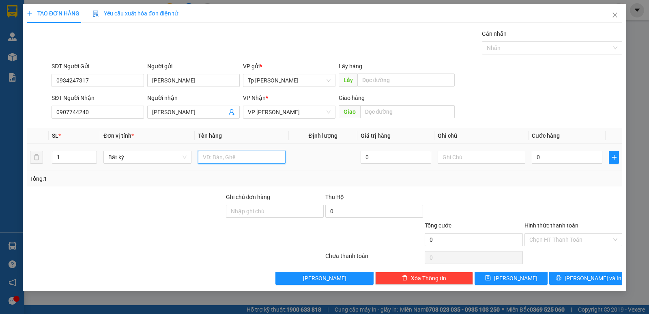
click at [267, 159] on input "text" at bounding box center [242, 156] width 88 height 13
drag, startPoint x: 578, startPoint y: 156, endPoint x: 570, endPoint y: 132, distance: 25.4
click at [578, 156] on input "0" at bounding box center [567, 156] width 71 height 13
click at [561, 178] on div "Tổng: 1" at bounding box center [324, 178] width 589 height 9
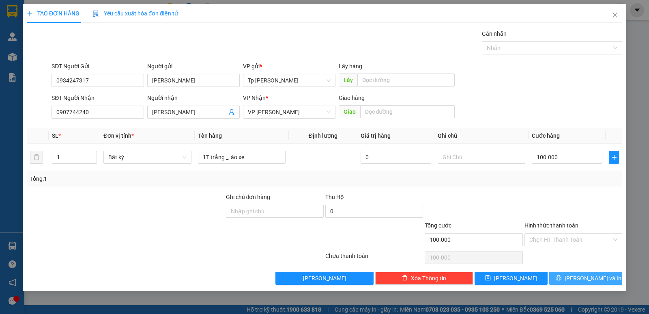
click at [570, 271] on button "[PERSON_NAME] và In" at bounding box center [585, 277] width 73 height 13
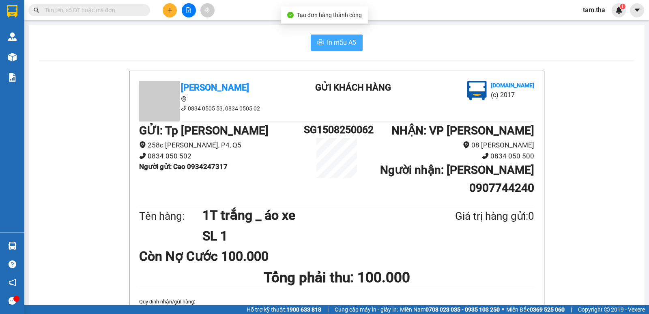
click at [338, 47] on span "In mẫu A5" at bounding box center [341, 42] width 29 height 10
click at [167, 12] on icon "plus" at bounding box center [170, 10] width 6 height 6
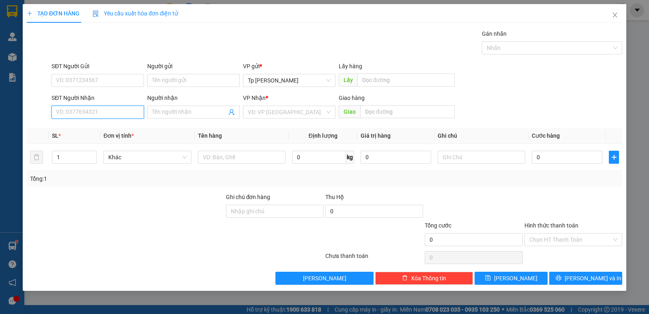
drag, startPoint x: 76, startPoint y: 112, endPoint x: 161, endPoint y: 73, distance: 92.6
click at [76, 111] on input "SĐT Người Nhận" at bounding box center [98, 111] width 92 height 13
drag, startPoint x: 101, startPoint y: 128, endPoint x: 209, endPoint y: 164, distance: 114.0
click at [101, 128] on div "0938982277 - Thiên Quang" at bounding box center [101, 128] width 91 height 9
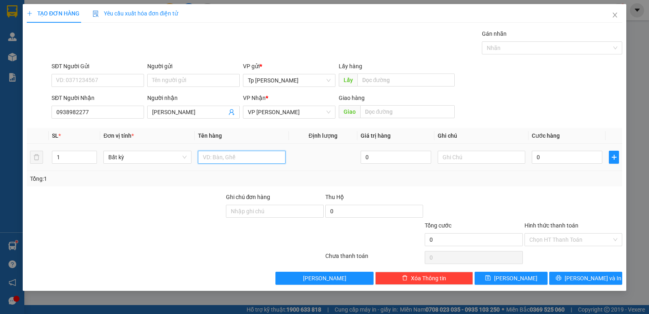
drag, startPoint x: 256, startPoint y: 153, endPoint x: 247, endPoint y: 158, distance: 10.7
click at [253, 156] on input "text" at bounding box center [242, 156] width 88 height 13
click at [549, 158] on input "0" at bounding box center [567, 156] width 71 height 13
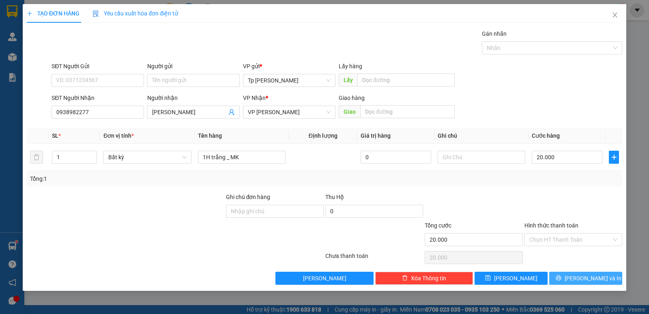
drag, startPoint x: 585, startPoint y: 281, endPoint x: 532, endPoint y: 240, distance: 66.5
click at [583, 280] on span "[PERSON_NAME] và In" at bounding box center [593, 277] width 57 height 9
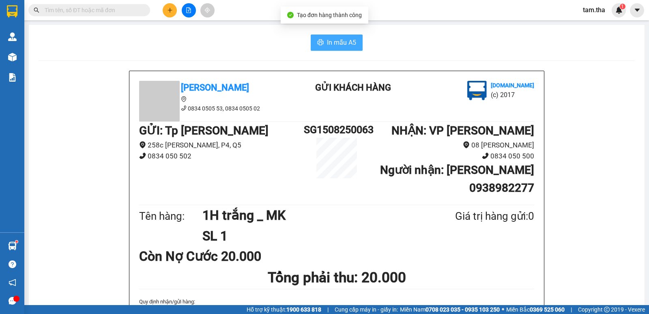
click at [350, 39] on span "In mẫu A5" at bounding box center [341, 42] width 29 height 10
click at [173, 16] on button at bounding box center [170, 10] width 14 height 14
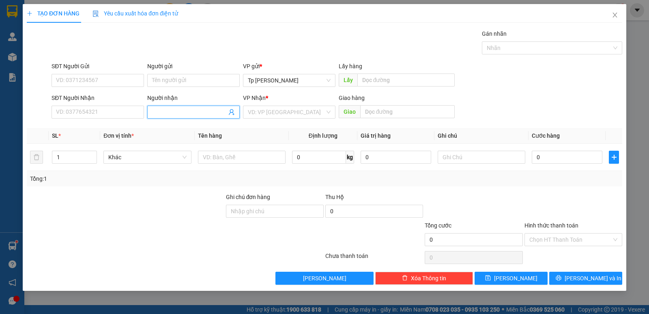
click at [170, 114] on input "Người nhận" at bounding box center [189, 111] width 75 height 9
click at [271, 116] on input "search" at bounding box center [286, 112] width 77 height 12
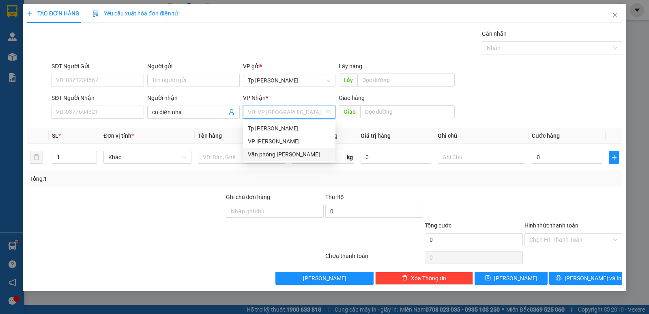
click at [301, 150] on div "Văn phòng [PERSON_NAME]" at bounding box center [289, 154] width 83 height 9
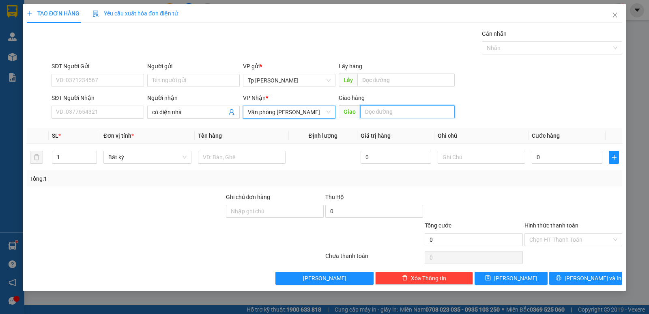
click at [389, 110] on input "text" at bounding box center [407, 111] width 95 height 13
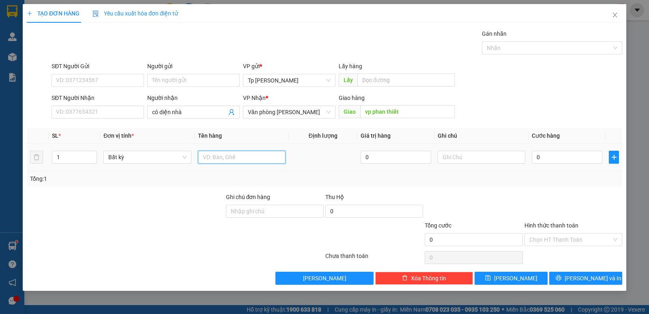
click at [259, 152] on input "text" at bounding box center [242, 156] width 88 height 13
click at [573, 152] on input "0" at bounding box center [567, 156] width 71 height 13
drag, startPoint x: 579, startPoint y: 239, endPoint x: 579, endPoint y: 245, distance: 6.1
click at [579, 243] on input "Hình thức thanh toán" at bounding box center [570, 239] width 82 height 12
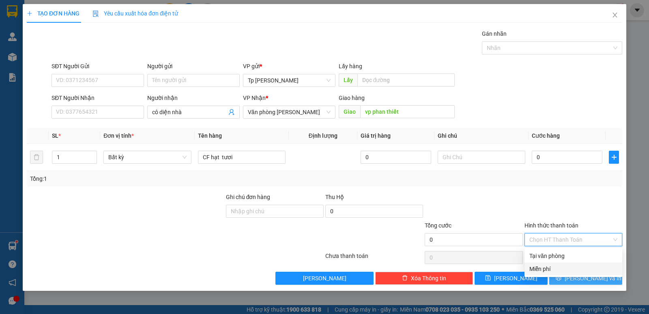
drag, startPoint x: 565, startPoint y: 270, endPoint x: 553, endPoint y: 274, distance: 12.3
click at [565, 270] on div "Miễn phí" at bounding box center [573, 268] width 88 height 9
click at [564, 273] on button "[PERSON_NAME] và In" at bounding box center [585, 277] width 73 height 13
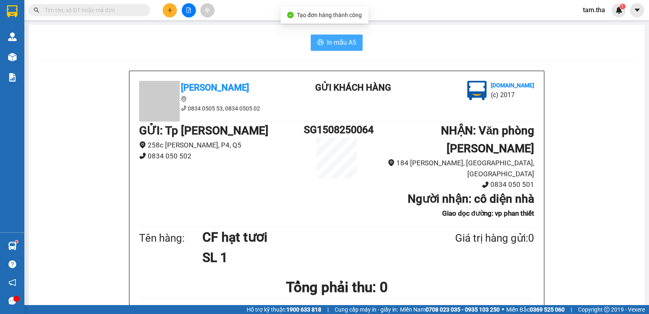
click at [336, 39] on span "In mẫu A5" at bounding box center [341, 42] width 29 height 10
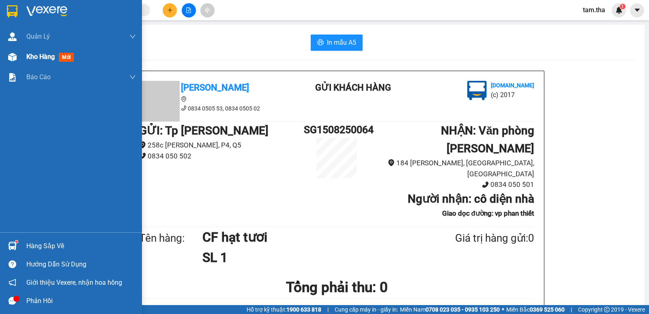
click at [1, 61] on div "Kho hàng mới" at bounding box center [71, 57] width 142 height 20
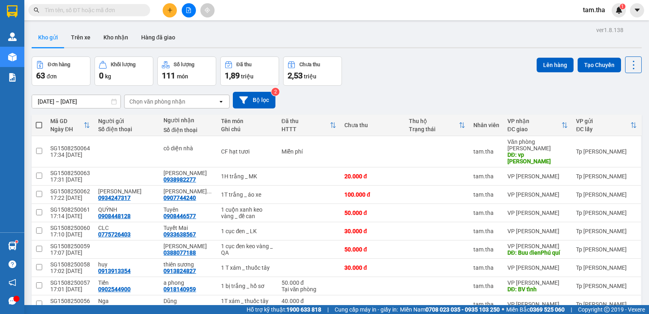
click at [183, 95] on div "Chọn văn phòng nhận" at bounding box center [171, 101] width 93 height 13
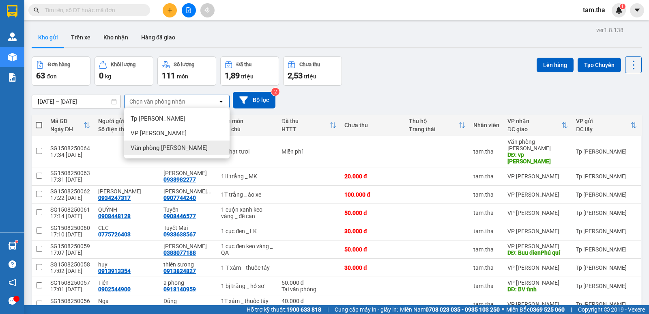
click at [205, 142] on div "Văn phòng [PERSON_NAME]" at bounding box center [176, 147] width 105 height 15
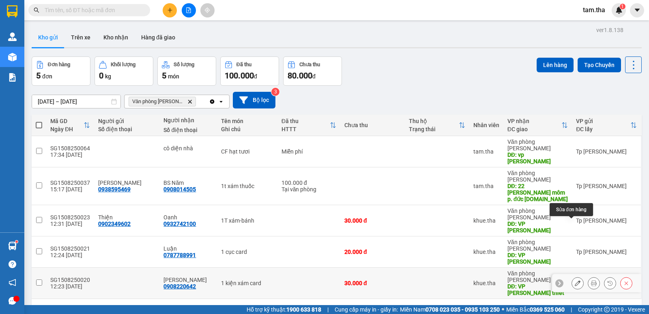
click at [575, 280] on icon at bounding box center [578, 283] width 6 height 6
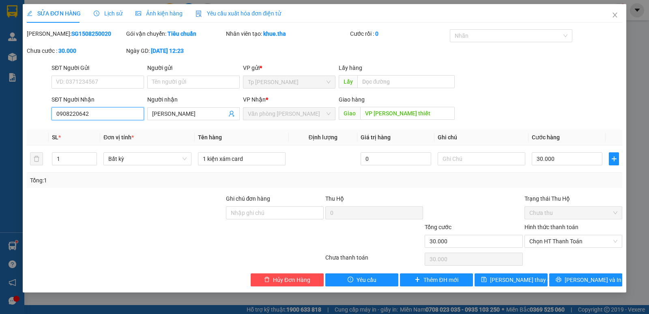
drag, startPoint x: 116, startPoint y: 113, endPoint x: 0, endPoint y: 120, distance: 116.6
click at [0, 120] on div "SỬA ĐƠN HÀNG Lịch sử Ảnh kiện hàng Yêu cầu xuất hóa đơn điện tử Total Paid Fee …" at bounding box center [324, 157] width 649 height 314
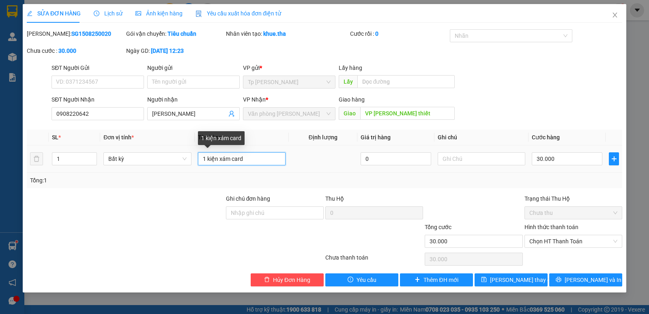
drag, startPoint x: 266, startPoint y: 157, endPoint x: 200, endPoint y: 166, distance: 67.2
click at [200, 167] on td "1 kiện xám card" at bounding box center [242, 158] width 94 height 27
click at [65, 29] on div "SỬA ĐƠN HÀNG Lịch sử Ảnh kiện hàng Yêu cầu xuất hóa đơn điện tử Total Paid Fee …" at bounding box center [324, 145] width 595 height 282
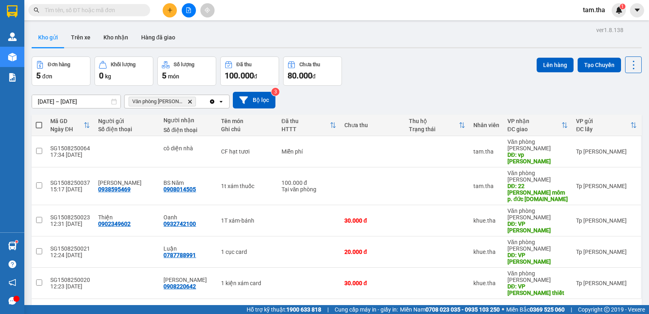
click at [170, 12] on icon "plus" at bounding box center [170, 10] width 6 height 6
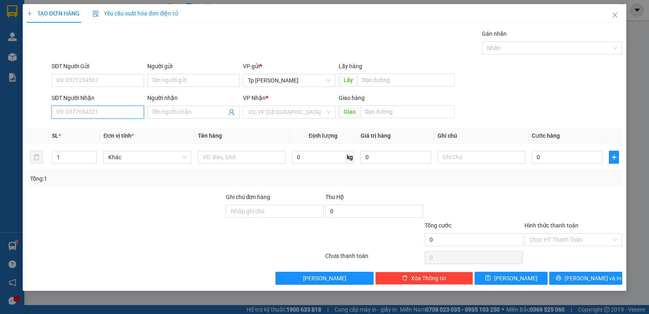
click at [118, 113] on input "SĐT Người Nhận" at bounding box center [98, 111] width 92 height 13
click at [114, 130] on div "0915605387 - Đức Anh" at bounding box center [101, 128] width 91 height 9
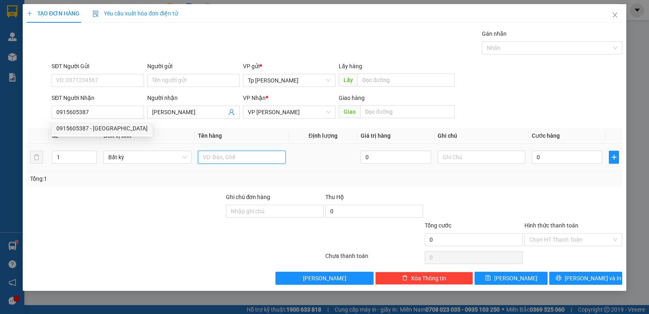
click at [226, 160] on input "text" at bounding box center [242, 156] width 88 height 13
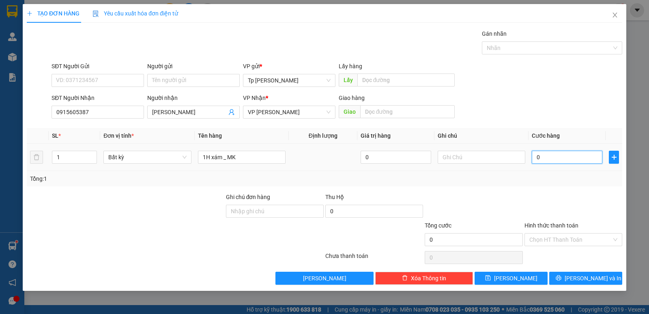
click at [554, 157] on input "0" at bounding box center [567, 156] width 71 height 13
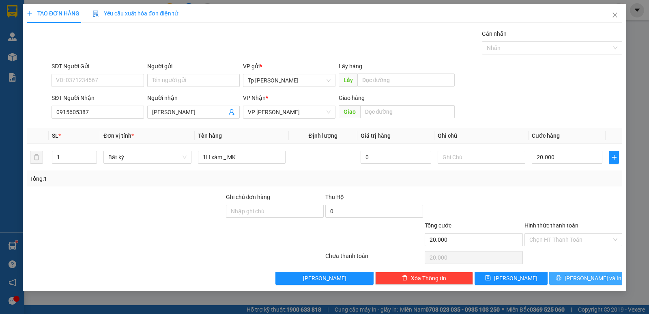
drag, startPoint x: 590, startPoint y: 277, endPoint x: 565, endPoint y: 258, distance: 32.1
click at [589, 278] on span "[PERSON_NAME] và In" at bounding box center [593, 277] width 57 height 9
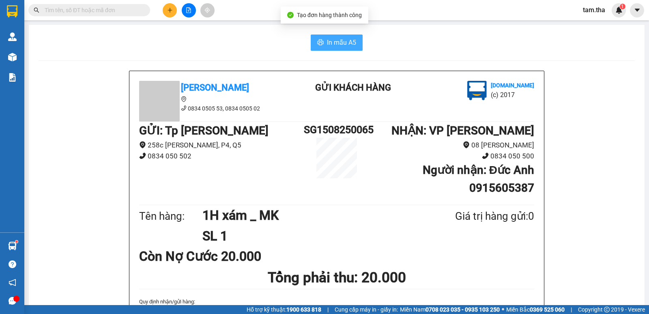
click at [320, 37] on button "In mẫu A5" at bounding box center [337, 42] width 52 height 16
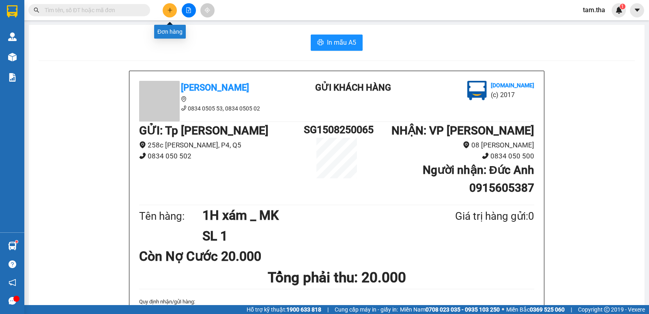
click at [170, 10] on icon "plus" at bounding box center [170, 10] width 6 height 6
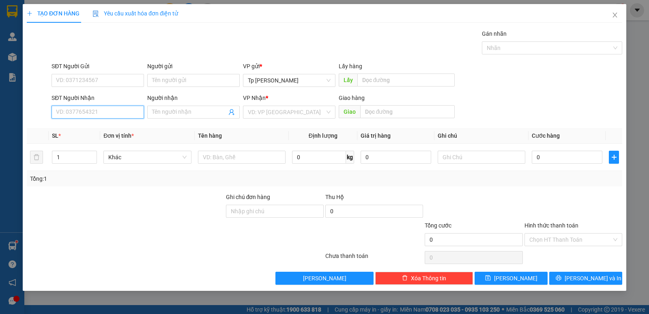
drag, startPoint x: 105, startPoint y: 114, endPoint x: 172, endPoint y: 72, distance: 78.7
click at [105, 113] on input "SĐT Người Nhận" at bounding box center [98, 111] width 92 height 13
drag, startPoint x: 102, startPoint y: 127, endPoint x: 106, endPoint y: 113, distance: 14.5
click at [102, 125] on div "0945188779 - quỳnh my" at bounding box center [97, 128] width 83 height 9
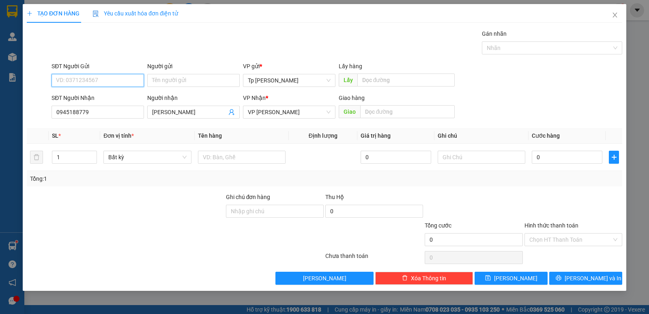
click at [112, 80] on input "SĐT Người Gửi" at bounding box center [98, 80] width 92 height 13
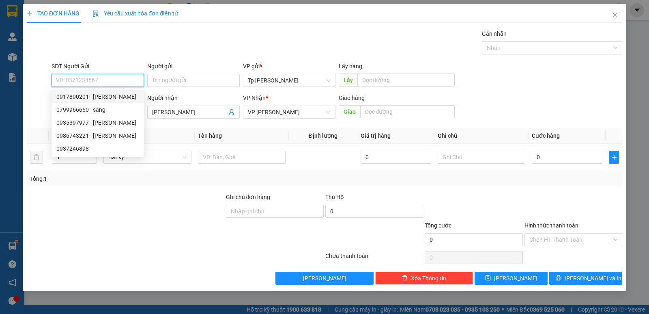
click at [112, 99] on div "0917890201 - Như Hương" at bounding box center [97, 96] width 83 height 9
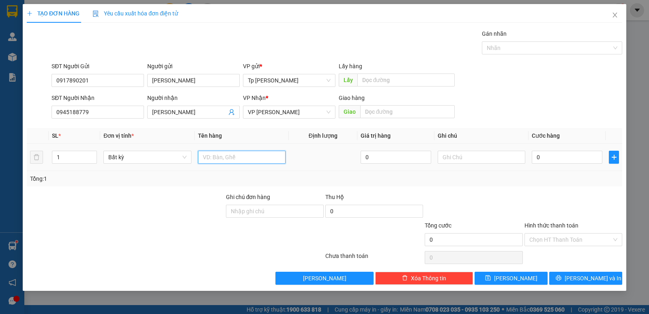
click at [216, 153] on input "text" at bounding box center [242, 156] width 88 height 13
drag, startPoint x: 208, startPoint y: 158, endPoint x: 223, endPoint y: 160, distance: 15.2
click at [223, 160] on input "1Txams bọc nilon _ MP" at bounding box center [242, 156] width 88 height 13
click at [556, 151] on input "0" at bounding box center [567, 156] width 71 height 13
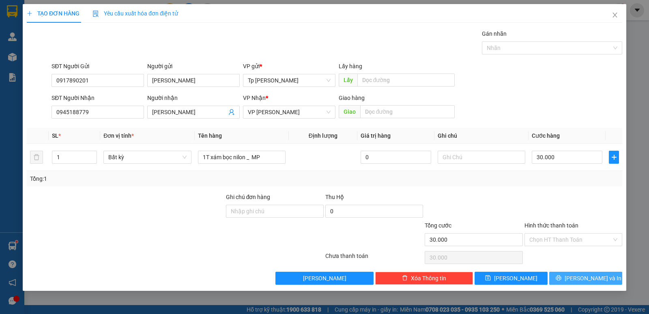
click at [601, 280] on span "[PERSON_NAME] và In" at bounding box center [593, 277] width 57 height 9
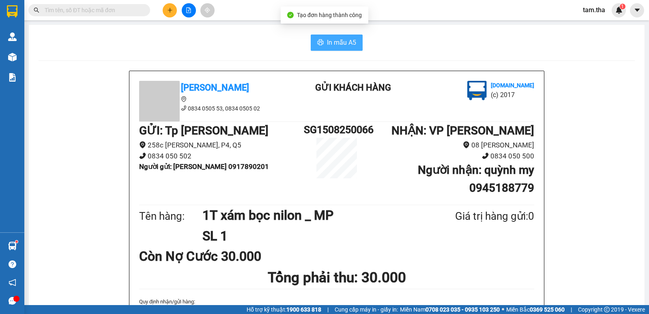
click at [350, 42] on span "In mẫu A5" at bounding box center [341, 42] width 29 height 10
click at [174, 12] on button at bounding box center [170, 10] width 14 height 14
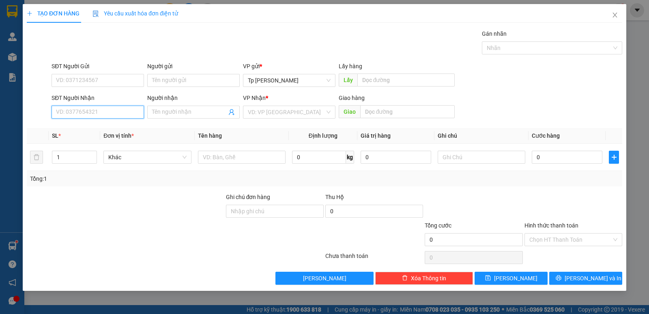
click at [118, 116] on input "SĐT Người Nhận" at bounding box center [98, 111] width 92 height 13
drag, startPoint x: 107, startPoint y: 127, endPoint x: 118, endPoint y: 67, distance: 61.1
click at [104, 119] on body "Kết quả tìm kiếm ( 0 ) Bộ lọc No Data tam.tha 1 Quản Lý Quản lý khách hàng Quản…" at bounding box center [324, 157] width 649 height 314
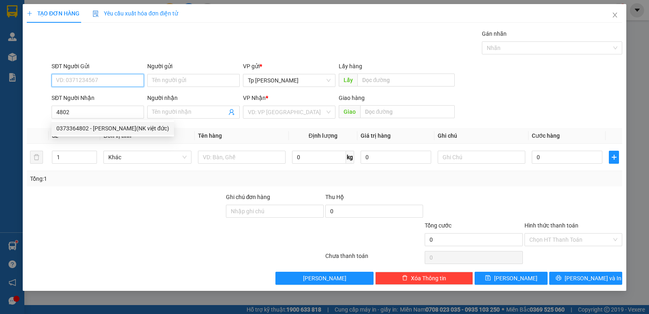
click at [116, 75] on input "SĐT Người Gửi" at bounding box center [98, 80] width 92 height 13
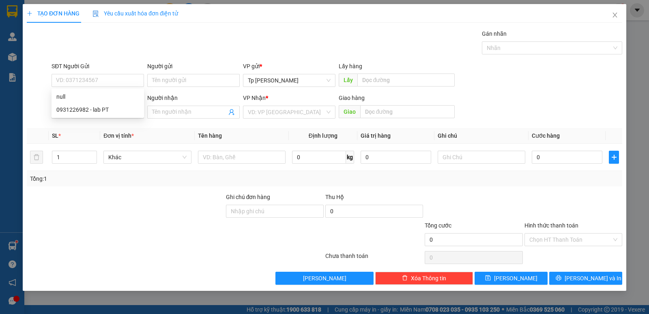
drag, startPoint x: 179, startPoint y: 51, endPoint x: 207, endPoint y: 122, distance: 76.8
click at [181, 57] on div "Gói vận chuyển * Tiêu chuẩn Gán nhãn Nhãn" at bounding box center [337, 43] width 574 height 28
click at [112, 114] on input "4802" at bounding box center [98, 111] width 92 height 13
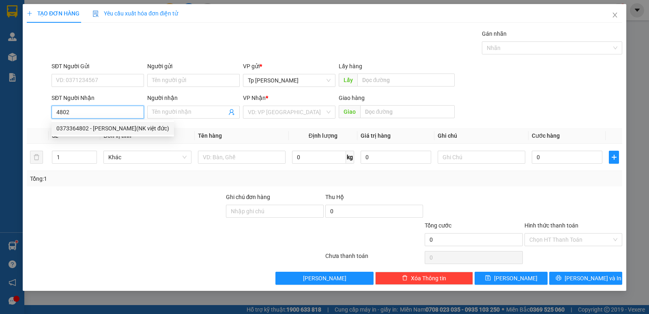
click at [116, 131] on div "0373364802 - bùi tấn đạt(NK việt đức)" at bounding box center [112, 128] width 113 height 9
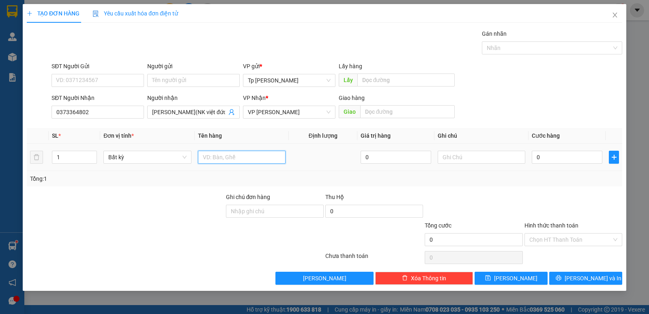
click at [230, 159] on input "text" at bounding box center [242, 156] width 88 height 13
click at [507, 159] on input "text" at bounding box center [482, 156] width 88 height 13
click at [556, 162] on input "0" at bounding box center [567, 156] width 71 height 13
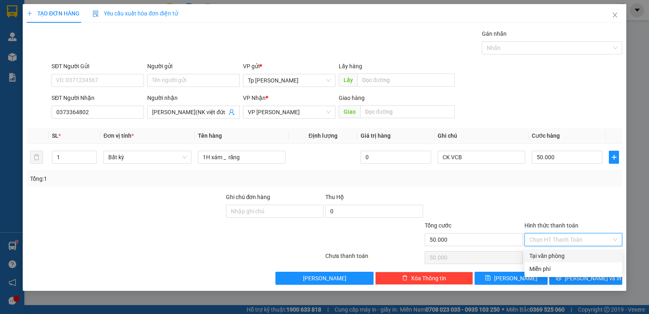
click at [562, 234] on input "Hình thức thanh toán" at bounding box center [570, 239] width 82 height 12
drag, startPoint x: 566, startPoint y: 252, endPoint x: 575, endPoint y: 274, distance: 23.4
click at [565, 254] on div "Tại văn phòng" at bounding box center [573, 255] width 88 height 9
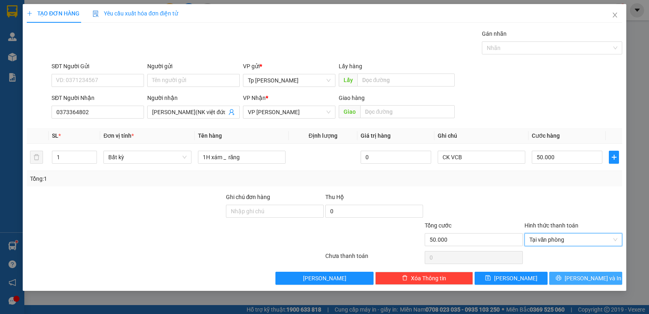
drag, startPoint x: 575, startPoint y: 275, endPoint x: 539, endPoint y: 255, distance: 41.2
click at [561, 275] on icon "printer" at bounding box center [559, 278] width 6 height 6
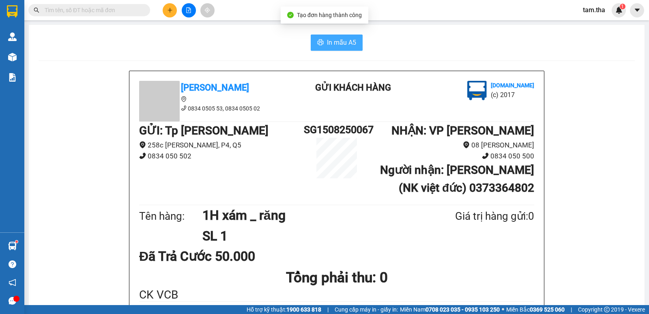
click at [321, 39] on button "In mẫu A5" at bounding box center [337, 42] width 52 height 16
click at [170, 9] on icon "plus" at bounding box center [170, 10] width 6 height 6
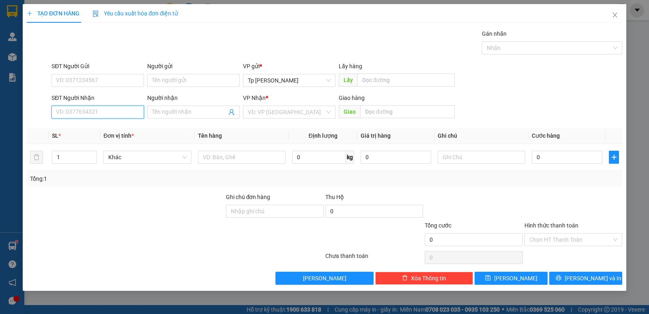
click at [130, 112] on input "SĐT Người Nhận" at bounding box center [98, 111] width 92 height 13
drag, startPoint x: 114, startPoint y: 125, endPoint x: 141, endPoint y: 125, distance: 27.2
click at [116, 128] on div "0937312626 - SơnTHG" at bounding box center [97, 128] width 83 height 9
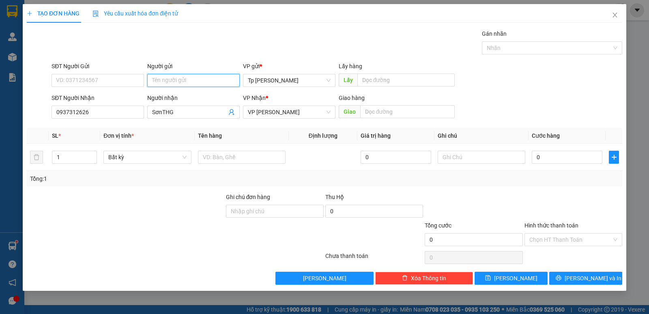
click at [160, 82] on input "Người gửi" at bounding box center [193, 80] width 92 height 13
click at [112, 80] on input "SĐT Người Gửi" at bounding box center [98, 80] width 92 height 13
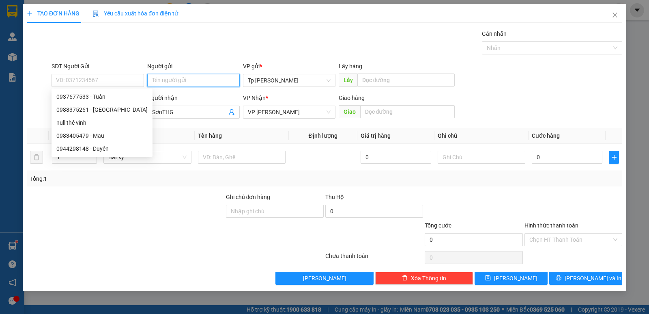
click at [181, 77] on input "Người gửi" at bounding box center [193, 80] width 92 height 13
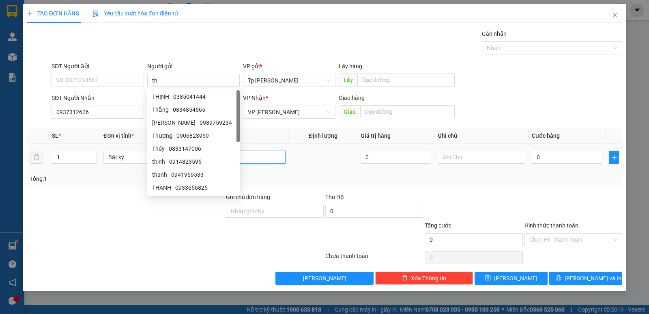
click at [249, 159] on input "text" at bounding box center [242, 156] width 88 height 13
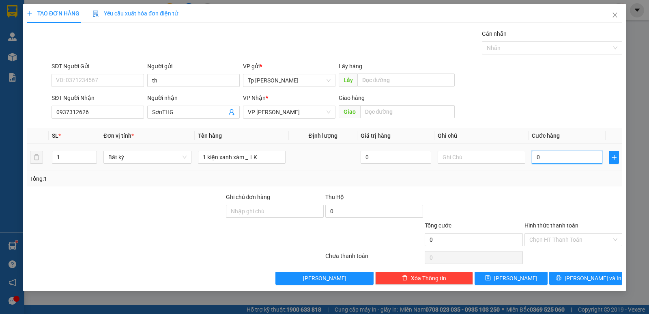
click at [563, 161] on input "0" at bounding box center [567, 156] width 71 height 13
drag, startPoint x: 592, startPoint y: 294, endPoint x: 589, endPoint y: 288, distance: 7.3
click at [589, 292] on div "TẠO ĐƠN HÀNG Yêu cầu xuất hóa đơn điện tử Transit Pickup Surcharge Ids Transit …" at bounding box center [324, 157] width 649 height 314
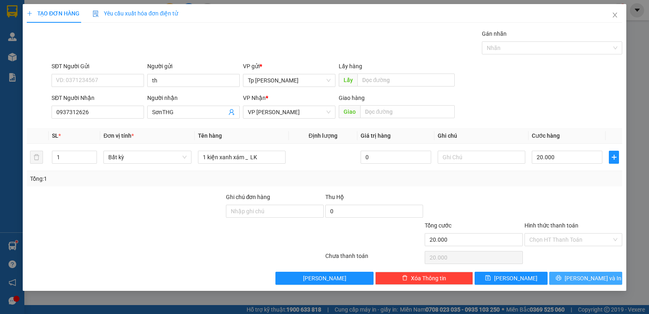
click at [589, 280] on span "[PERSON_NAME] và In" at bounding box center [593, 277] width 57 height 9
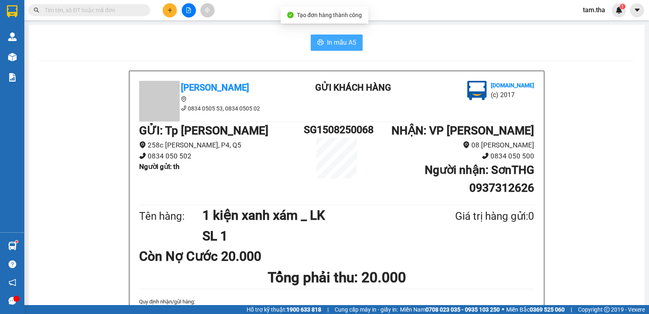
click at [342, 47] on span "In mẫu A5" at bounding box center [341, 42] width 29 height 10
click at [172, 15] on button at bounding box center [170, 10] width 14 height 14
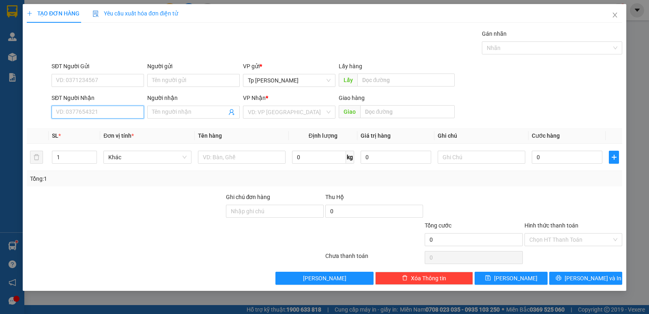
drag, startPoint x: 101, startPoint y: 114, endPoint x: 110, endPoint y: 100, distance: 16.9
click at [105, 107] on input "SĐT Người Nhận" at bounding box center [98, 111] width 92 height 13
drag, startPoint x: 106, startPoint y: 127, endPoint x: 107, endPoint y: 81, distance: 45.9
click at [107, 121] on div "0777620868 0777620868 - Thảo BV sài gòn" at bounding box center [98, 128] width 92 height 16
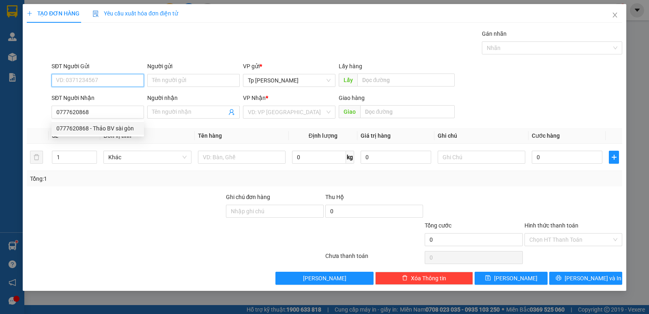
click at [108, 77] on input "SĐT Người Gửi" at bounding box center [98, 80] width 92 height 13
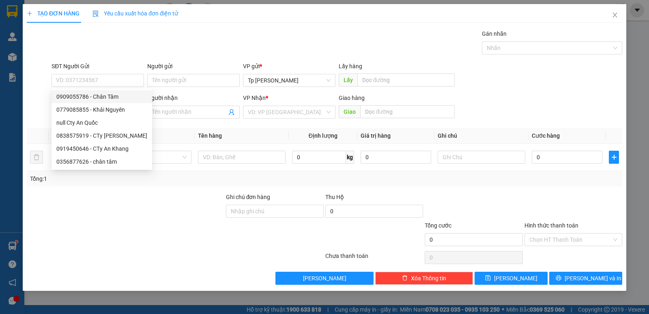
click at [147, 34] on div "Gói vận chuyển * Tiêu chuẩn Gán nhãn Nhãn" at bounding box center [337, 43] width 574 height 28
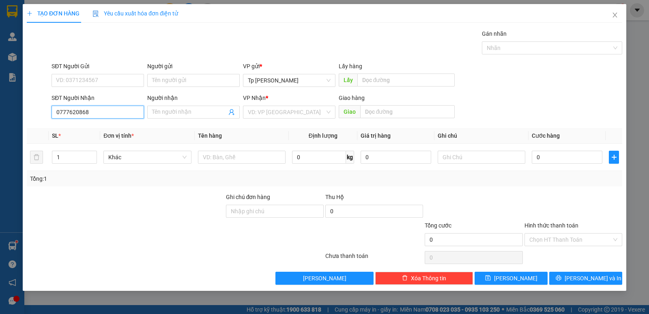
click at [127, 114] on input "0777620868" at bounding box center [98, 111] width 92 height 13
click at [116, 129] on div "0777620868 - Thảo BV sài gòn" at bounding box center [97, 128] width 83 height 9
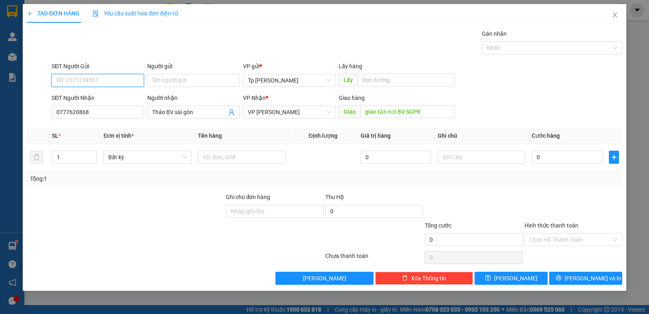
click at [116, 74] on input "SĐT Người Gửi" at bounding box center [98, 80] width 92 height 13
click at [90, 99] on div "0902697183 - phú an" at bounding box center [101, 96] width 91 height 9
click at [162, 79] on input "phú an" at bounding box center [193, 80] width 92 height 13
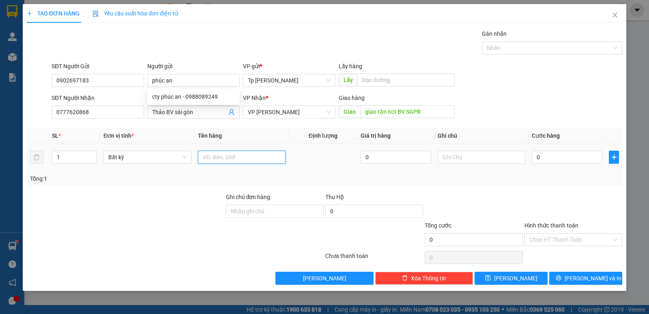
click at [266, 156] on input "text" at bounding box center [242, 156] width 88 height 13
click at [543, 155] on input "0" at bounding box center [567, 156] width 71 height 13
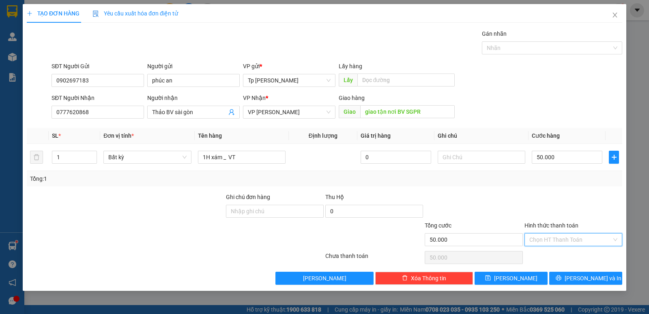
click at [590, 238] on input "Hình thức thanh toán" at bounding box center [570, 239] width 82 height 12
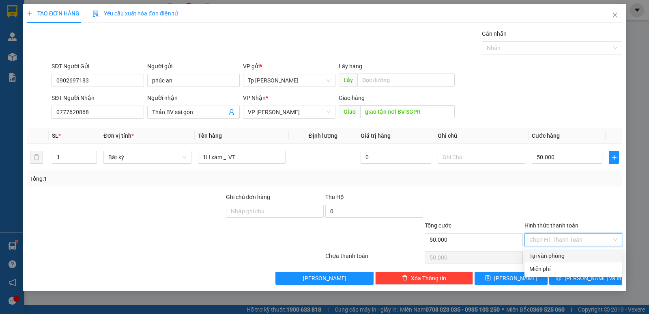
click at [575, 254] on div "Tại văn phòng" at bounding box center [573, 255] width 88 height 9
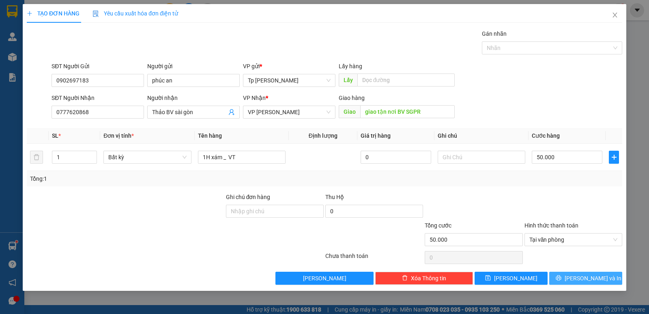
drag, startPoint x: 581, startPoint y: 278, endPoint x: 480, endPoint y: 210, distance: 122.2
click at [580, 278] on span "[PERSON_NAME] và In" at bounding box center [593, 277] width 57 height 9
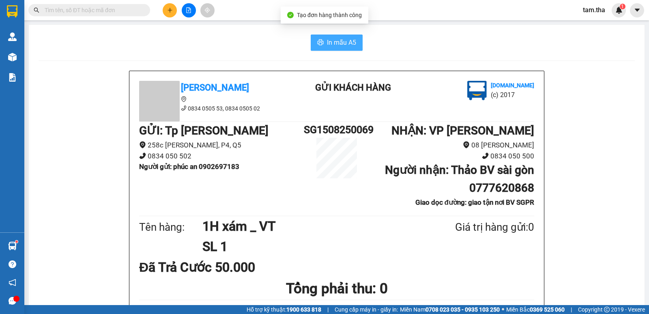
click at [337, 43] on span "In mẫu A5" at bounding box center [341, 42] width 29 height 10
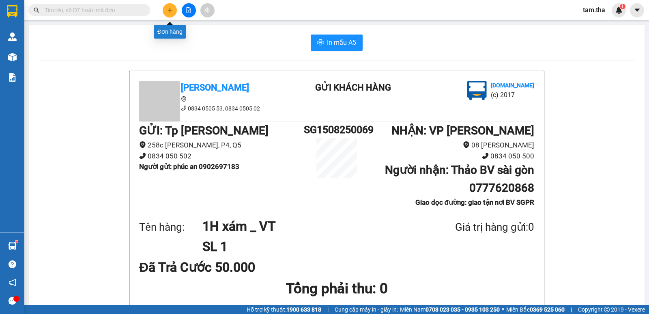
click at [166, 13] on button at bounding box center [170, 10] width 14 height 14
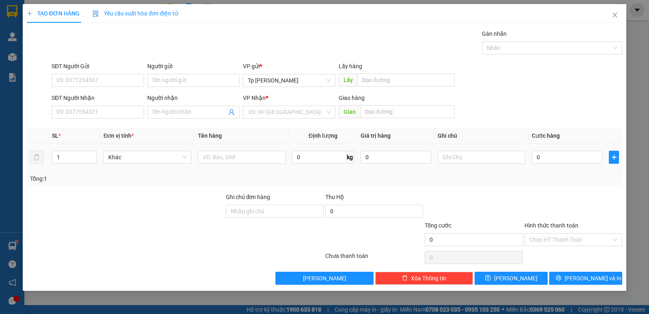
click at [249, 170] on td at bounding box center [242, 157] width 94 height 27
drag, startPoint x: 249, startPoint y: 163, endPoint x: 253, endPoint y: 155, distance: 9.1
click at [251, 162] on div at bounding box center [242, 157] width 88 height 16
click at [253, 155] on input "text" at bounding box center [242, 156] width 88 height 13
click at [95, 110] on input "SĐT Người Nhận" at bounding box center [98, 111] width 92 height 13
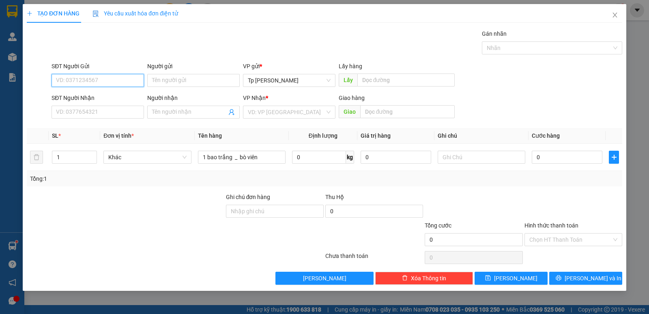
click at [132, 77] on input "SĐT Người Gửi" at bounding box center [98, 80] width 92 height 13
click at [106, 94] on div "0898696333 - Phong" at bounding box center [97, 96] width 83 height 9
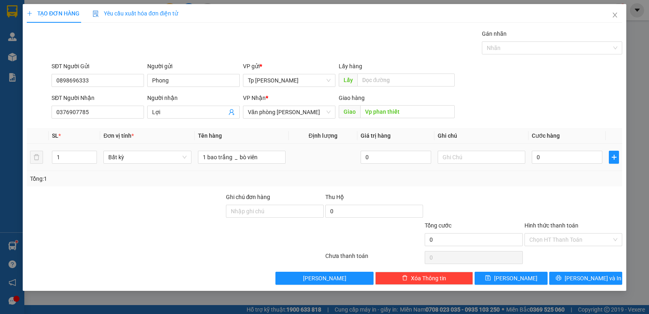
click at [564, 150] on div "0" at bounding box center [567, 157] width 71 height 16
drag, startPoint x: 557, startPoint y: 198, endPoint x: 582, endPoint y: 244, distance: 52.4
click at [558, 199] on div at bounding box center [573, 206] width 99 height 28
drag, startPoint x: 592, startPoint y: 282, endPoint x: 585, endPoint y: 278, distance: 7.9
click at [591, 282] on button "[PERSON_NAME] và In" at bounding box center [585, 277] width 73 height 13
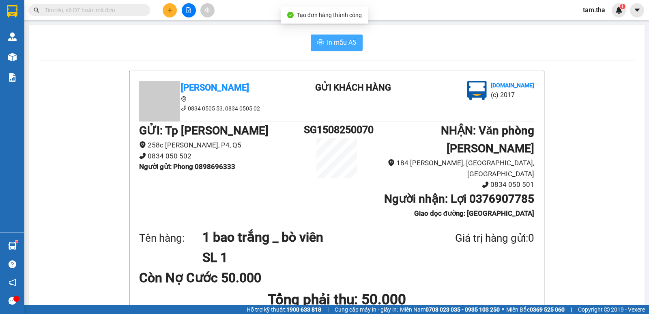
click at [328, 35] on button "In mẫu A5" at bounding box center [337, 42] width 52 height 16
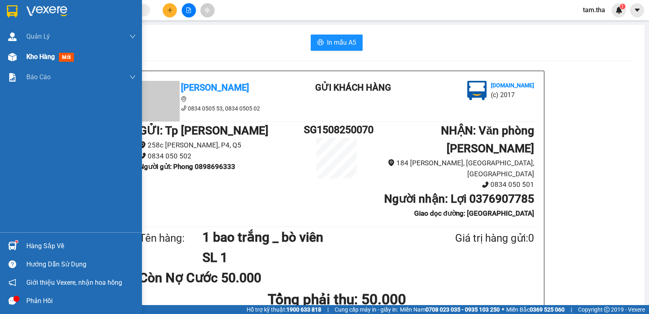
click at [10, 58] on img at bounding box center [12, 57] width 9 height 9
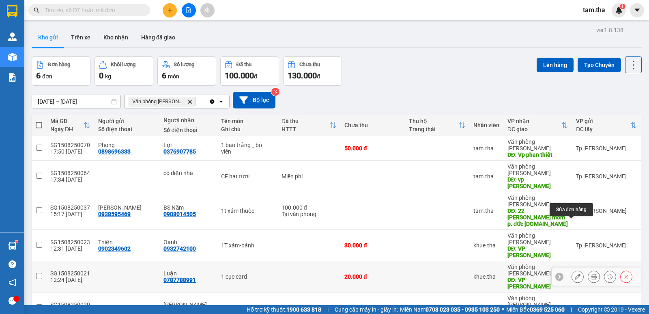
click at [575, 273] on icon at bounding box center [578, 276] width 6 height 6
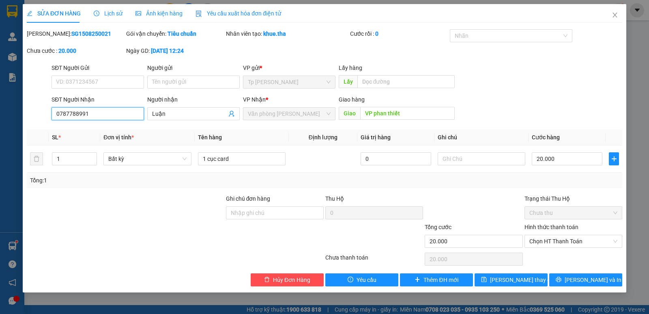
drag, startPoint x: 82, startPoint y: 112, endPoint x: 54, endPoint y: 114, distance: 28.5
click at [24, 120] on div "SỬA ĐƠN HÀNG Lịch sử Ảnh kiện hàng Yêu cầu xuất hóa đơn điện tử Total Paid Fee …" at bounding box center [325, 148] width 604 height 288
click at [71, 37] on b "SG1508250021" at bounding box center [91, 33] width 40 height 6
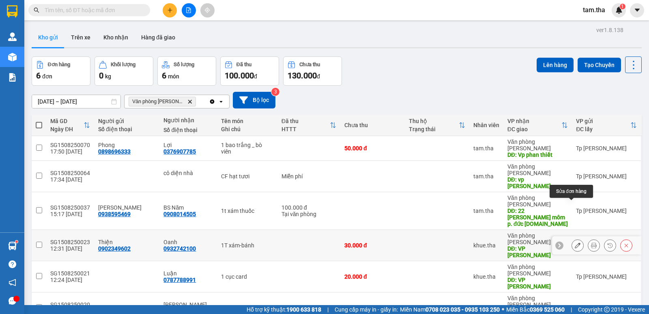
click at [572, 238] on button at bounding box center [577, 245] width 11 height 14
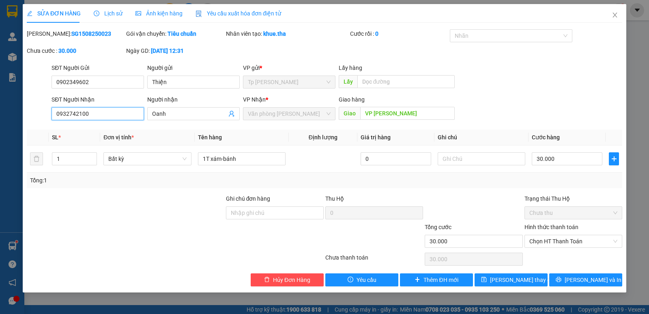
drag, startPoint x: 2, startPoint y: 115, endPoint x: 7, endPoint y: 114, distance: 4.9
click at [4, 114] on div "SỬA ĐƠN HÀNG Lịch sử Ảnh kiện hàng Yêu cầu xuất hóa đơn điện tử Total Paid Fee …" at bounding box center [324, 157] width 649 height 314
drag, startPoint x: 273, startPoint y: 159, endPoint x: 173, endPoint y: 176, distance: 101.6
click at [171, 176] on div "SL * Đơn vị tính * Tên hàng Định lượng Giá trị hàng Ghi chú Cước hàng 1 Bất kỳ …" at bounding box center [324, 158] width 595 height 58
click at [62, 39] on div "Mã ĐH: SG1508250023" at bounding box center [75, 37] width 99 height 17
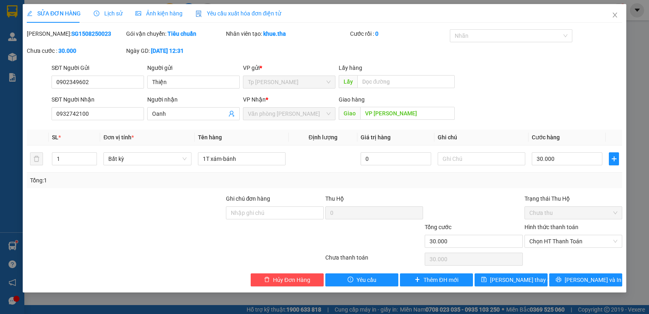
click at [71, 30] on b "SG1508250023" at bounding box center [91, 33] width 40 height 6
drag, startPoint x: 65, startPoint y: 30, endPoint x: 73, endPoint y: 35, distance: 9.5
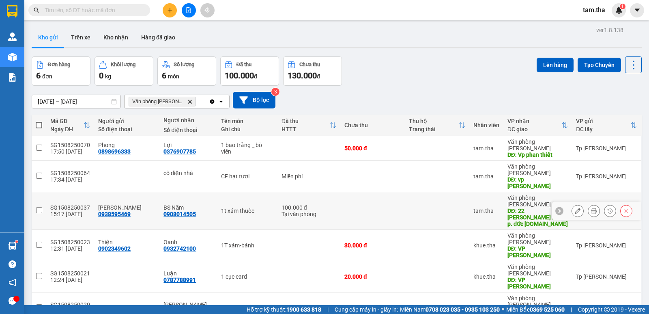
click at [575, 208] on icon at bounding box center [578, 211] width 6 height 6
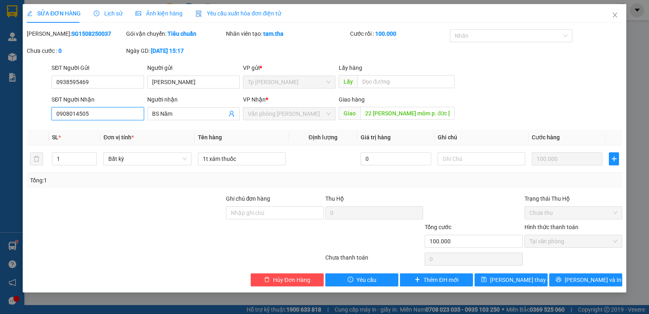
click at [0, 139] on div "SỬA ĐƠN HÀNG Lịch sử Ảnh kiện hàng Yêu cầu xuất hóa đơn điện tử Total Paid Fee …" at bounding box center [324, 157] width 649 height 314
drag, startPoint x: 260, startPoint y: 151, endPoint x: 241, endPoint y: 160, distance: 20.7
click at [128, 170] on tr "1 Bất kỳ 1t xám thuốc 0 100.000" at bounding box center [324, 158] width 595 height 27
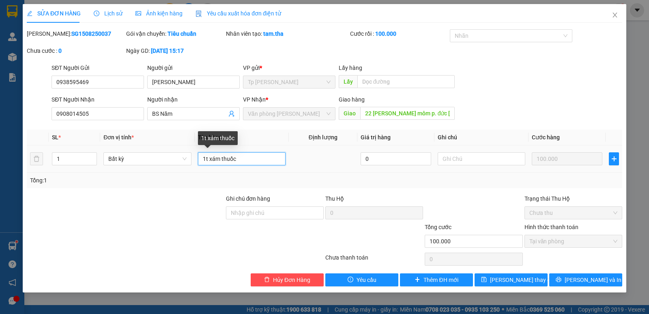
drag, startPoint x: 234, startPoint y: 160, endPoint x: 163, endPoint y: 169, distance: 71.5
click at [163, 169] on tr "1 Bất kỳ 1t xám thuốc 0 100.000" at bounding box center [324, 158] width 595 height 27
drag, startPoint x: 240, startPoint y: 168, endPoint x: 254, endPoint y: 156, distance: 18.4
click at [240, 165] on td "1t xám thuốc" at bounding box center [242, 158] width 94 height 27
drag, startPoint x: 254, startPoint y: 156, endPoint x: 175, endPoint y: 150, distance: 78.5
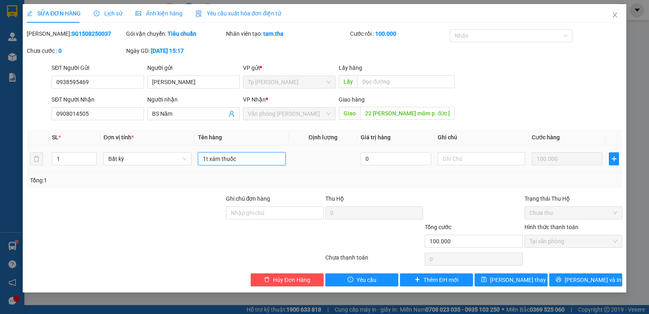
click at [167, 152] on tr "1 Bất kỳ 1t xám thuốc 0 100.000" at bounding box center [324, 158] width 595 height 27
click at [71, 33] on b "SG1508250037" at bounding box center [91, 33] width 40 height 6
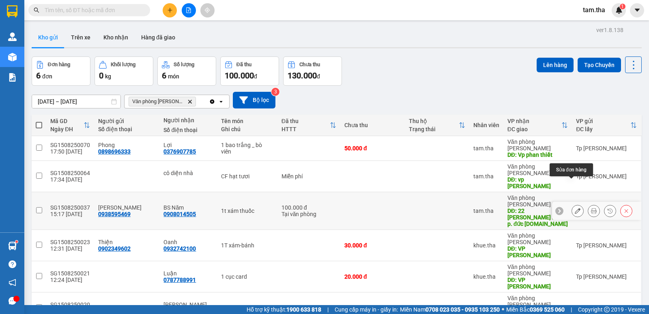
click at [574, 204] on button at bounding box center [577, 211] width 11 height 14
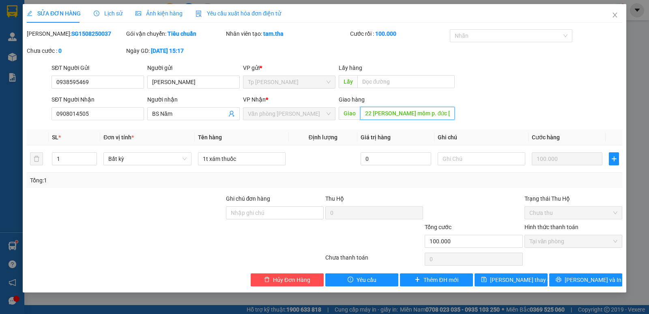
click at [408, 110] on input "22 trương gia môm p. đức nghĩa.PT" at bounding box center [407, 113] width 95 height 13
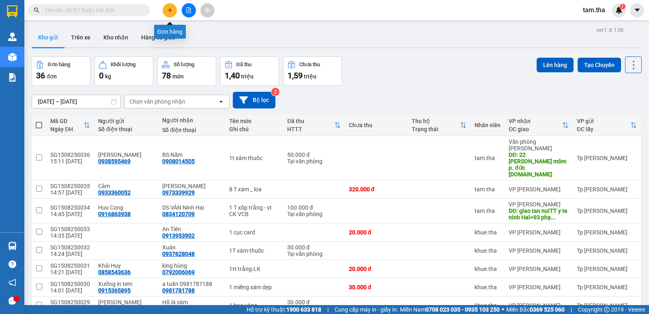
click at [173, 15] on button at bounding box center [170, 10] width 14 height 14
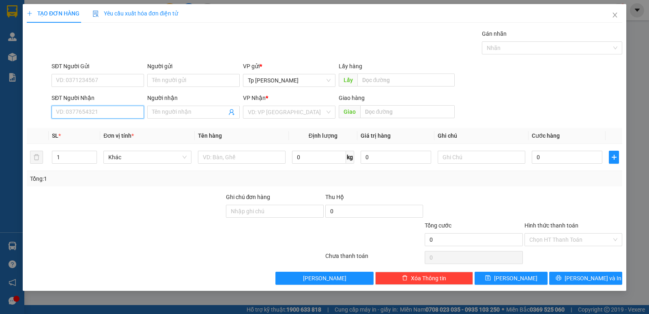
paste input "0908014505"
type input "0908014505"
drag, startPoint x: 99, startPoint y: 132, endPoint x: 115, endPoint y: 80, distance: 54.7
click at [98, 130] on div "0908014505 - BS Năm" at bounding box center [97, 128] width 83 height 9
type input "BS Năm"
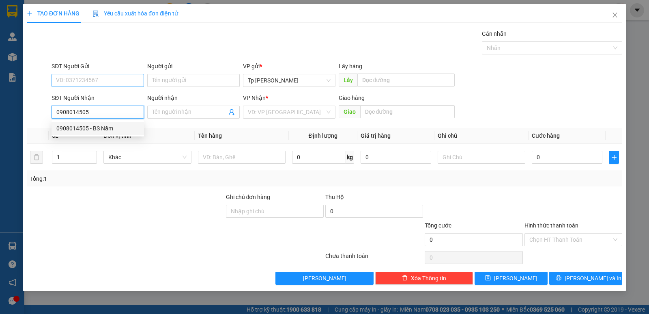
type input "22 trương gia môm p. đức nghĩa.PT"
type input "0908014505"
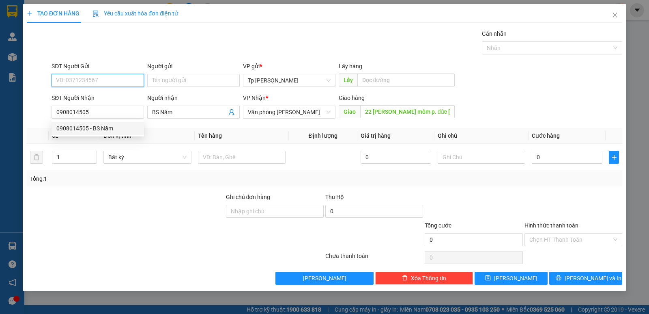
click at [112, 76] on input "SĐT Người Gửi" at bounding box center [98, 80] width 92 height 13
click at [105, 97] on div "0938595469 - Hoàng Long" at bounding box center [97, 96] width 83 height 9
type input "0938595469"
type input "[PERSON_NAME]"
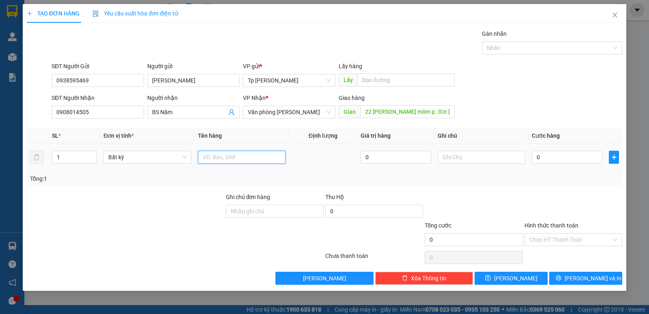
paste input "1t xám thuốc"
type input "1t xám thuốc"
click at [570, 161] on input "0" at bounding box center [567, 156] width 71 height 13
type input "1"
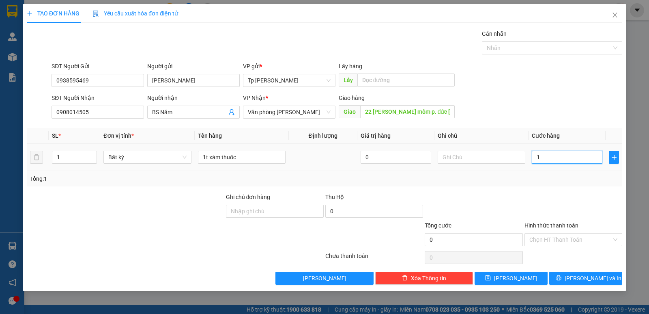
type input "1"
type input "10"
type input "100"
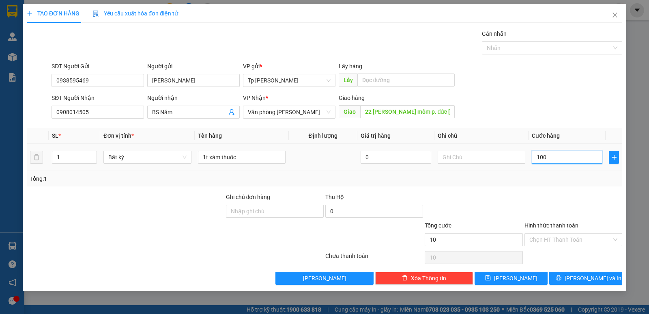
type input "100"
type input "100.000"
drag, startPoint x: 550, startPoint y: 243, endPoint x: 546, endPoint y: 238, distance: 6.3
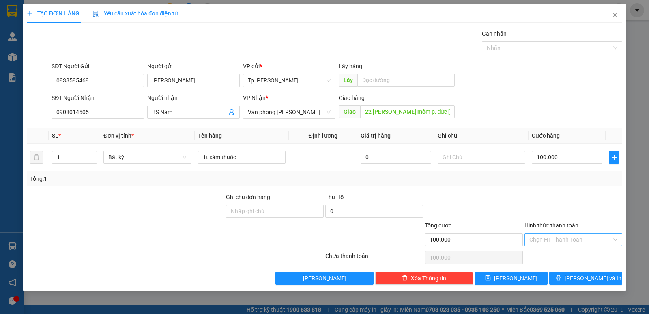
click at [547, 240] on input "Hình thức thanh toán" at bounding box center [570, 239] width 82 height 12
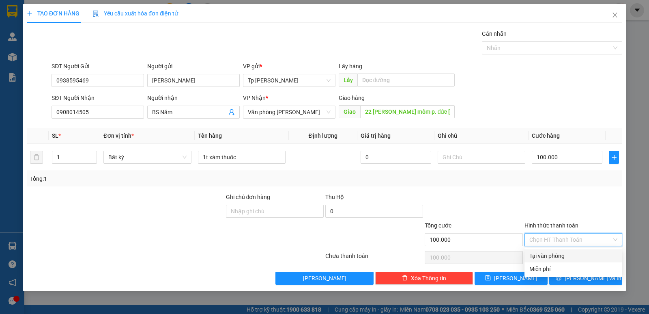
drag, startPoint x: 549, startPoint y: 256, endPoint x: 545, endPoint y: 254, distance: 4.4
click at [547, 254] on div "Tại văn phòng" at bounding box center [573, 255] width 88 height 9
type input "0"
click at [542, 251] on div "Tại văn phòng" at bounding box center [573, 255] width 88 height 9
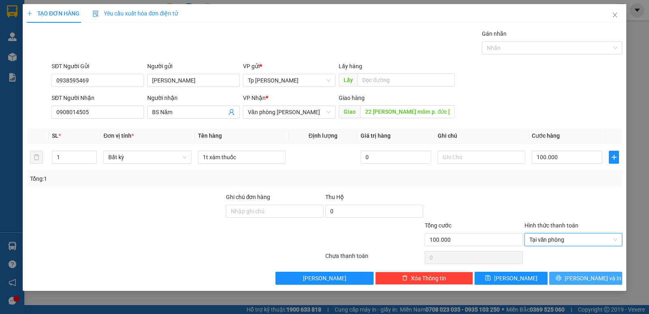
click at [580, 277] on span "[PERSON_NAME] và In" at bounding box center [593, 277] width 57 height 9
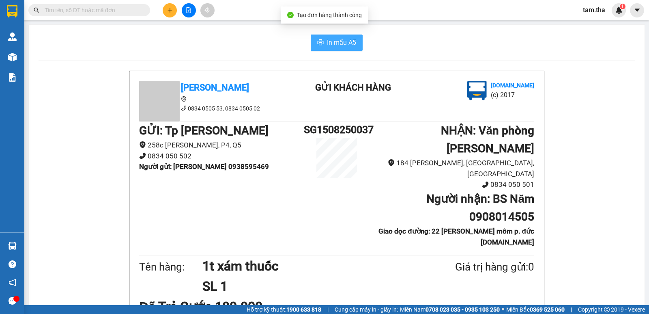
click at [342, 43] on span "In mẫu A5" at bounding box center [341, 42] width 29 height 10
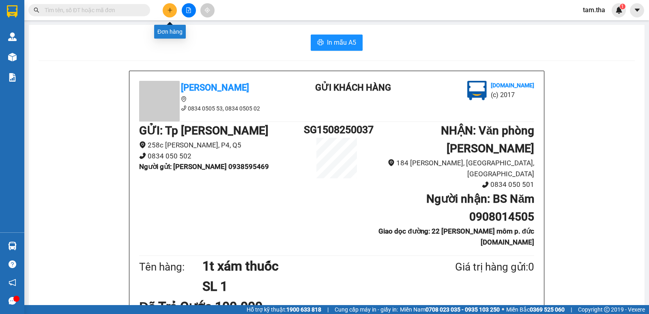
click at [165, 14] on button at bounding box center [170, 10] width 14 height 14
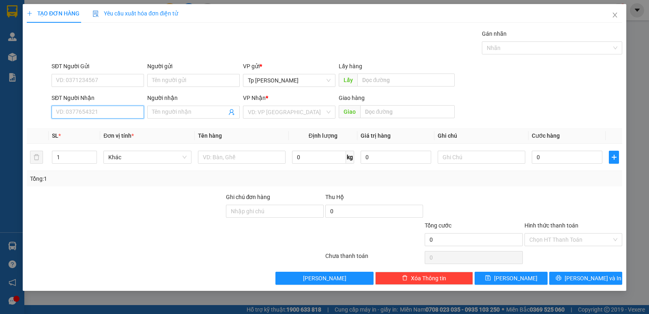
drag, startPoint x: 118, startPoint y: 108, endPoint x: 139, endPoint y: 92, distance: 26.9
click at [117, 108] on input "SĐT Người Nhận" at bounding box center [98, 111] width 92 height 13
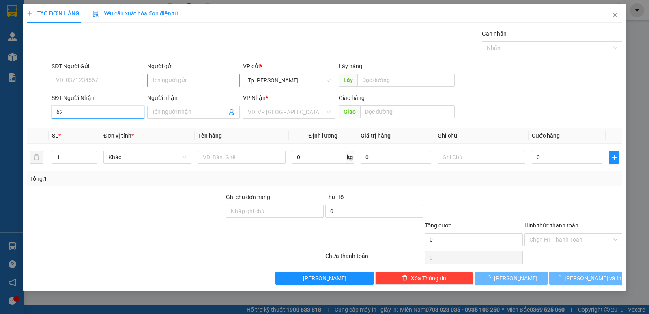
type input "6"
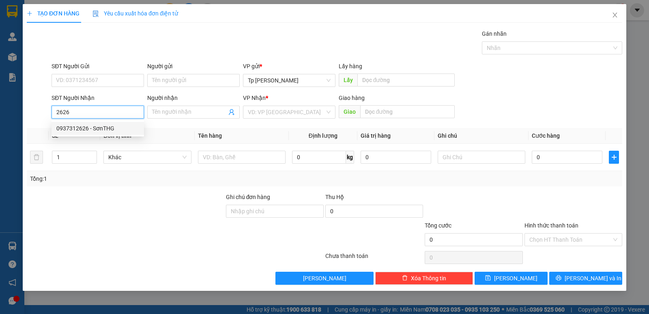
drag, startPoint x: 105, startPoint y: 126, endPoint x: 125, endPoint y: 101, distance: 31.7
click at [105, 126] on div "0937312626 - SơnTHG" at bounding box center [97, 128] width 83 height 9
type input "0937312626"
type input "SơnTHG"
type input "0937312626"
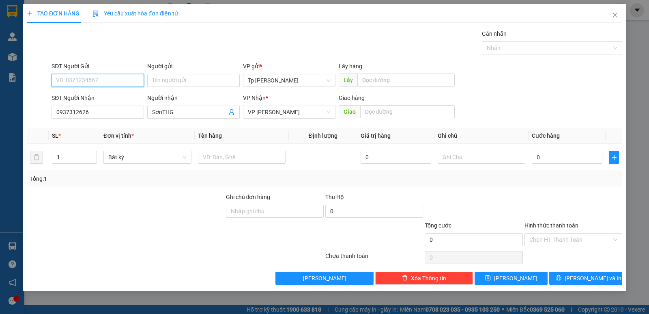
click at [123, 82] on input "SĐT Người Gửi" at bounding box center [98, 80] width 92 height 13
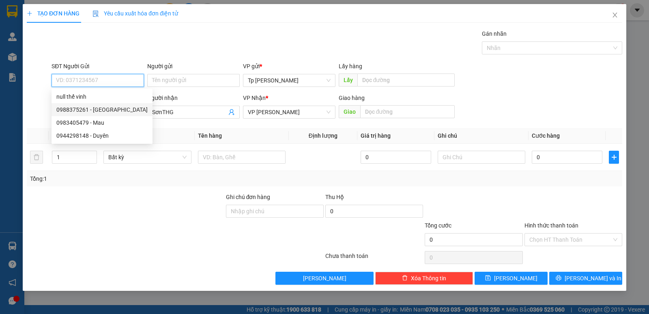
drag, startPoint x: 119, startPoint y: 110, endPoint x: 204, endPoint y: 136, distance: 88.7
click at [120, 110] on div "0988375261 - Quang Hùng" at bounding box center [101, 109] width 91 height 9
type input "0988375261"
type input "Quang Hùng"
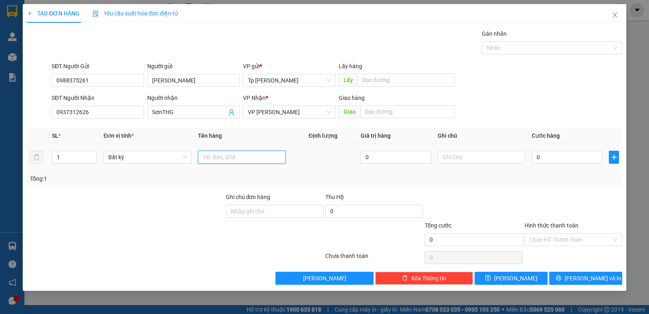
click at [269, 160] on input "text" at bounding box center [242, 156] width 88 height 13
type input "1T xám _ máy in"
type input "1"
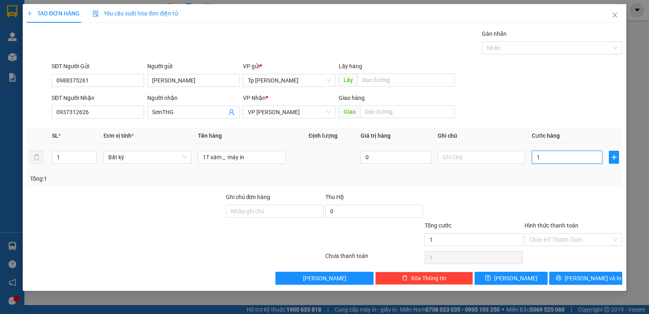
type input "10"
type input "100"
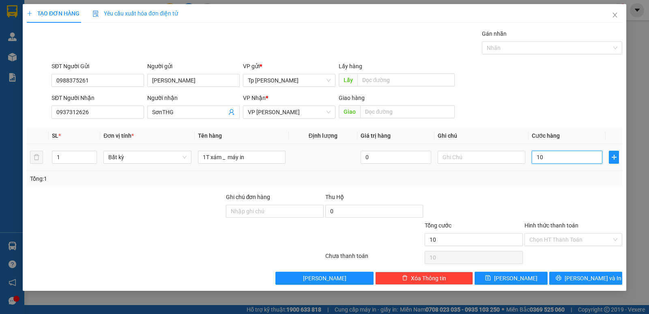
type input "100"
drag, startPoint x: 552, startPoint y: 155, endPoint x: 494, endPoint y: 159, distance: 58.1
click at [494, 159] on tr "1 Bất kỳ 1T xám _ máy in 0 100" at bounding box center [324, 157] width 595 height 27
type input "8"
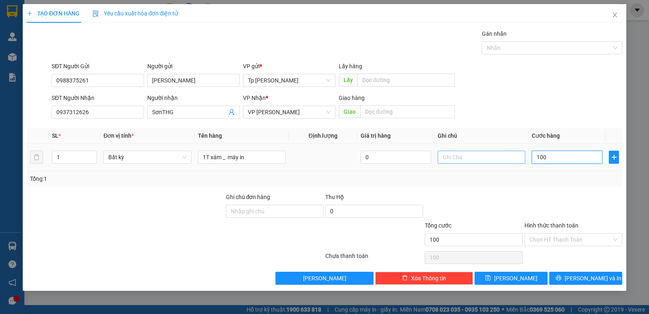
type input "8"
type input "80"
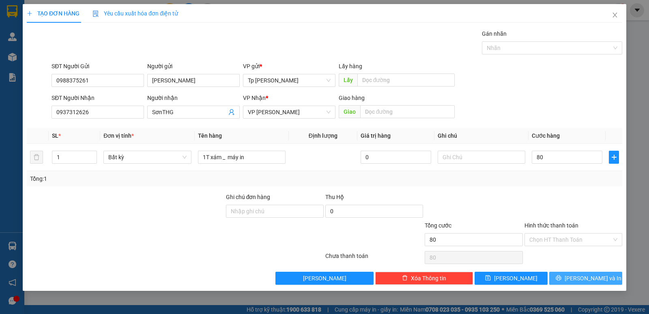
type input "80.000"
click at [576, 272] on button "[PERSON_NAME] và In" at bounding box center [585, 277] width 73 height 13
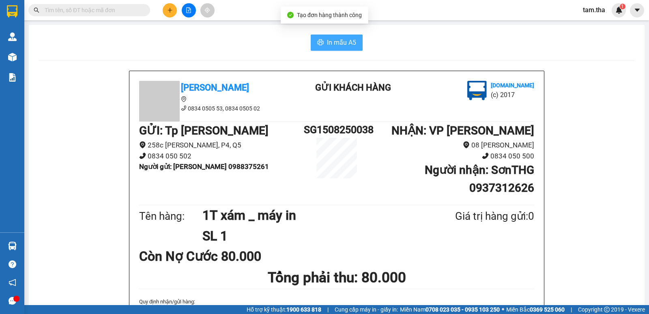
click at [333, 38] on span "In mẫu A5" at bounding box center [341, 42] width 29 height 10
click at [171, 13] on button at bounding box center [170, 10] width 14 height 14
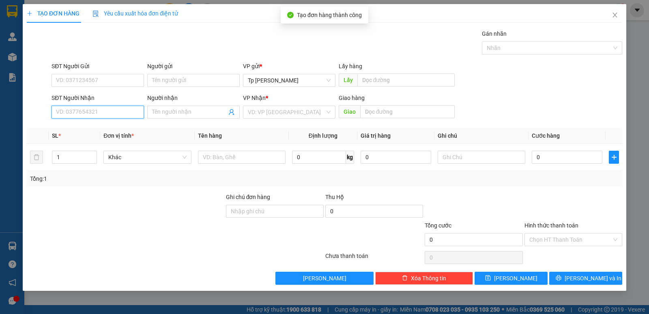
drag, startPoint x: 92, startPoint y: 109, endPoint x: 142, endPoint y: 97, distance: 51.7
click at [93, 109] on input "SĐT Người Nhận" at bounding box center [98, 111] width 92 height 13
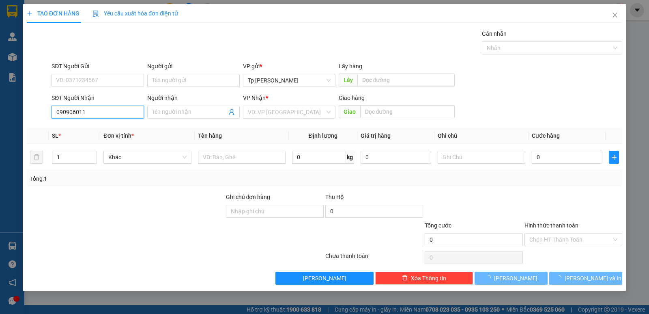
type input "0909060112"
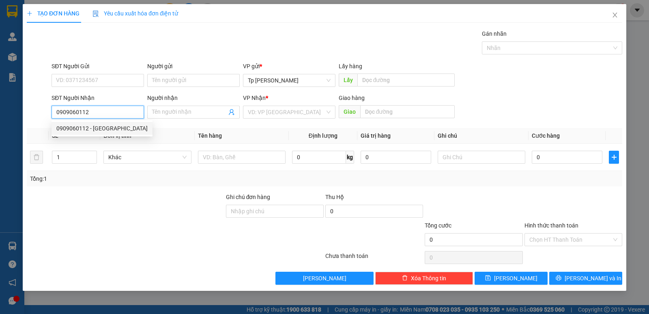
click at [124, 125] on div "0909060112 - Ngân Giang" at bounding box center [101, 128] width 91 height 9
type input "Ngân Giang"
type input "0909060112"
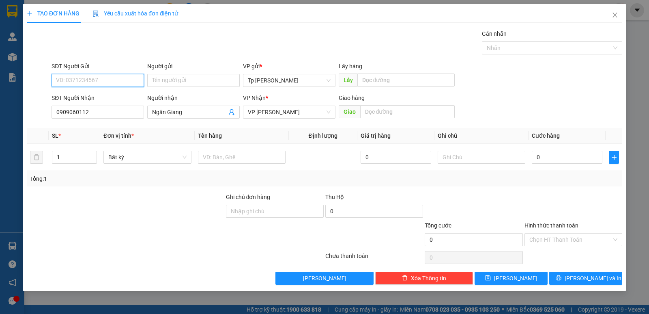
click at [119, 82] on input "SĐT Người Gửi" at bounding box center [98, 80] width 92 height 13
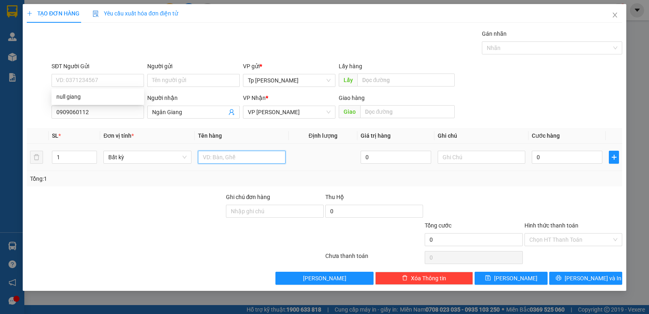
drag, startPoint x: 267, startPoint y: 159, endPoint x: 264, endPoint y: 154, distance: 5.9
click at [264, 156] on input "text" at bounding box center [242, 156] width 88 height 13
type input "1T TR ắng _ grad"
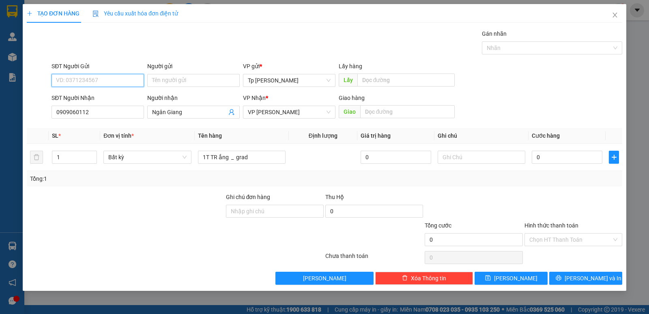
click at [135, 75] on input "SĐT Người Gửi" at bounding box center [98, 80] width 92 height 13
type input "09373950945"
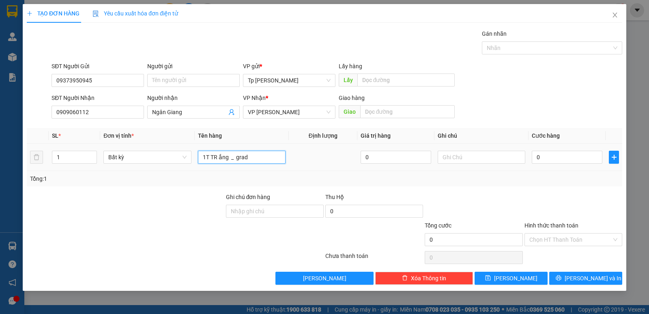
click at [274, 159] on input "1T TR ắng _ grad" at bounding box center [242, 156] width 88 height 13
type input "1T TR ắng _ grad giao"
click at [542, 155] on input "0" at bounding box center [567, 156] width 71 height 13
type input "5"
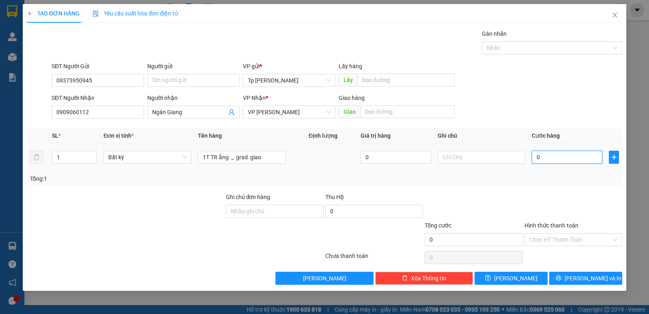
type input "5"
type input "0"
type input "04"
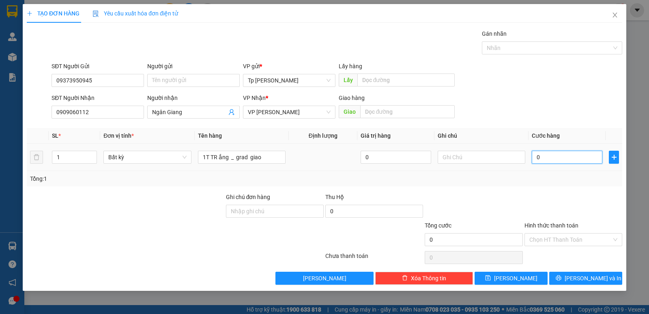
type input "4"
type input "040"
type input "40"
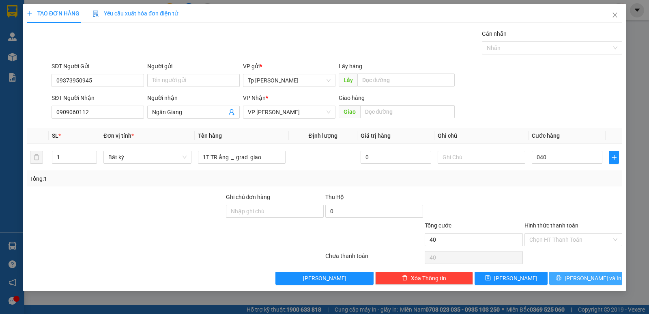
type input "40.000"
click at [578, 279] on button "[PERSON_NAME] và In" at bounding box center [585, 277] width 73 height 13
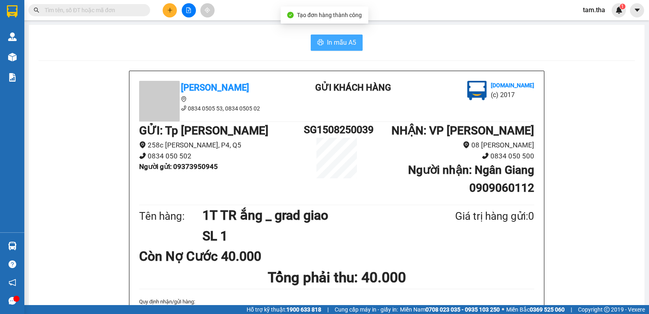
click at [311, 41] on button "In mẫu A5" at bounding box center [337, 42] width 52 height 16
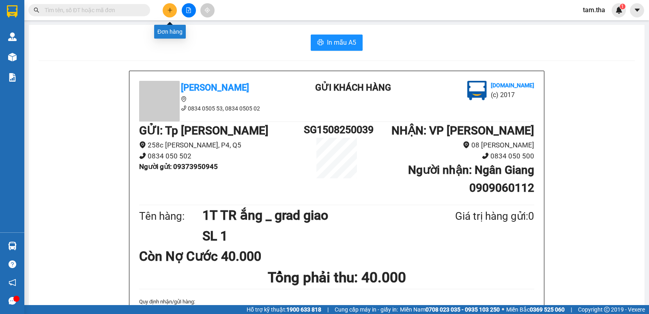
click at [165, 13] on button at bounding box center [170, 10] width 14 height 14
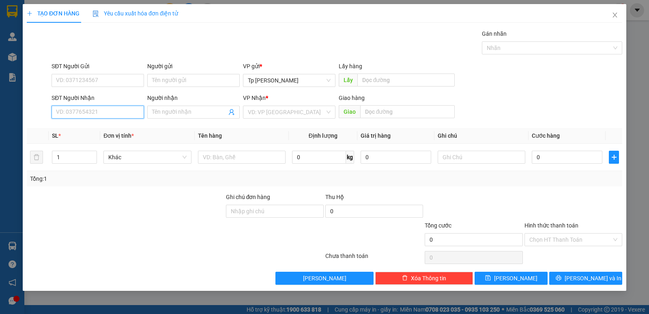
drag, startPoint x: 98, startPoint y: 118, endPoint x: 103, endPoint y: 115, distance: 5.3
click at [100, 117] on input "SĐT Người Nhận" at bounding box center [98, 111] width 92 height 13
type input "0976934950"
click at [90, 125] on div "0976934950 - Hoàng Phát" at bounding box center [97, 128] width 83 height 9
type input "Hoàng Phát"
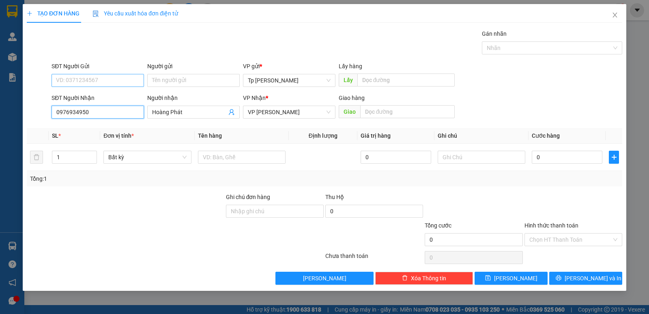
type input "0976934950"
drag, startPoint x: 107, startPoint y: 83, endPoint x: 107, endPoint y: 69, distance: 13.8
click at [108, 82] on input "SĐT Người Gửi" at bounding box center [98, 80] width 92 height 13
drag, startPoint x: 92, startPoint y: 94, endPoint x: 130, endPoint y: 125, distance: 48.9
click at [95, 94] on div "0971991378 - lanh" at bounding box center [101, 96] width 91 height 9
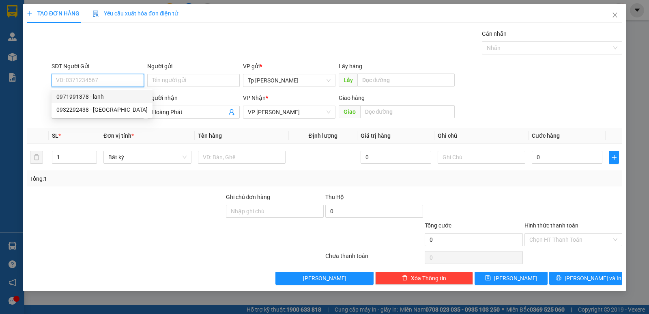
type input "0971991378"
type input "lanh"
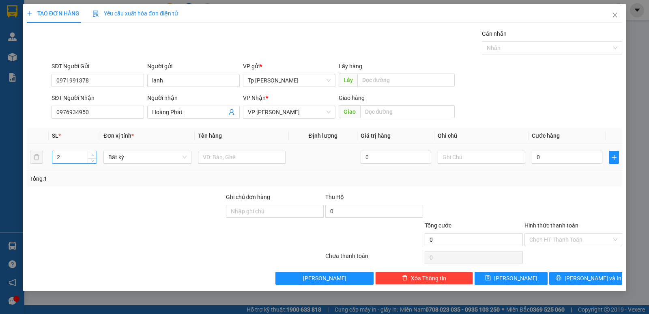
click at [93, 154] on icon "up" at bounding box center [92, 155] width 3 height 3
type input "3"
click at [92, 153] on span "up" at bounding box center [92, 155] width 5 height 5
drag, startPoint x: 254, startPoint y: 161, endPoint x: 253, endPoint y: 156, distance: 4.5
click at [253, 157] on input "text" at bounding box center [242, 156] width 88 height 13
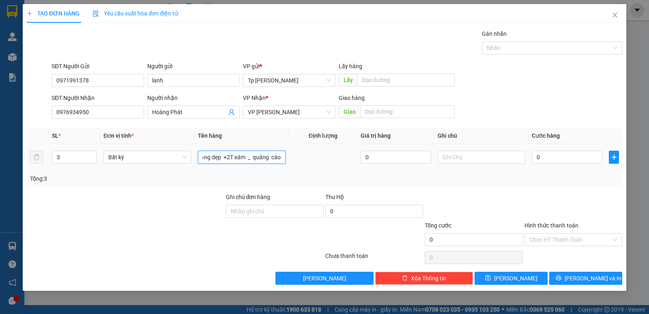
scroll to position [0, 17]
type input "1 trắng dẹp +2T xám _ quảng cáo"
type input "1"
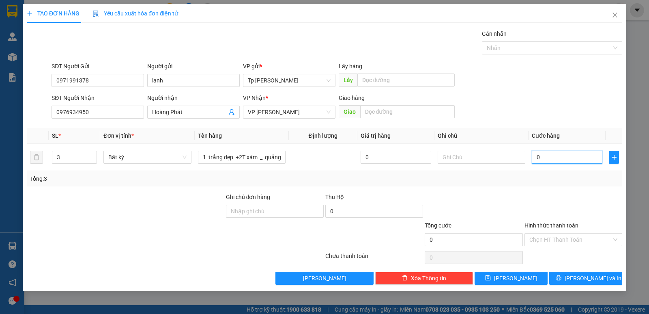
type input "1"
type input "14"
type input "140"
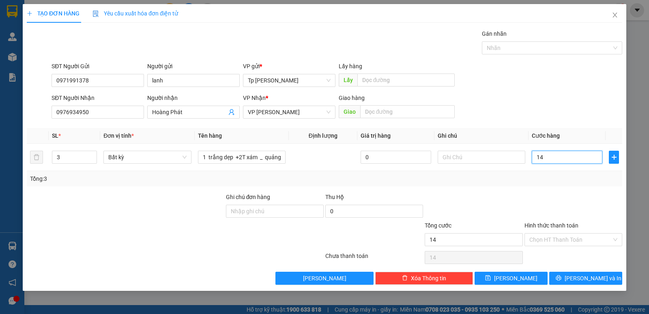
type input "140"
type input "140.000"
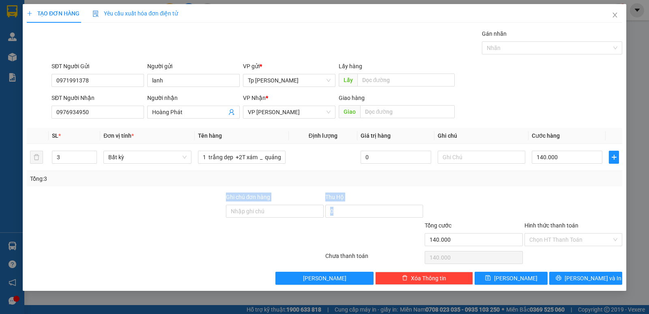
drag, startPoint x: 529, startPoint y: 184, endPoint x: 557, endPoint y: 179, distance: 28.0
click at [527, 188] on div "Transit Pickup Surcharge Ids Transit Deliver Surcharge Ids Transit Deliver Surc…" at bounding box center [324, 156] width 595 height 255
drag, startPoint x: 566, startPoint y: 277, endPoint x: 562, endPoint y: 276, distance: 4.2
click at [565, 278] on button "[PERSON_NAME] và In" at bounding box center [585, 277] width 73 height 13
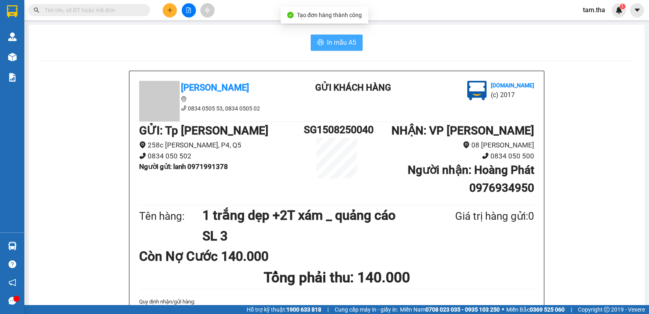
click at [319, 39] on button "In mẫu A5" at bounding box center [337, 42] width 52 height 16
click at [333, 41] on span "In mẫu A5" at bounding box center [341, 42] width 29 height 10
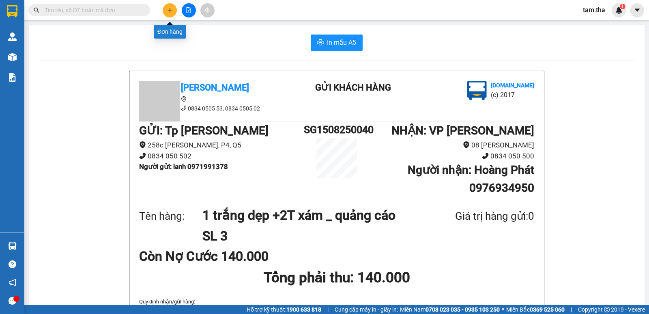
click at [168, 12] on icon "plus" at bounding box center [170, 10] width 6 height 6
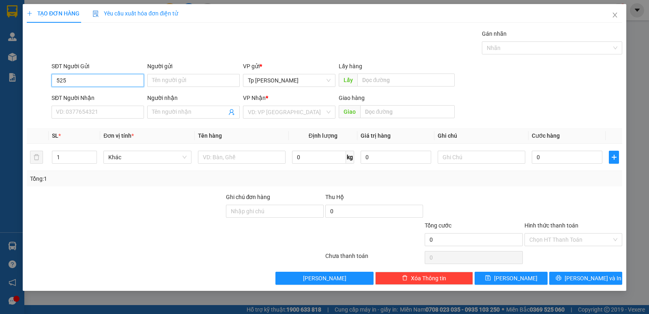
type input "5257"
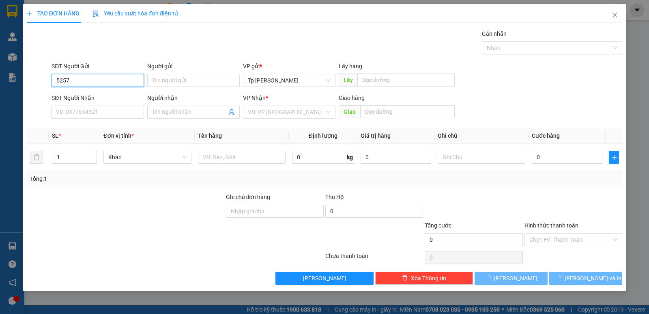
drag, startPoint x: 45, startPoint y: 79, endPoint x: 28, endPoint y: 84, distance: 18.3
click at [16, 85] on div "TẠO ĐƠN HÀNG Yêu cầu xuất hóa đơn điện tử Transit Pickup Surcharge Ids Transit …" at bounding box center [324, 157] width 649 height 314
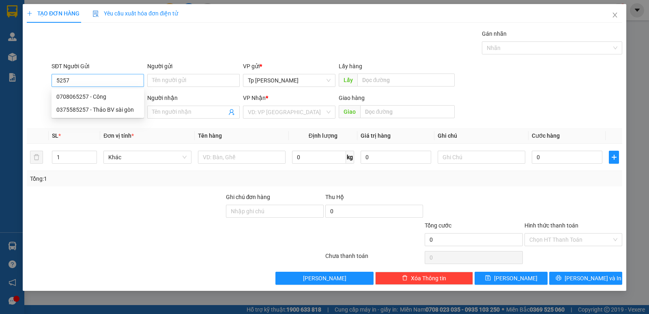
type input "5257"
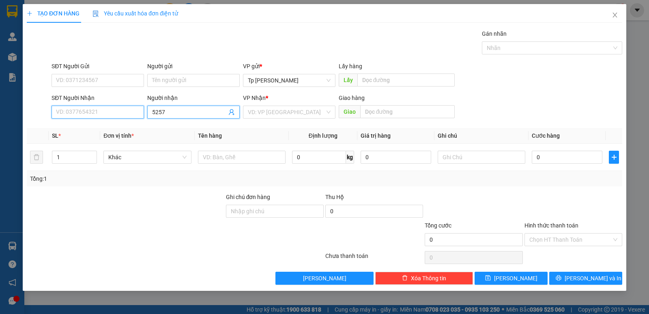
type input "5257"
click at [85, 127] on div "0375585257 - Thảo BV sài gòn" at bounding box center [97, 128] width 83 height 9
type input "0375585257"
type input "Thảo BV sài gòn"
type input "Tan noi BV sài gòn -PhanRang"
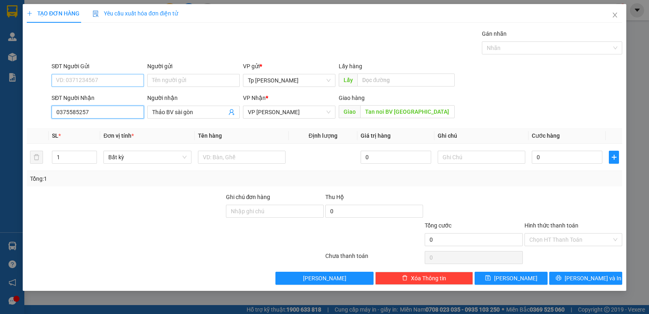
type input "0375585257"
click at [101, 82] on input "SĐT Người Gửi" at bounding box center [98, 80] width 92 height 13
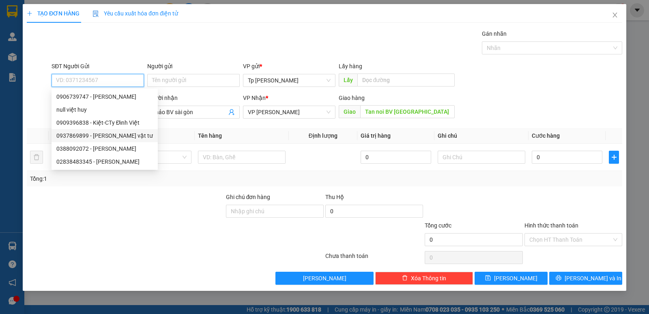
click at [117, 133] on div "0937869899 - lê kha vật tư" at bounding box center [104, 135] width 97 height 9
type input "0937869899"
type input "lê kha vật tư"
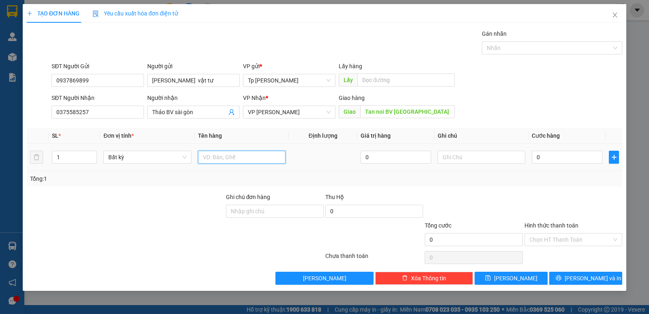
drag, startPoint x: 209, startPoint y: 153, endPoint x: 211, endPoint y: 142, distance: 10.8
click at [209, 153] on input "text" at bounding box center [242, 156] width 88 height 13
type input "1T xám bọc nilon _ VT"
type input "5"
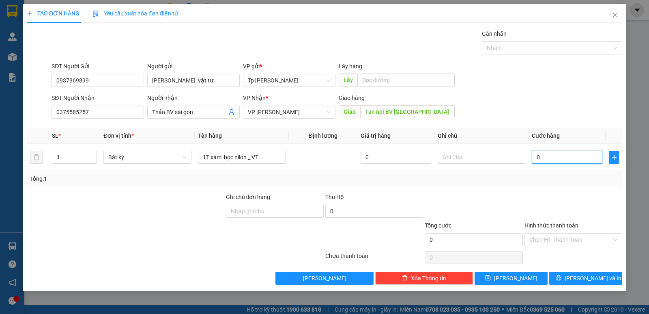
type input "5"
type input "50"
type input "50.000"
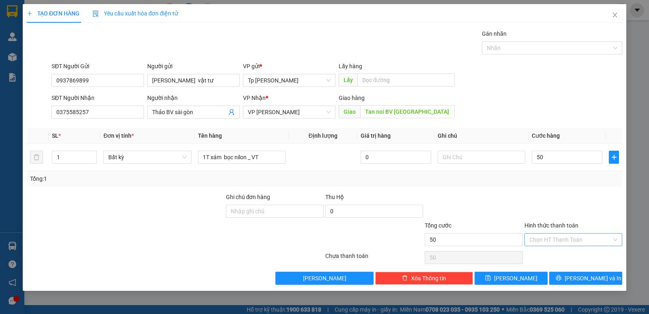
type input "50.000"
click at [559, 239] on input "Hình thức thanh toán" at bounding box center [570, 239] width 82 height 12
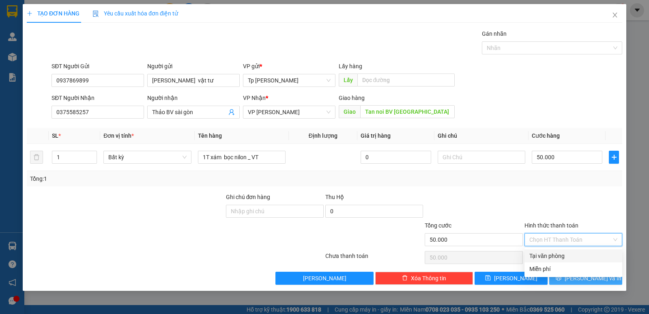
drag, startPoint x: 557, startPoint y: 252, endPoint x: 568, endPoint y: 273, distance: 23.6
click at [562, 259] on div "Tại văn phòng" at bounding box center [573, 255] width 88 height 9
type input "0"
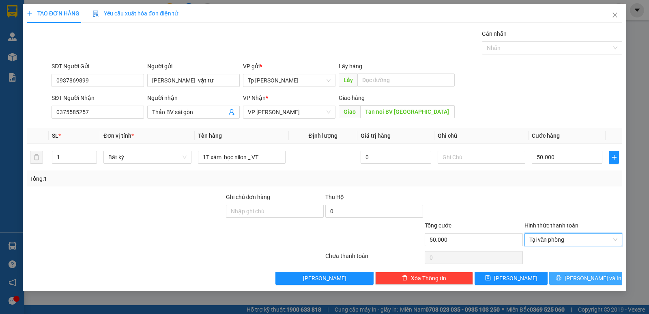
click at [561, 277] on icon "printer" at bounding box center [558, 277] width 5 height 5
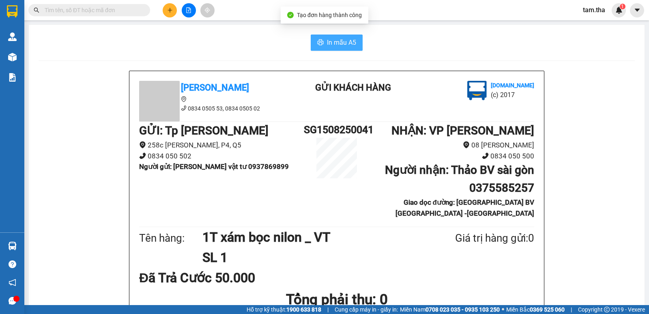
click at [353, 37] on span "In mẫu A5" at bounding box center [341, 42] width 29 height 10
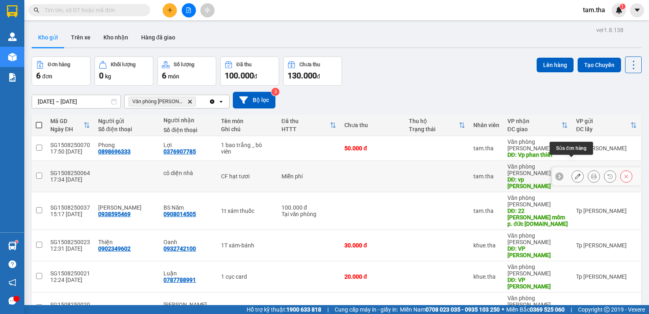
click at [575, 173] on icon at bounding box center [578, 176] width 6 height 6
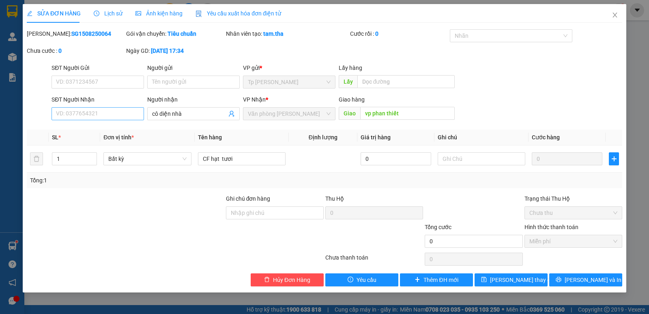
drag, startPoint x: 222, startPoint y: 110, endPoint x: 131, endPoint y: 118, distance: 90.8
click at [131, 118] on div "SĐT Người Nhận VD: 0377654321 Người nhận cô diện nhà VP Nhận * Văn phòng [PERSO…" at bounding box center [337, 109] width 574 height 28
click at [384, 109] on input "vp phan thiết" at bounding box center [407, 113] width 95 height 13
drag, startPoint x: 261, startPoint y: 157, endPoint x: 143, endPoint y: 180, distance: 120.2
click at [125, 183] on div "SL * Đơn vị tính * Tên hàng Định lượng Giá trị hàng Ghi chú Cước hàng 1 Bất kỳ …" at bounding box center [324, 158] width 595 height 58
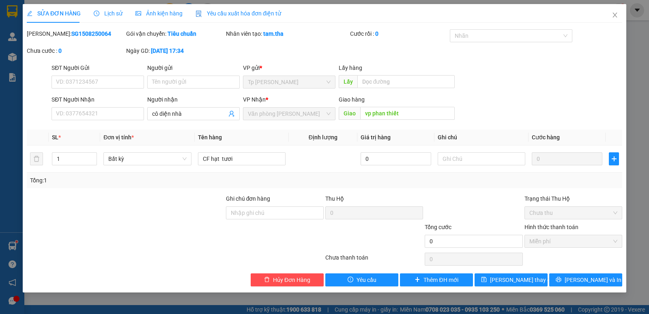
click at [75, 30] on b "SG1508250064" at bounding box center [91, 33] width 40 height 6
click at [75, 29] on div "SỬA ĐƠN HÀNG Lịch sử Ảnh kiện hàng Yêu cầu xuất hóa đơn điện tử Total Paid Fee …" at bounding box center [324, 145] width 595 height 282
copy b "SG1508250064"
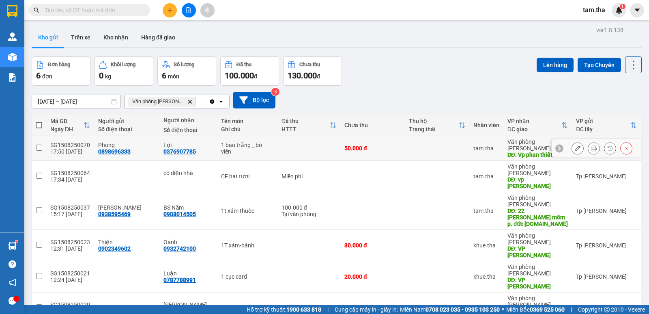
click at [575, 145] on icon at bounding box center [578, 148] width 6 height 6
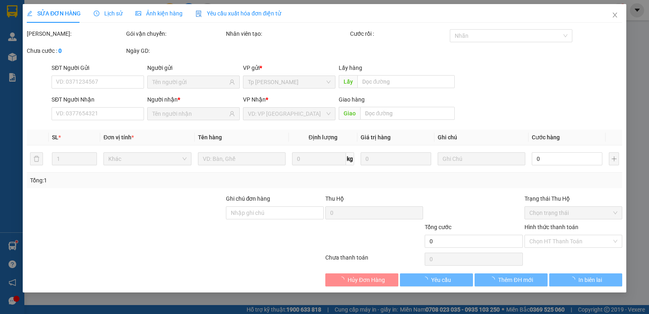
type input "0898696333"
type input "0376907785"
type input "Vp phan thiết"
type input "50.000"
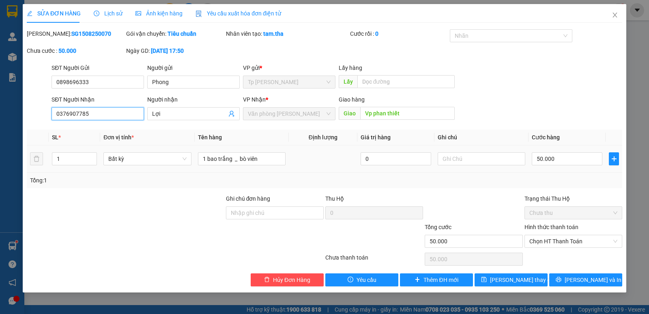
drag, startPoint x: 111, startPoint y: 109, endPoint x: 6, endPoint y: 112, distance: 105.1
click at [5, 112] on div "SỬA ĐƠN HÀNG Lịch sử Ảnh kiện hàng Yêu cầu xuất hóa đơn điện tử Total Paid Fee …" at bounding box center [324, 157] width 649 height 314
drag, startPoint x: 286, startPoint y: 159, endPoint x: 196, endPoint y: 158, distance: 90.1
click at [198, 158] on td "1 bao trắng _ bò viên" at bounding box center [242, 158] width 94 height 27
click at [71, 34] on b "SG1508250070" at bounding box center [91, 33] width 40 height 6
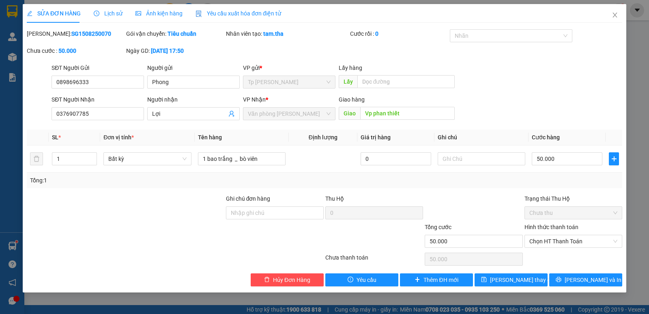
click at [71, 34] on b "SG1508250070" at bounding box center [91, 33] width 40 height 6
drag, startPoint x: 67, startPoint y: 34, endPoint x: 71, endPoint y: 36, distance: 4.4
copy b "SG1508250070"
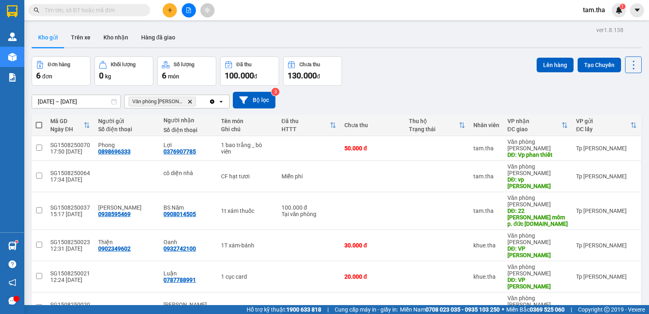
click at [213, 102] on icon "Clear all" at bounding box center [212, 101] width 4 height 4
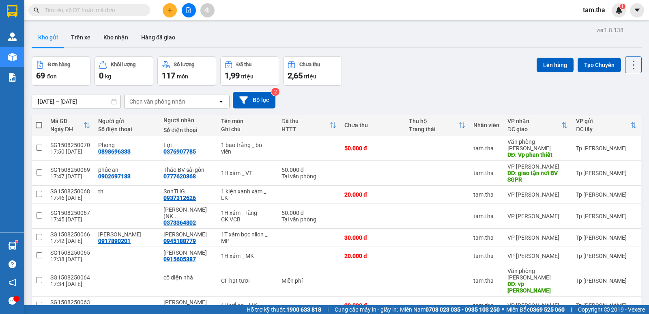
click at [167, 8] on button at bounding box center [170, 10] width 14 height 14
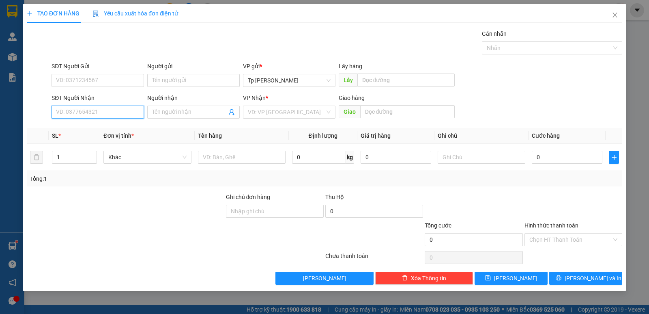
drag, startPoint x: 118, startPoint y: 112, endPoint x: 161, endPoint y: 100, distance: 44.6
click at [118, 111] on input "SĐT Người Nhận" at bounding box center [98, 111] width 92 height 13
click at [117, 129] on div "0916755119 - Sơn(TH HP)" at bounding box center [97, 128] width 83 height 9
type input "0916755119"
type input "Sơn(TH HP)"
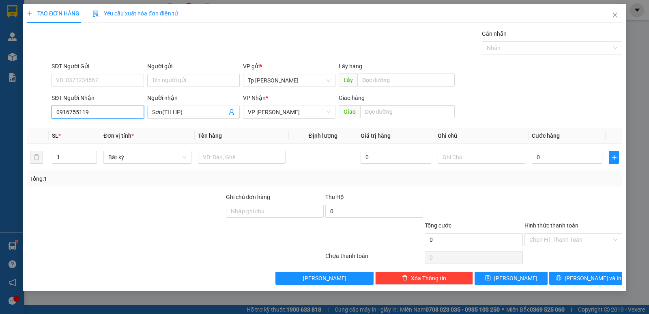
type input "0916755119"
click at [138, 73] on div "SĐT Người Gửi" at bounding box center [98, 68] width 92 height 12
click at [130, 77] on input "SĐT Người Gửi" at bounding box center [98, 80] width 92 height 13
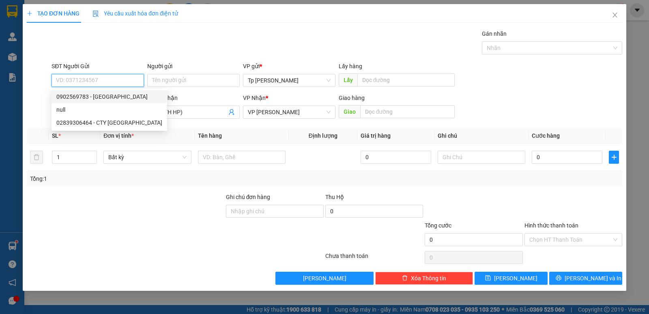
drag, startPoint x: 135, startPoint y: 91, endPoint x: 206, endPoint y: 138, distance: 84.8
click at [135, 91] on div "0902569783 - [GEOGRAPHIC_DATA]" at bounding box center [110, 96] width 116 height 13
type input "0902569783"
type input "LE Huy"
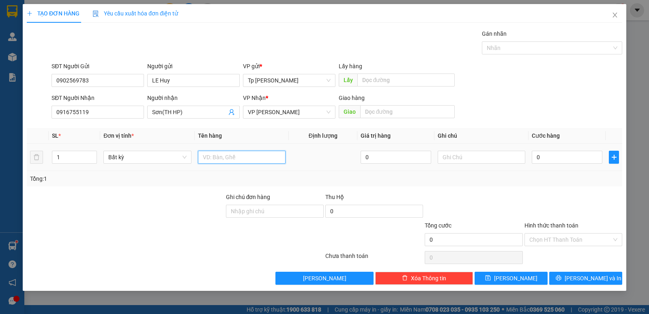
click at [228, 151] on input "text" at bounding box center [242, 156] width 88 height 13
type input "1 t ĐEN _ lk"
click at [552, 163] on input "0" at bounding box center [567, 156] width 71 height 13
type input "5"
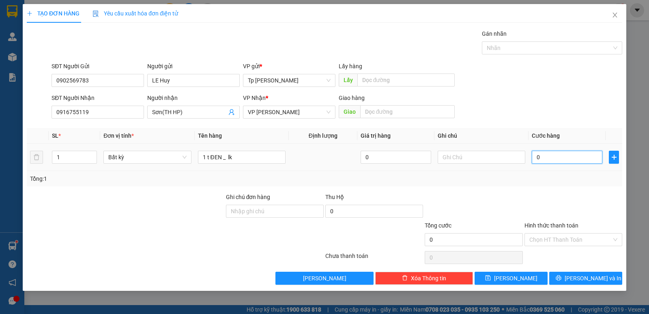
type input "5"
type input "50"
drag, startPoint x: 560, startPoint y: 159, endPoint x: 497, endPoint y: 157, distance: 62.5
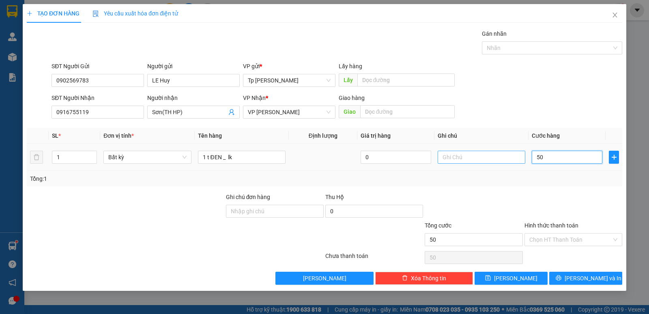
click at [497, 157] on tr "1 Bất kỳ 1 t ĐEN _ lk 0 50" at bounding box center [324, 157] width 595 height 27
type input "4"
type input "40"
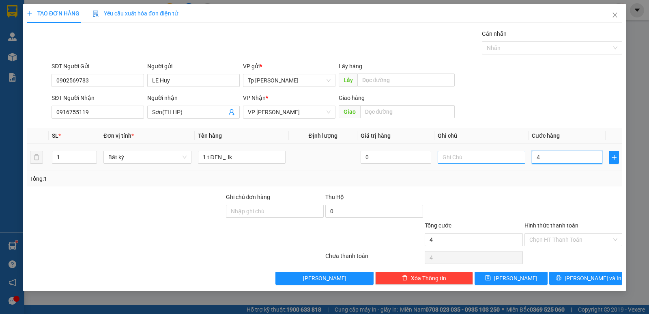
type input "40"
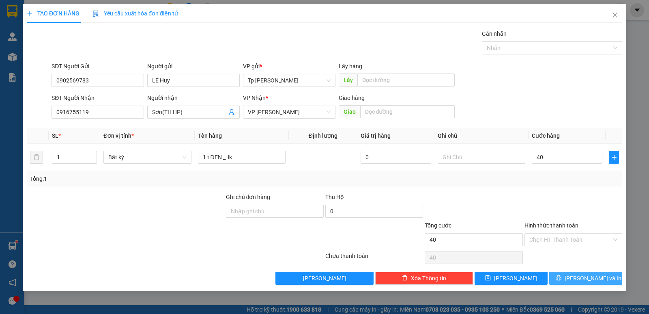
type input "40.000"
click at [585, 280] on span "[PERSON_NAME] và In" at bounding box center [593, 277] width 57 height 9
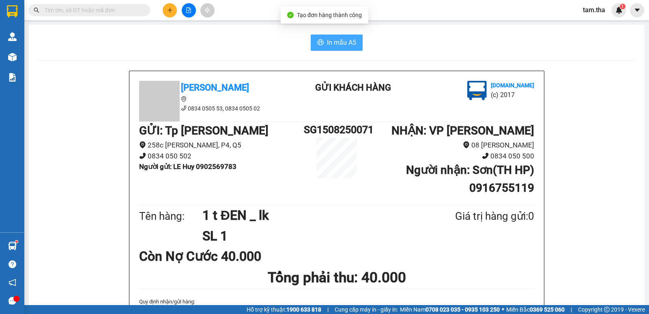
click at [331, 41] on span "In mẫu A5" at bounding box center [341, 42] width 29 height 10
click at [329, 38] on span "In mẫu A5" at bounding box center [341, 42] width 29 height 10
click at [328, 37] on button "In mẫu A5" at bounding box center [337, 42] width 52 height 16
drag, startPoint x: 241, startPoint y: 63, endPoint x: 168, endPoint y: 50, distance: 73.3
